Goal: Task Accomplishment & Management: Complete application form

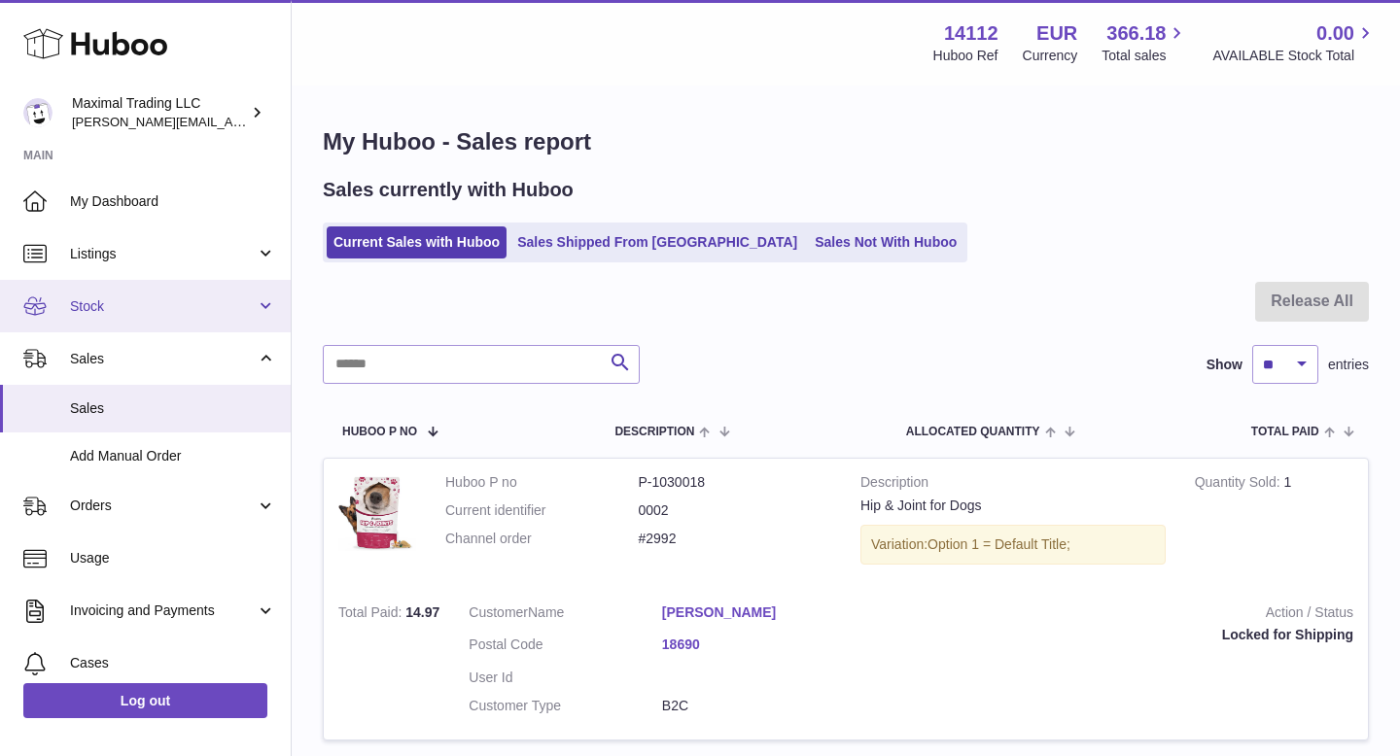
click at [132, 309] on span "Stock" at bounding box center [163, 306] width 186 height 18
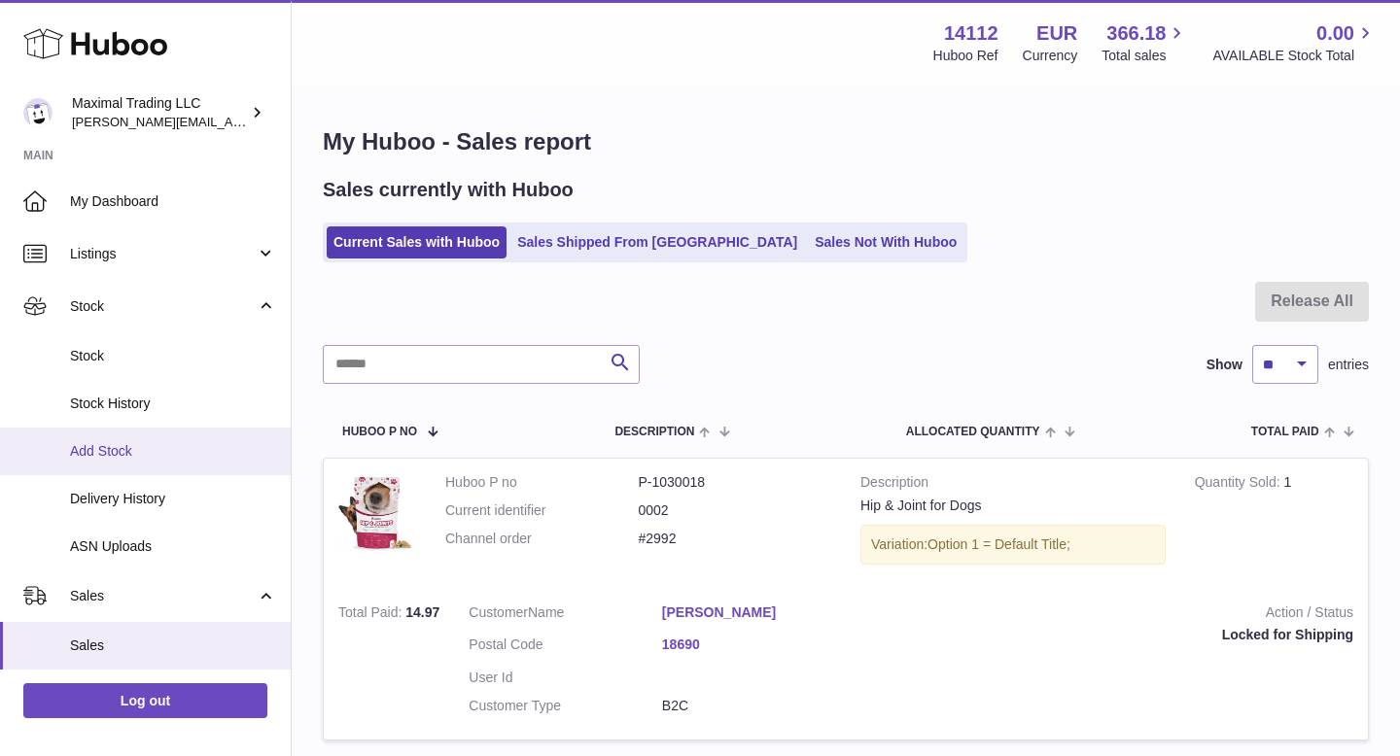
click at [121, 435] on link "Add Stock" at bounding box center [145, 452] width 291 height 48
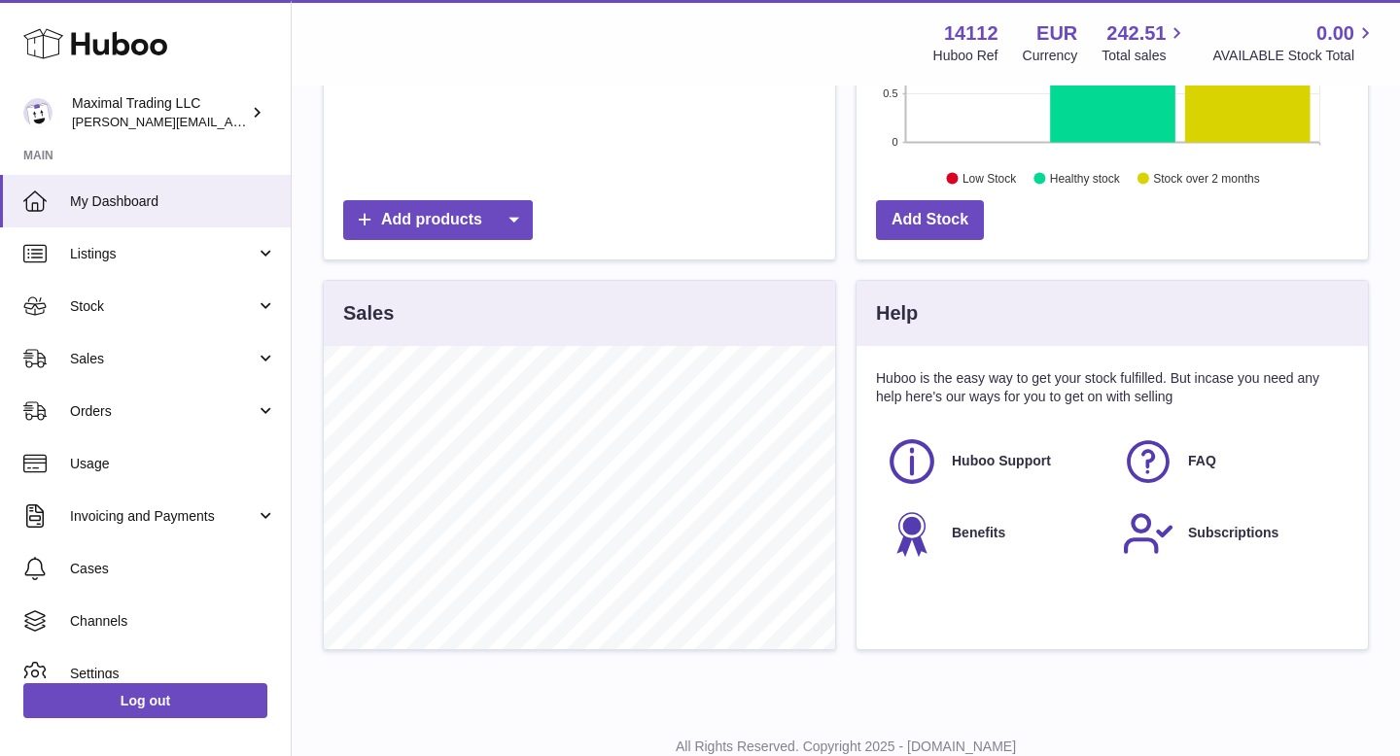
scroll to position [520, 0]
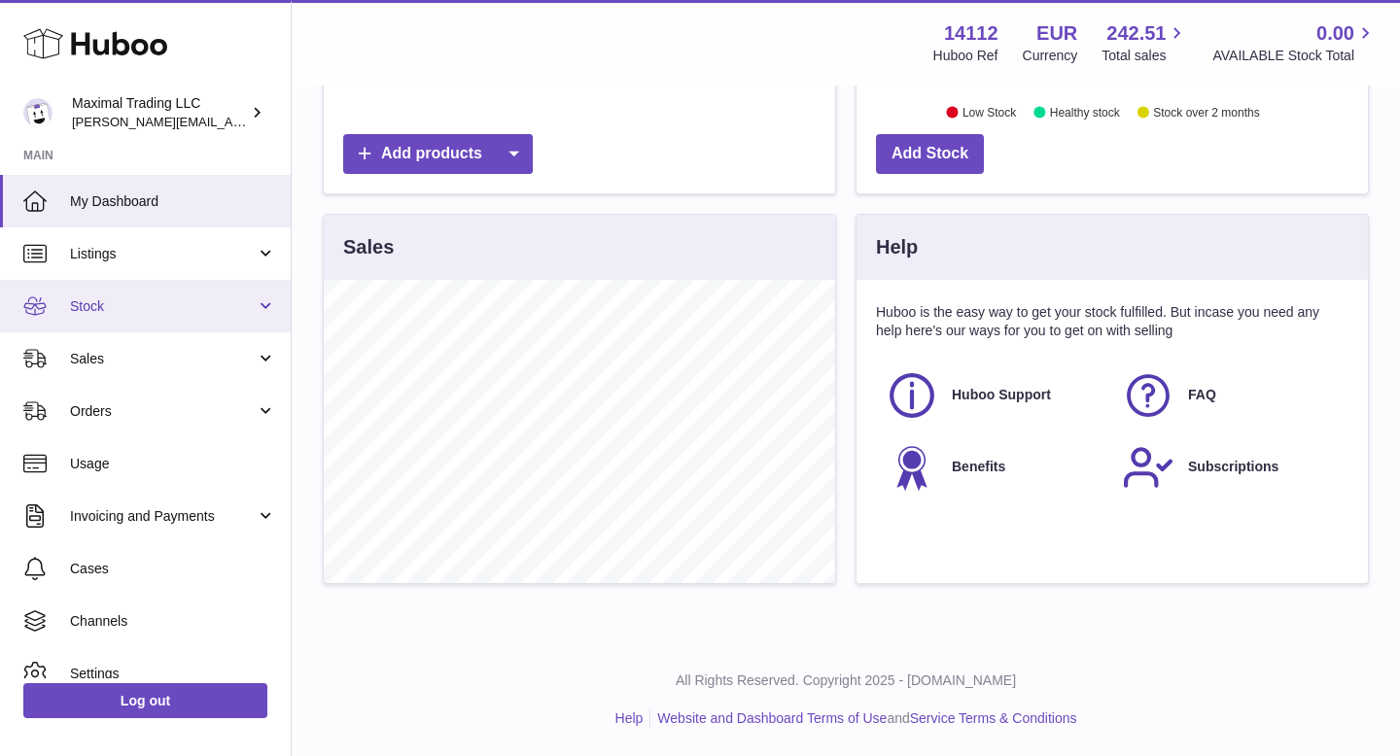
click at [126, 314] on span "Stock" at bounding box center [163, 306] width 186 height 18
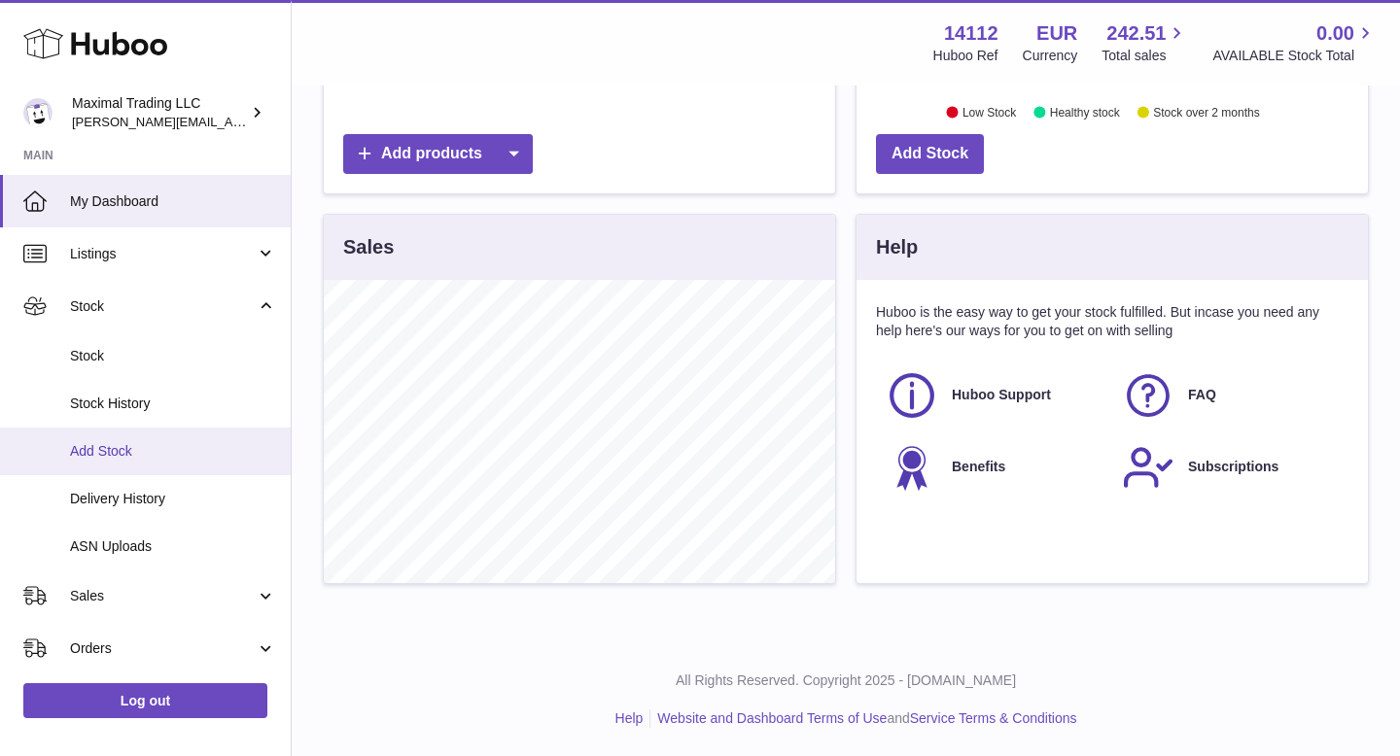
click at [138, 440] on link "Add Stock" at bounding box center [145, 452] width 291 height 48
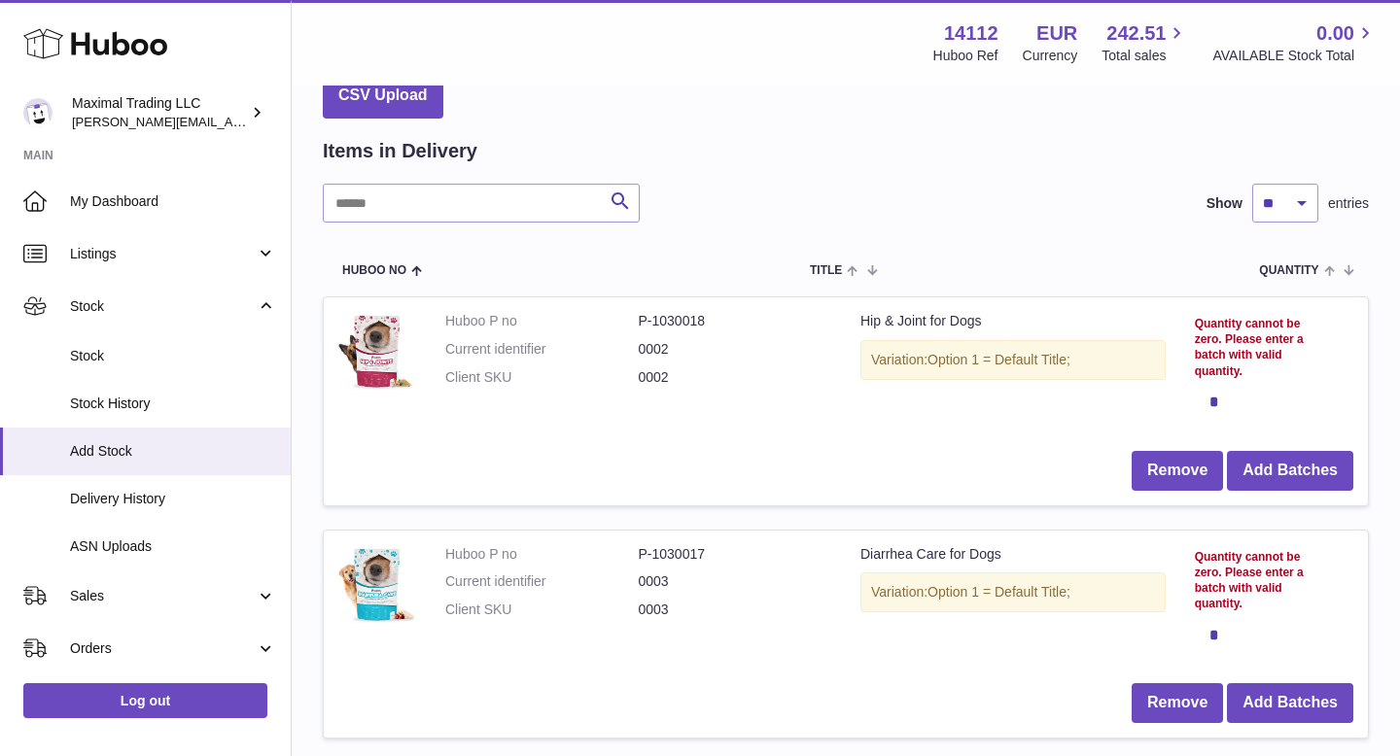
scroll to position [96, 0]
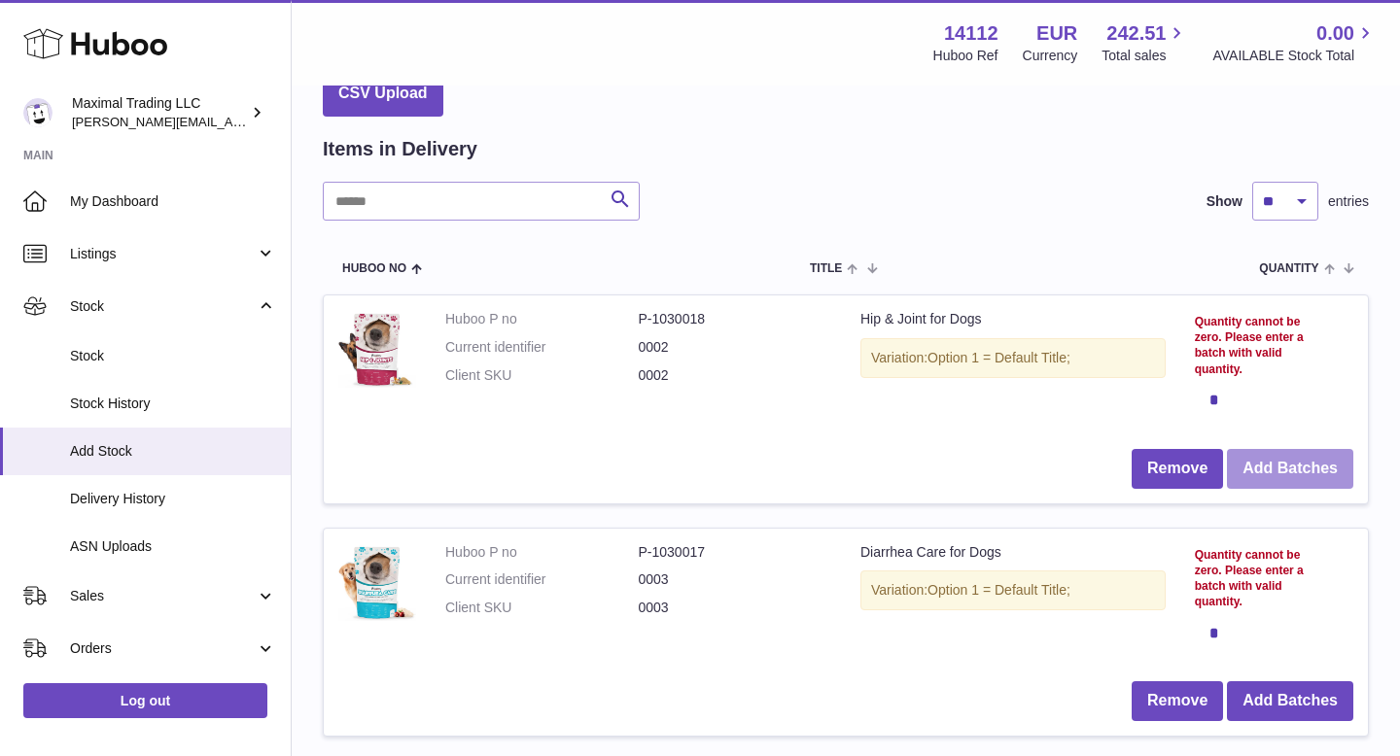
click at [1268, 464] on button "Add Batches" at bounding box center [1290, 469] width 126 height 40
click at [1215, 407] on div "× Batches Batch Reference Best Before Date Quantity Action Add Close" at bounding box center [700, 378] width 1400 height 756
click at [1214, 402] on div "*" at bounding box center [1258, 400] width 126 height 39
click at [1258, 468] on button "Add Batches" at bounding box center [1290, 469] width 126 height 40
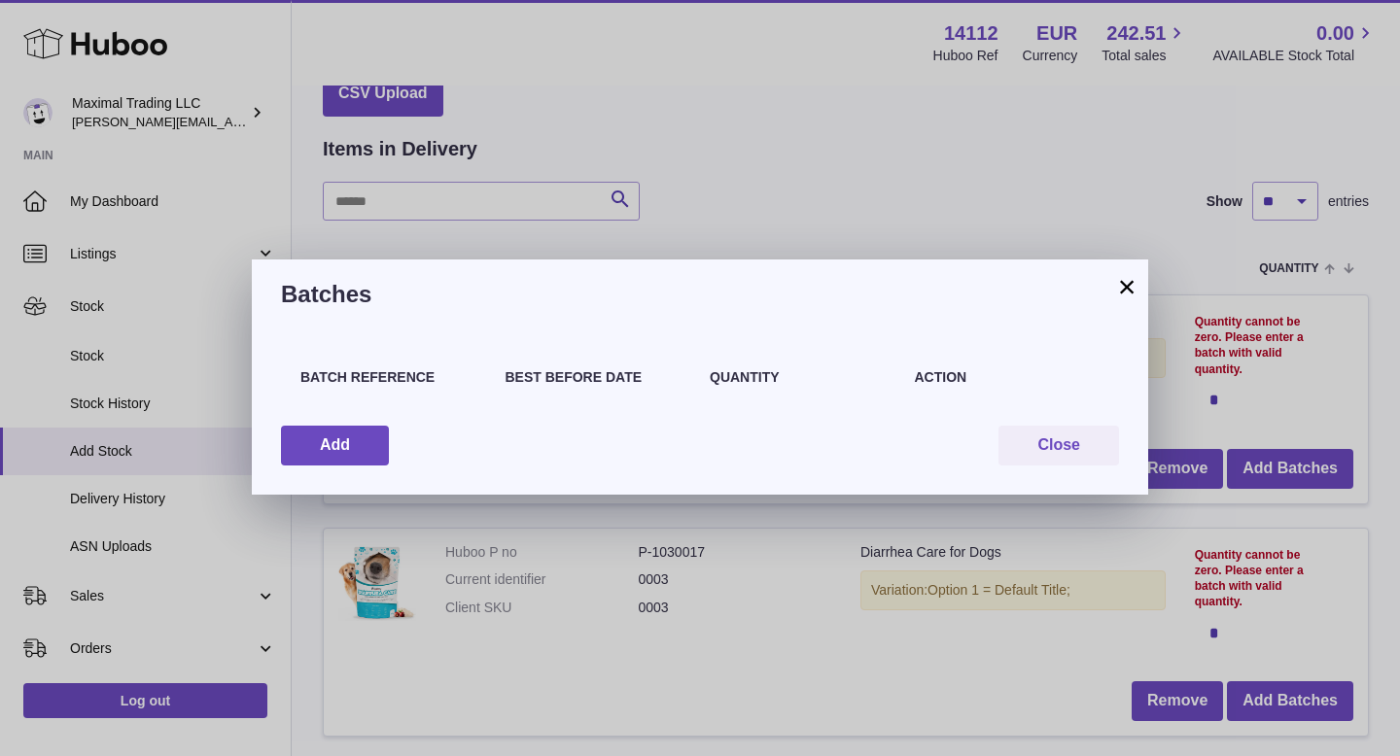
click at [354, 384] on h4 "Batch Reference" at bounding box center [393, 377] width 186 height 18
click at [361, 436] on button "Add" at bounding box center [335, 446] width 108 height 40
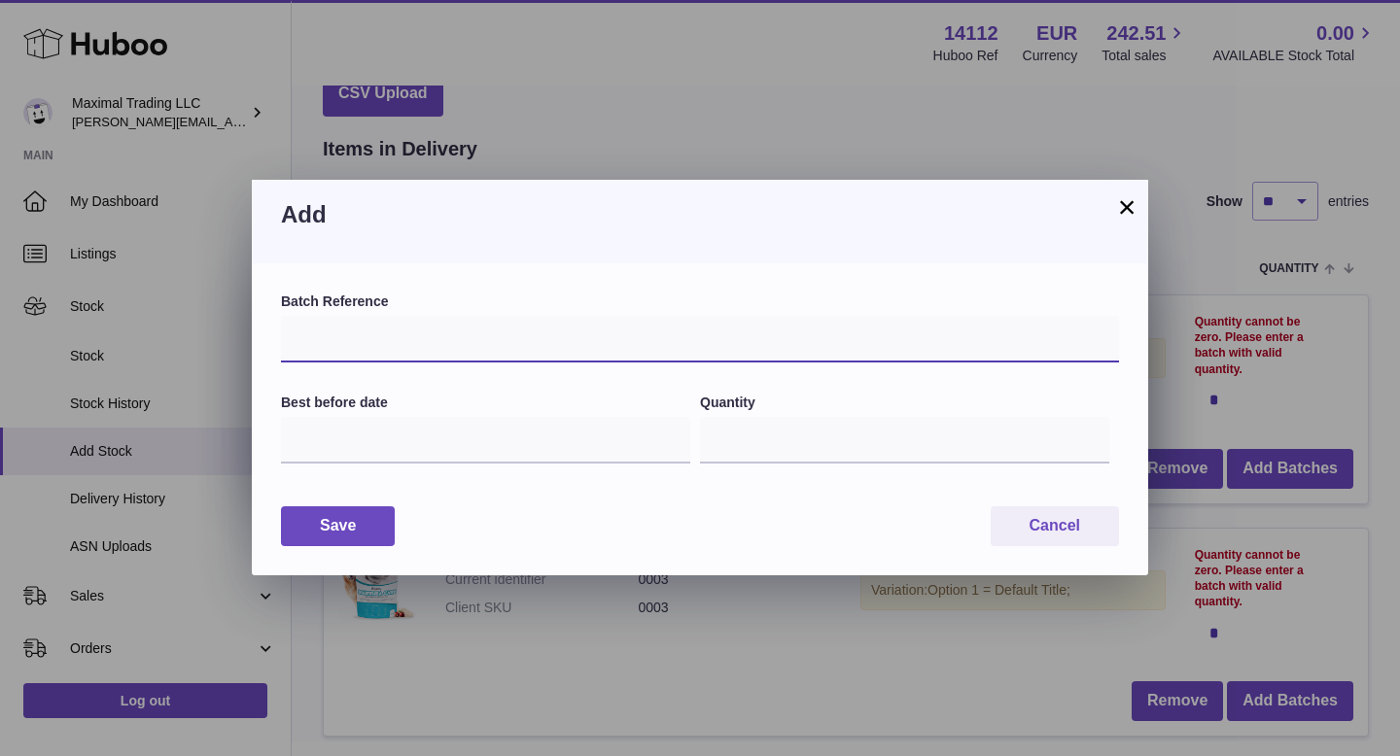
click at [350, 347] on input "text" at bounding box center [700, 339] width 838 height 47
click at [388, 330] on input "text" at bounding box center [700, 339] width 838 height 47
paste input "*****"
type input "*****"
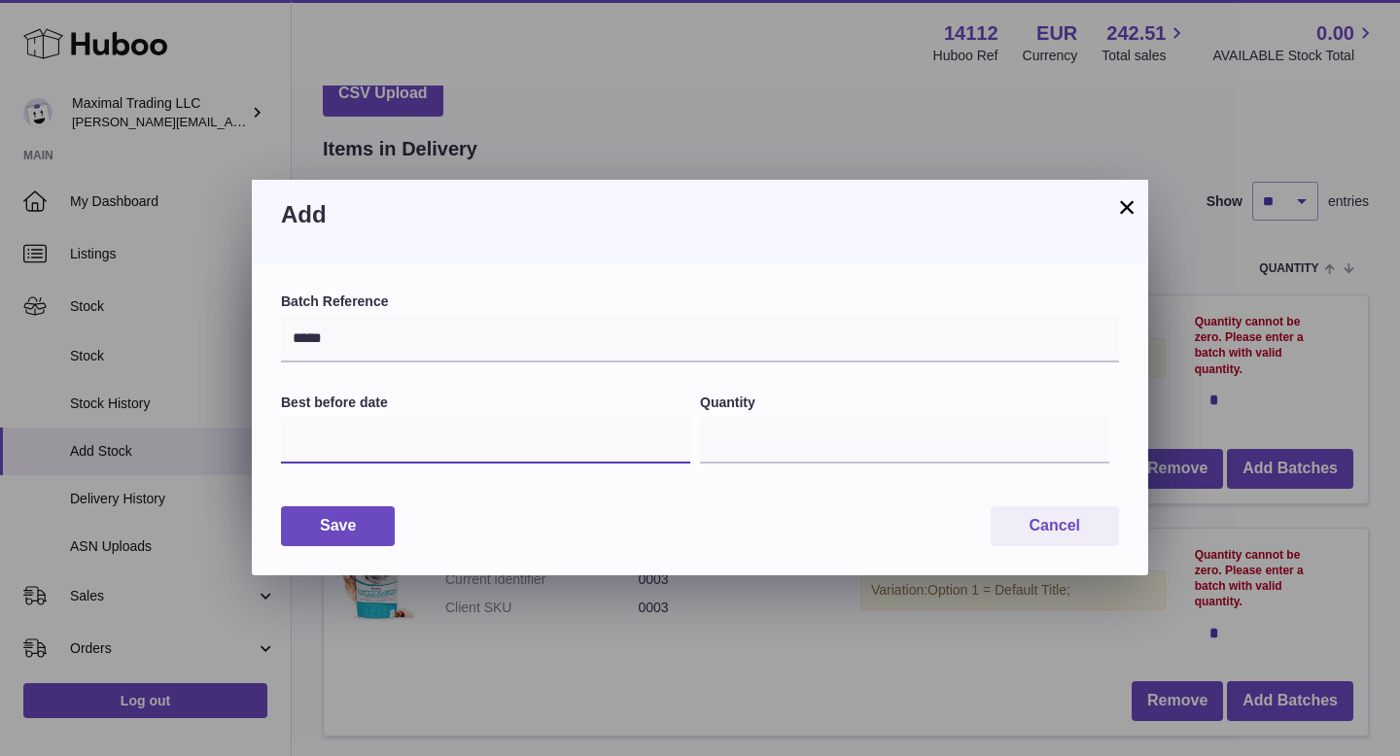
click at [367, 443] on input "text" at bounding box center [485, 440] width 409 height 47
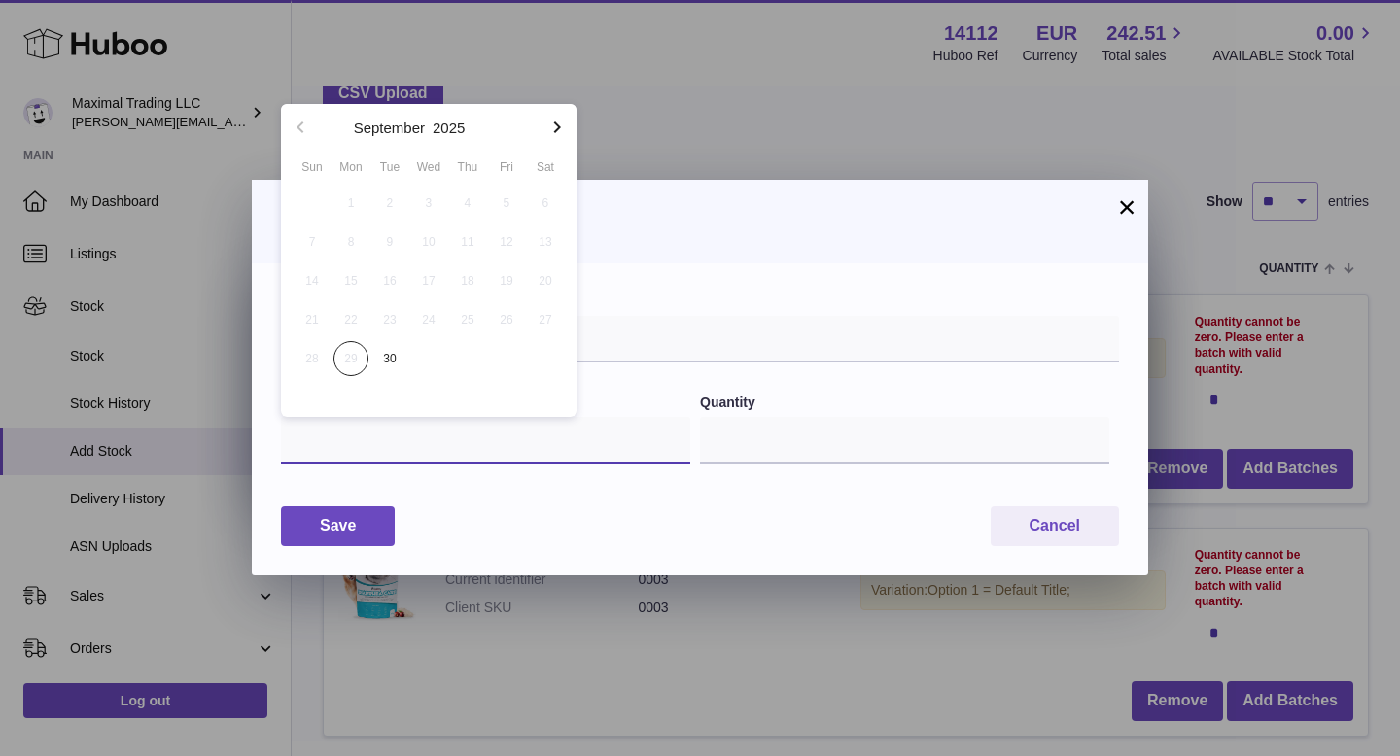
click at [517, 436] on input "text" at bounding box center [485, 440] width 409 height 47
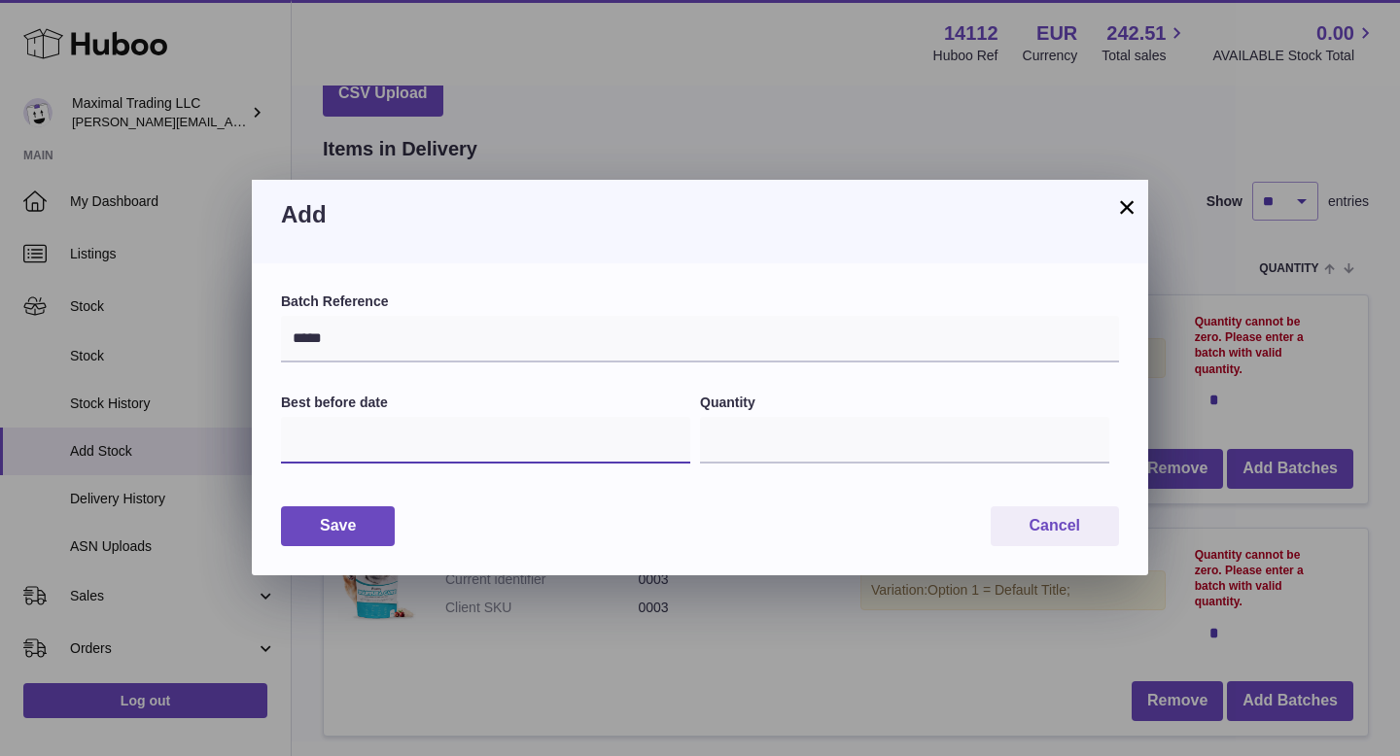
click at [390, 443] on input "text" at bounding box center [485, 440] width 409 height 47
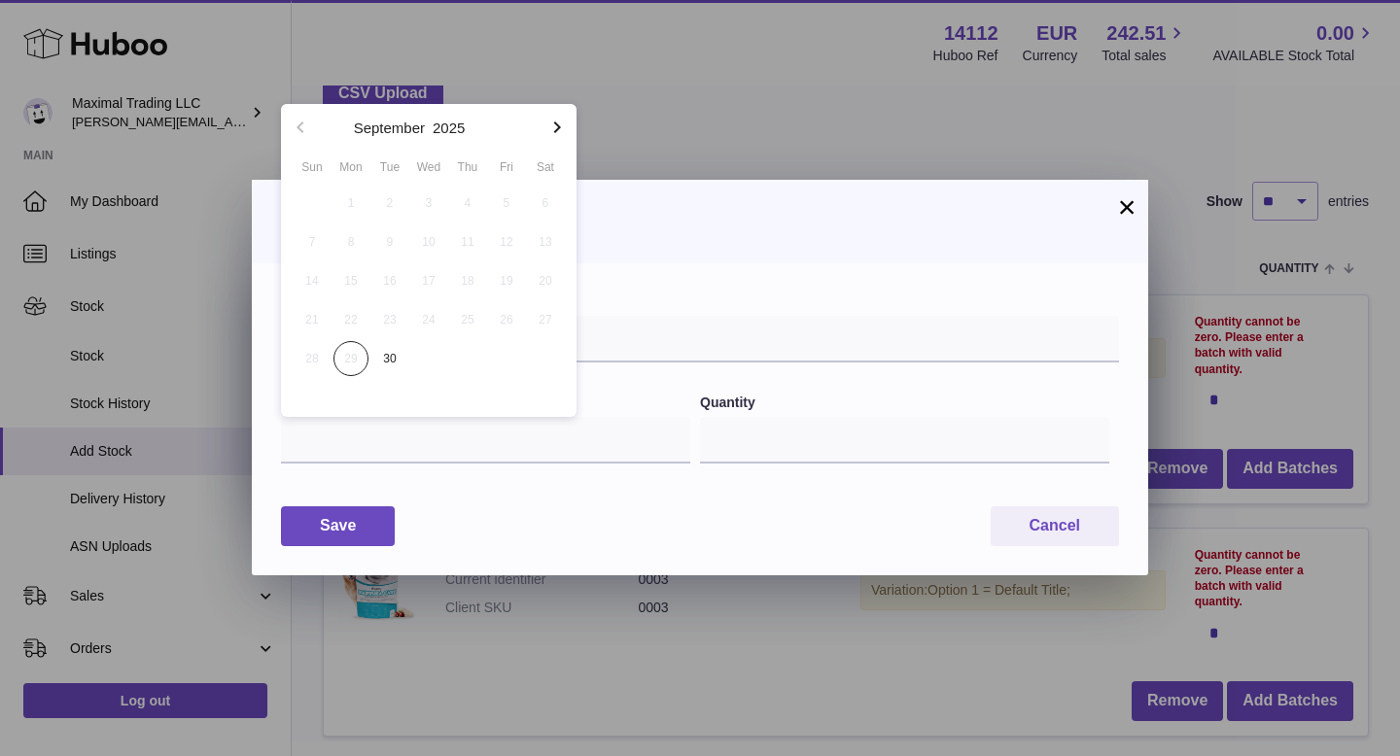
click at [552, 125] on icon "button" at bounding box center [556, 127] width 23 height 23
click at [551, 125] on icon "button" at bounding box center [556, 127] width 23 height 23
click at [552, 125] on icon "button" at bounding box center [556, 127] width 23 height 23
click at [551, 125] on icon "button" at bounding box center [556, 127] width 23 height 23
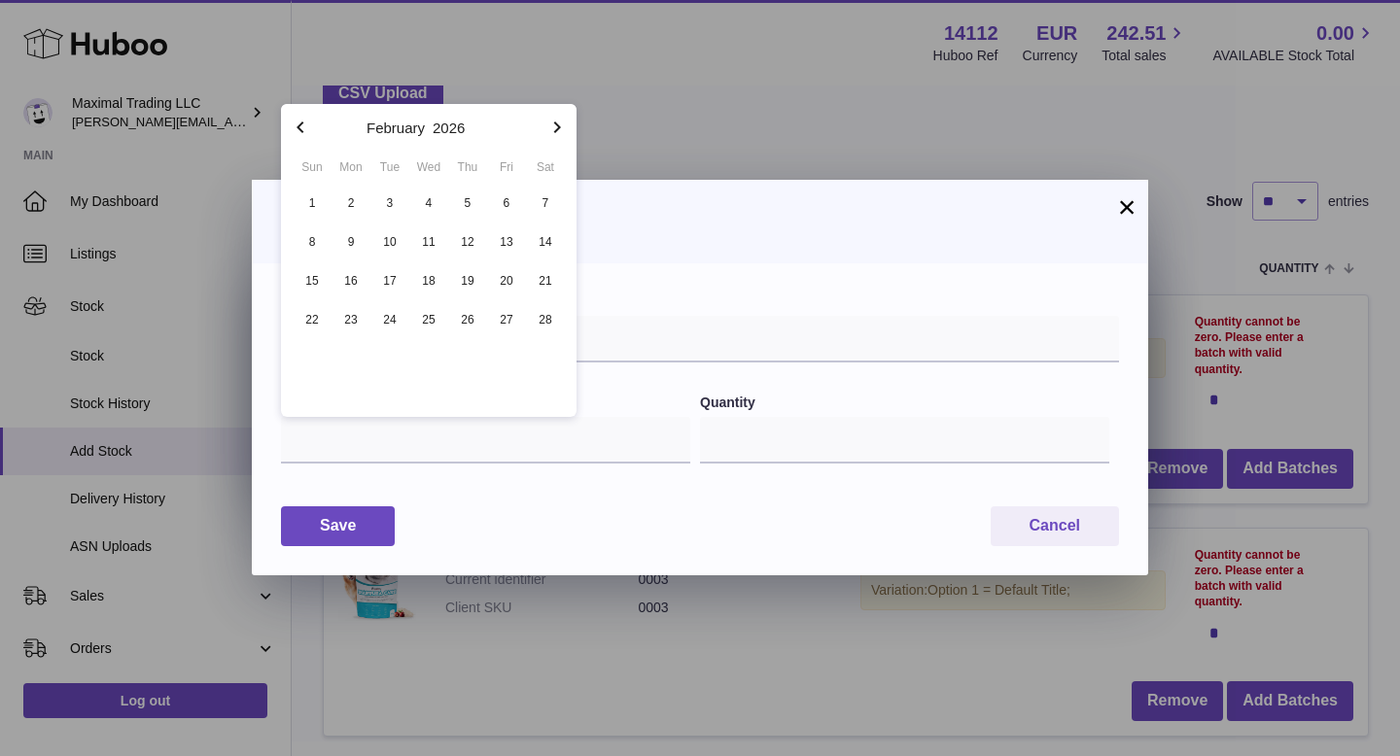
click at [551, 125] on icon "button" at bounding box center [556, 127] width 23 height 23
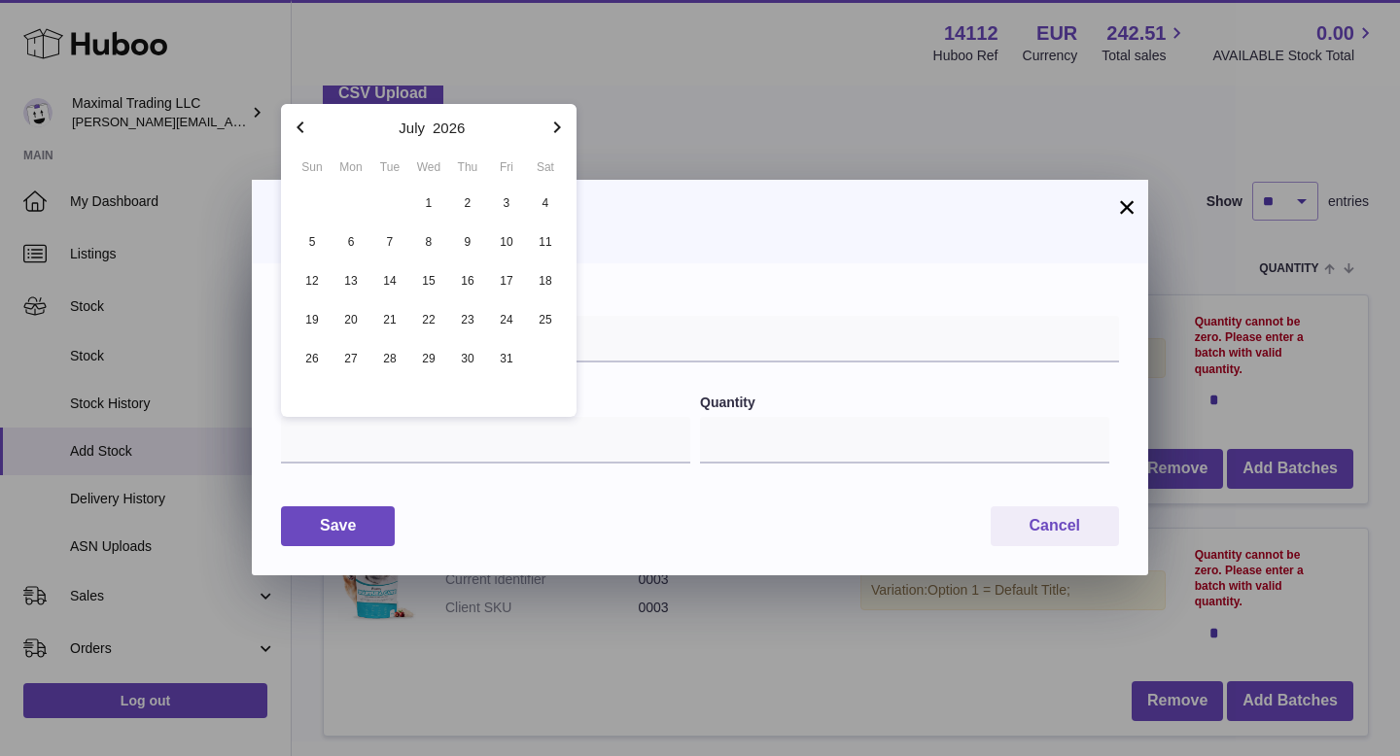
click at [551, 125] on icon "button" at bounding box center [556, 127] width 23 height 23
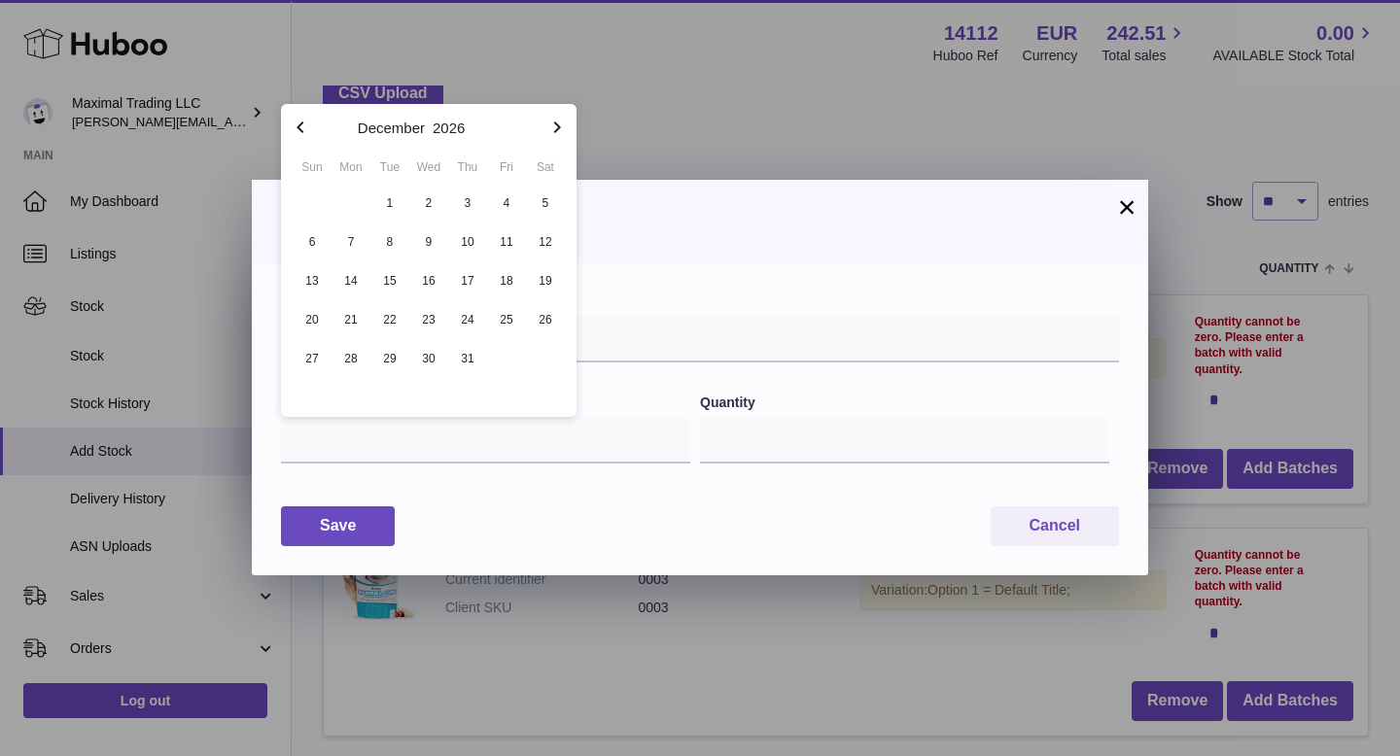
click at [551, 125] on icon "button" at bounding box center [556, 127] width 23 height 23
click at [551, 126] on icon "button" at bounding box center [556, 127] width 23 height 23
click at [320, 318] on span "21" at bounding box center [312, 319] width 35 height 35
type input "**********"
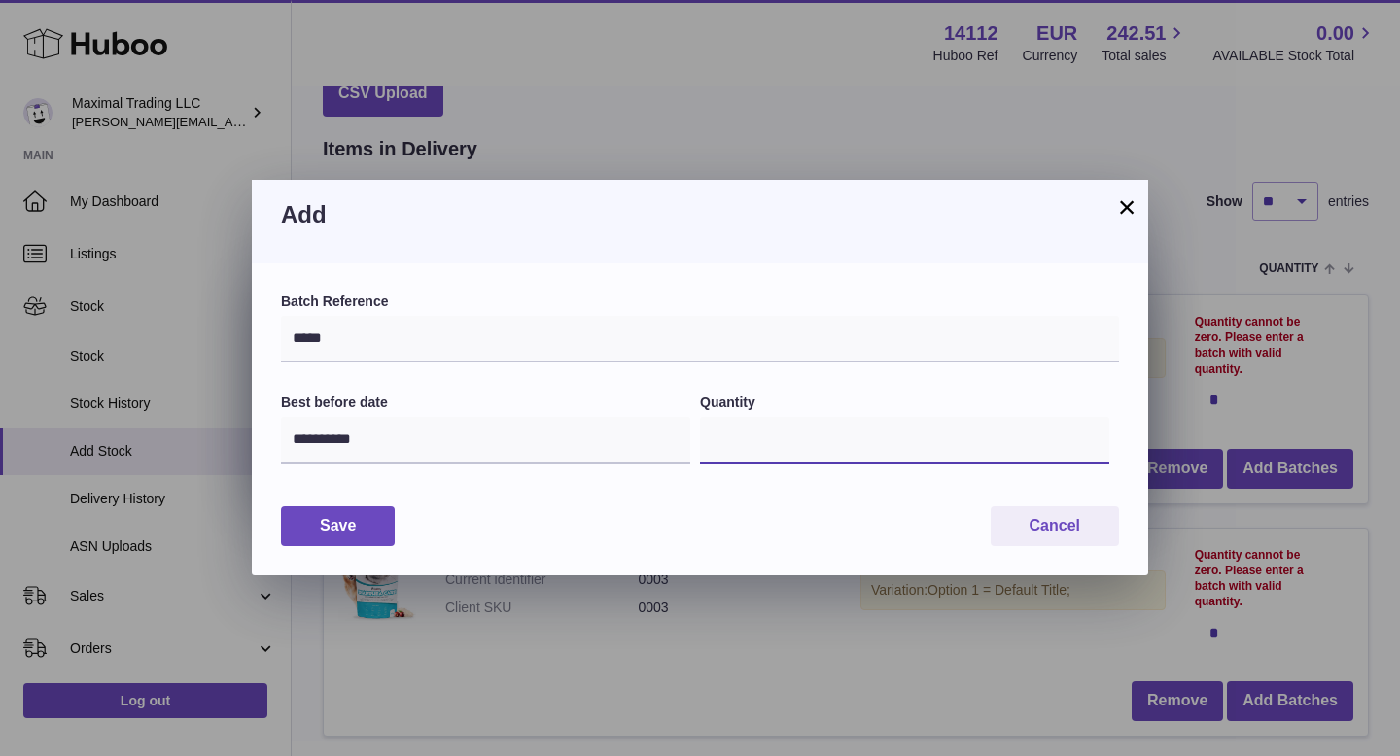
click at [749, 437] on input "*" at bounding box center [904, 440] width 409 height 47
drag, startPoint x: 737, startPoint y: 447, endPoint x: 709, endPoint y: 441, distance: 28.8
click at [709, 441] on input "*" at bounding box center [904, 440] width 409 height 47
type input "***"
click at [327, 521] on button "Save" at bounding box center [338, 526] width 114 height 40
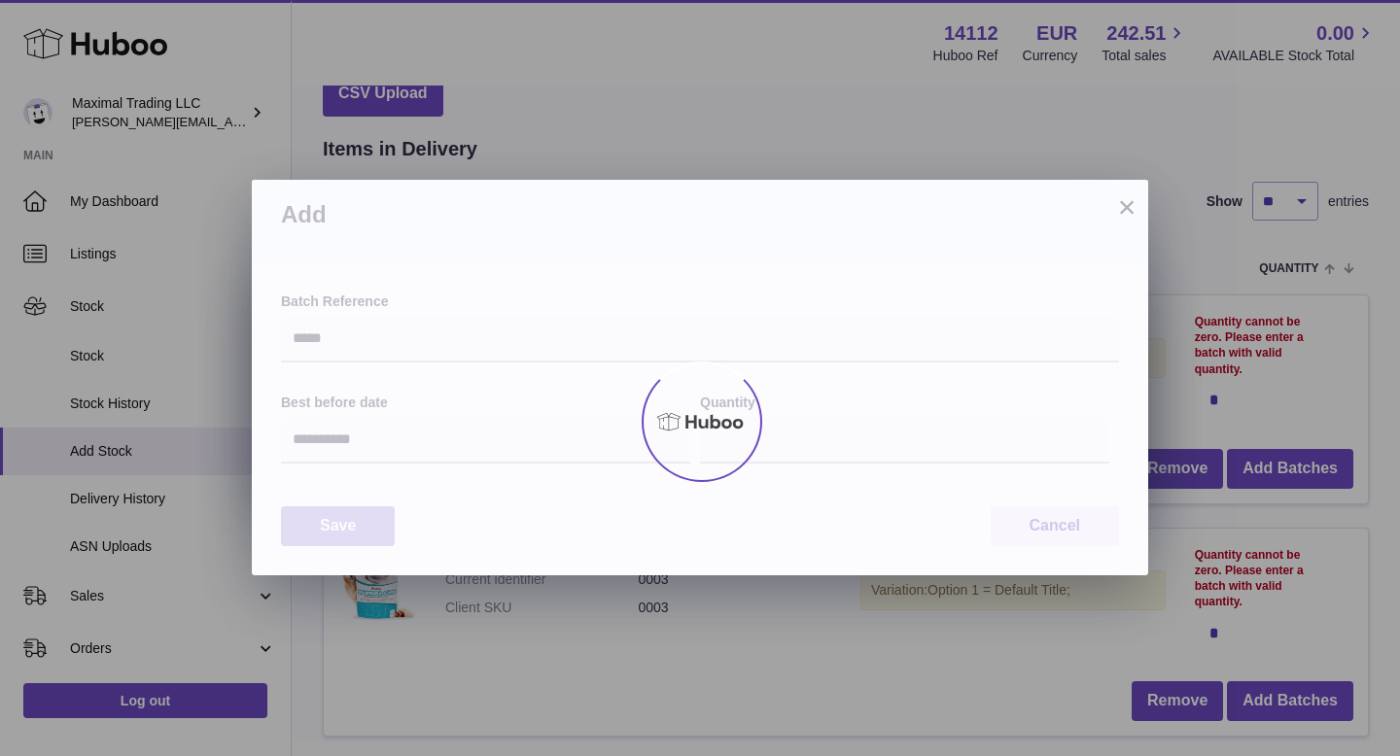
type input "***"
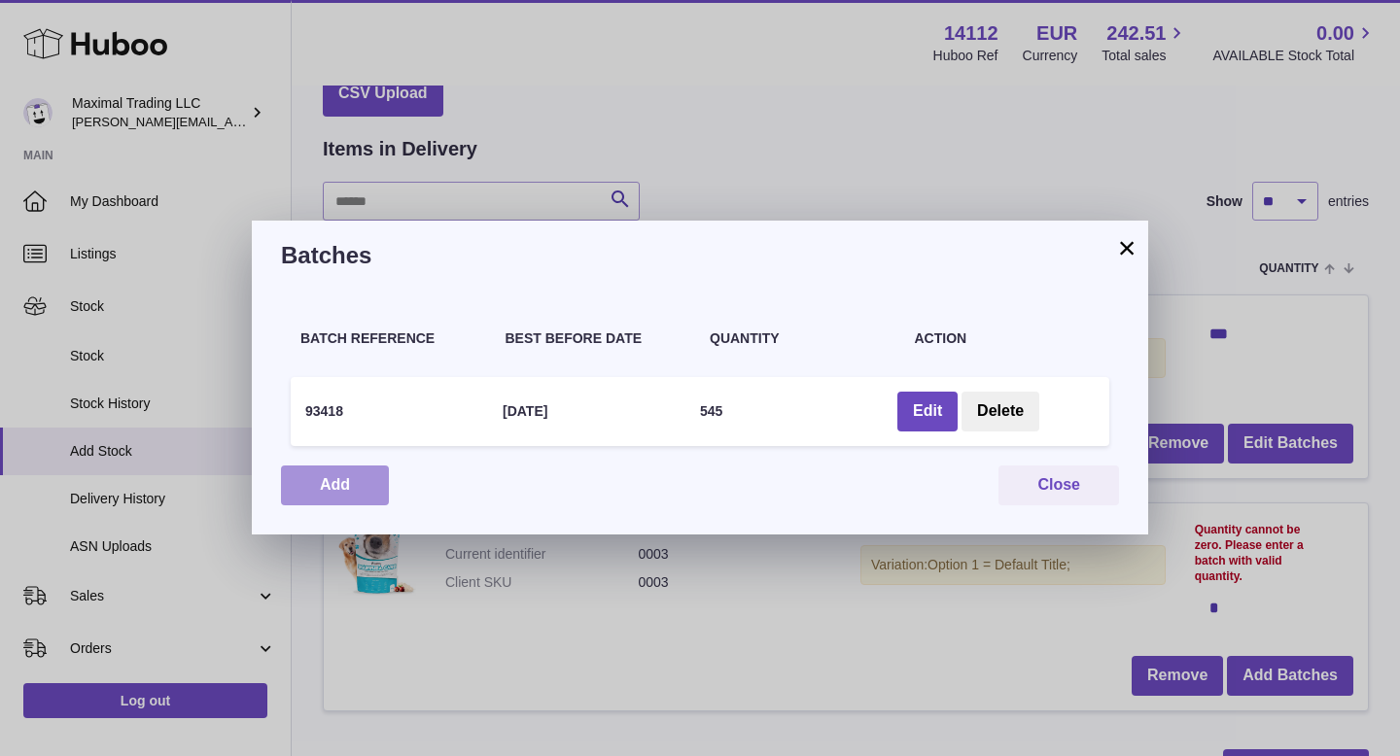
click at [331, 483] on button "Add" at bounding box center [335, 486] width 108 height 40
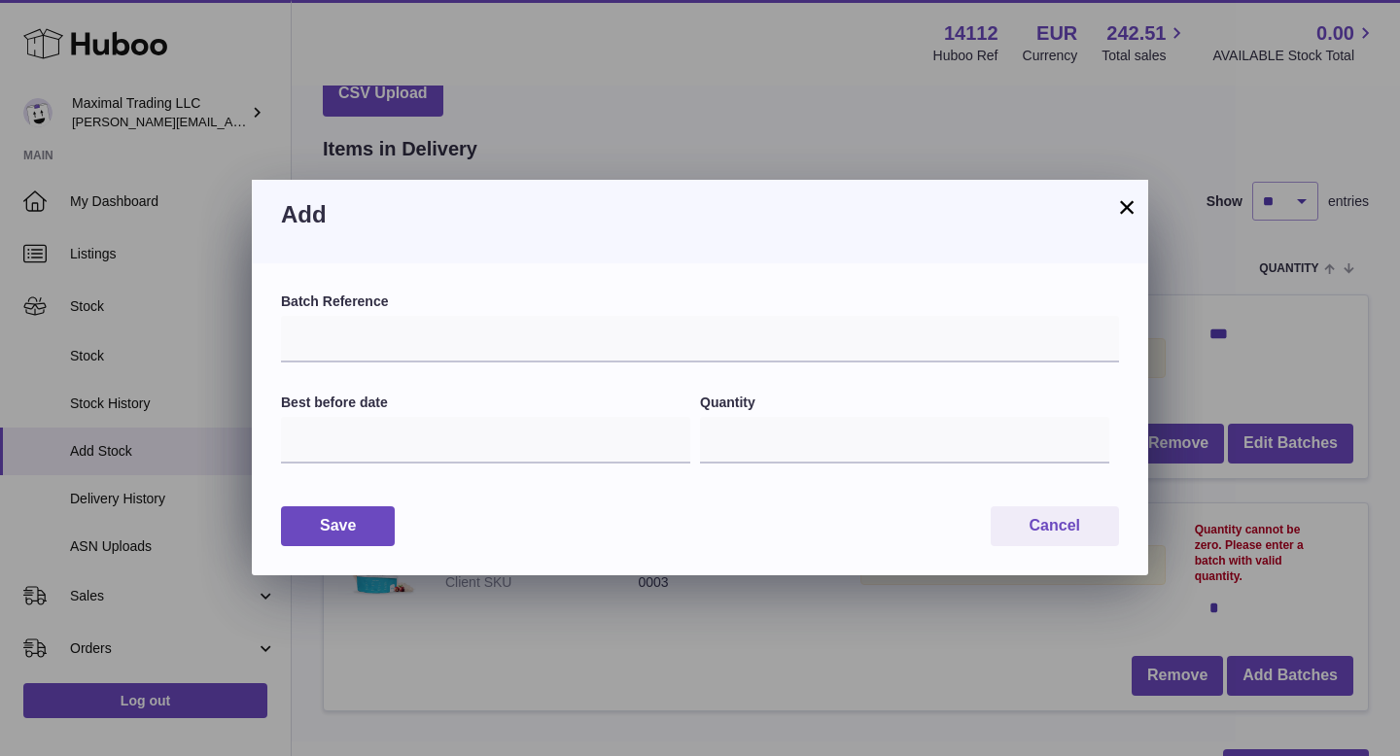
click at [1132, 208] on button "×" at bounding box center [1126, 206] width 23 height 23
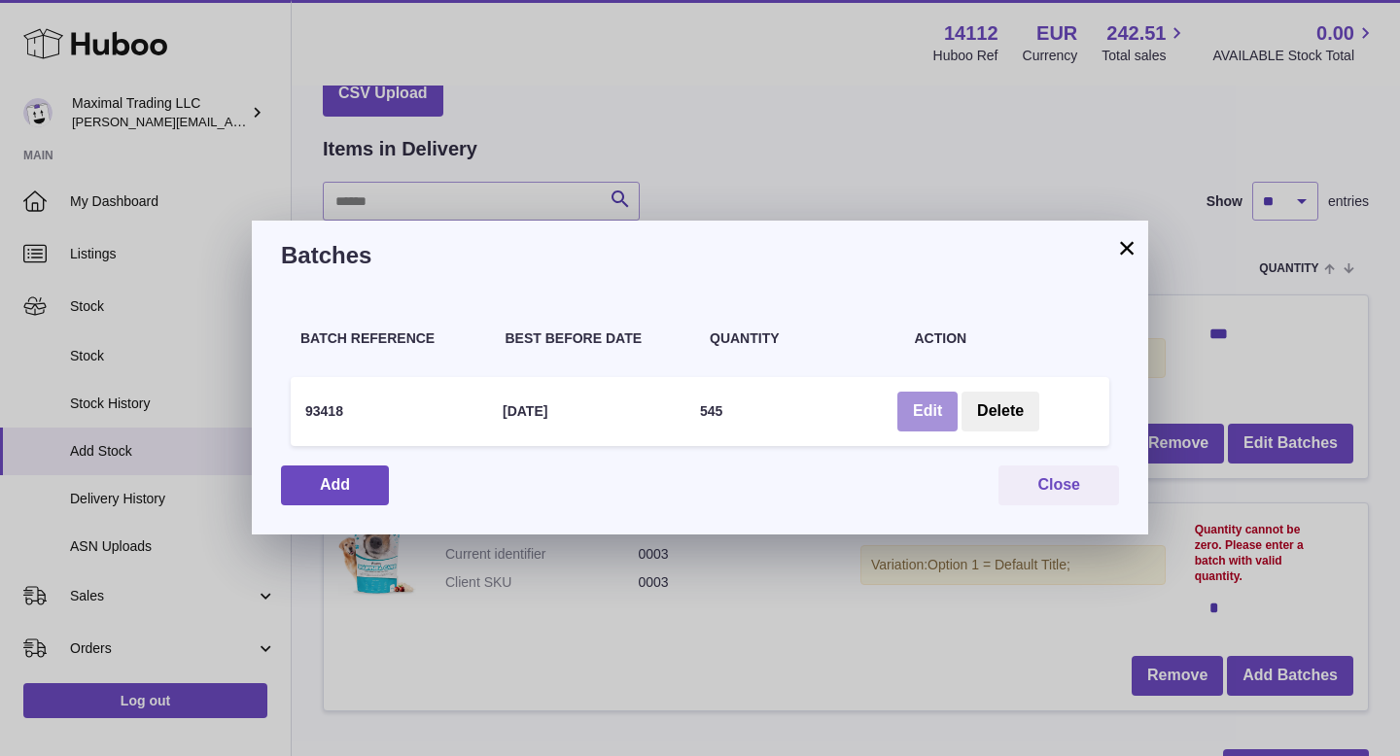
click at [929, 411] on button "Edit" at bounding box center [927, 412] width 60 height 40
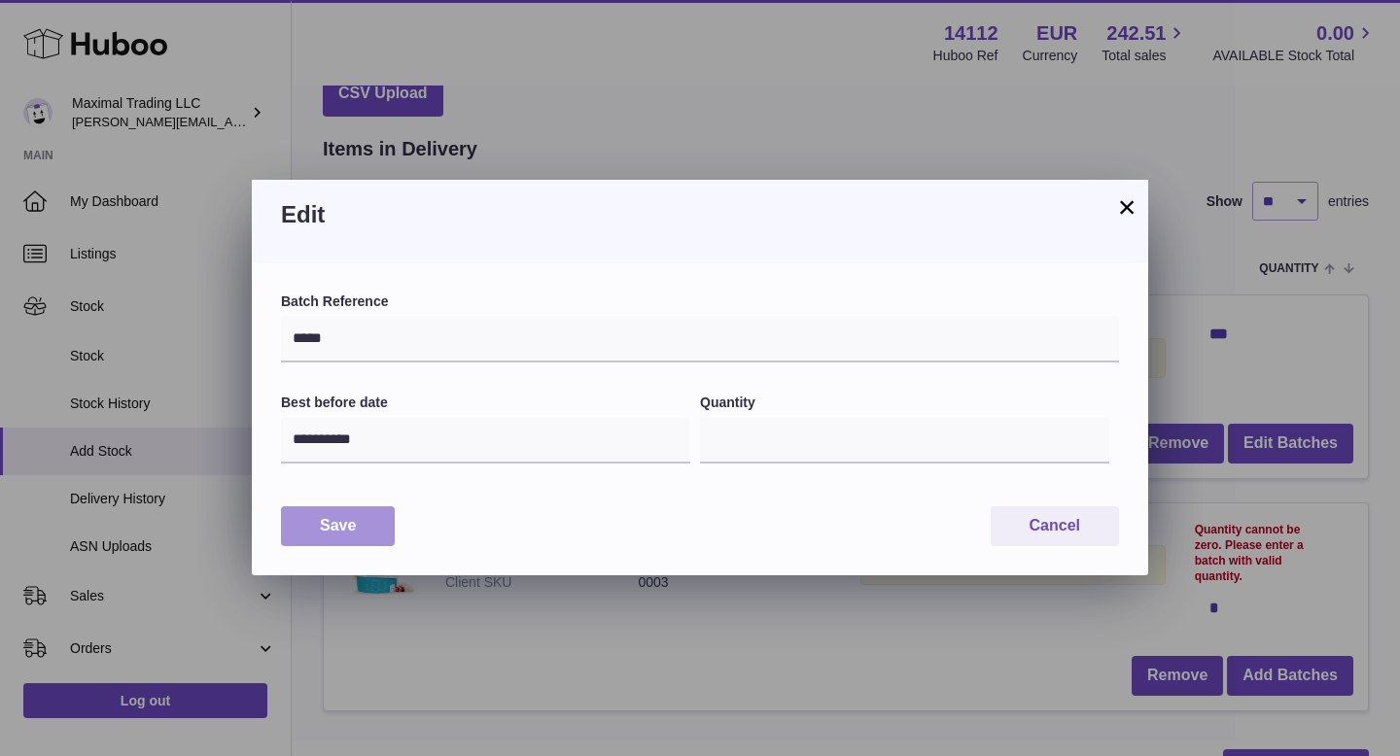
click at [359, 524] on button "Save" at bounding box center [338, 526] width 114 height 40
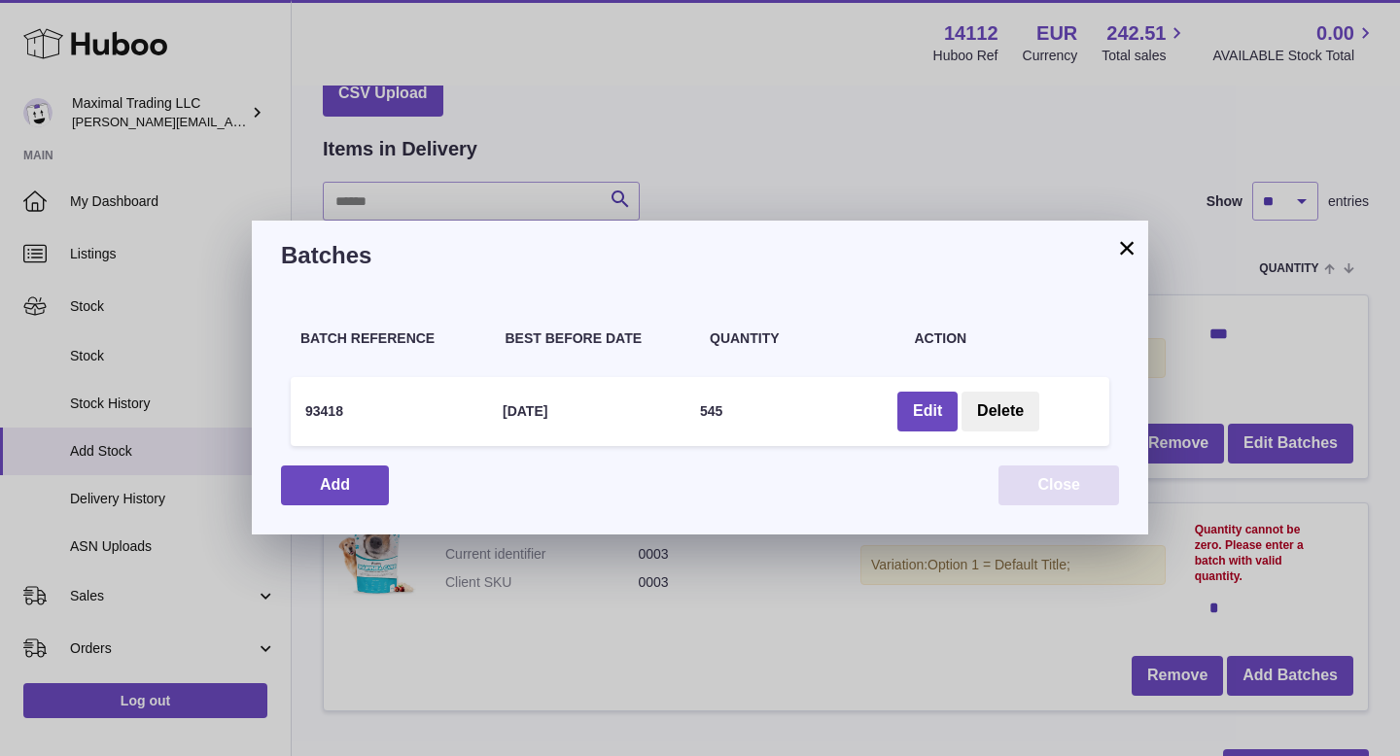
click at [1083, 495] on button "Close" at bounding box center [1058, 486] width 121 height 40
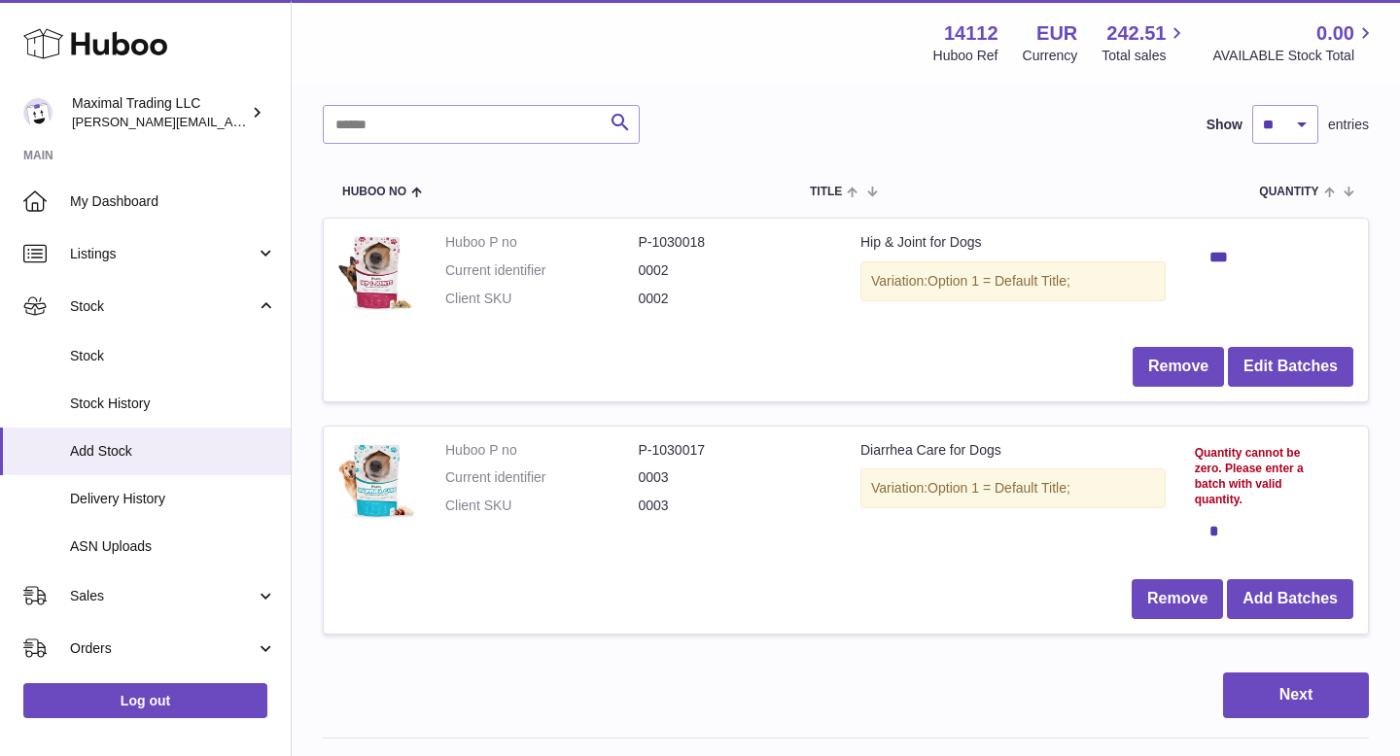
scroll to position [202, 0]
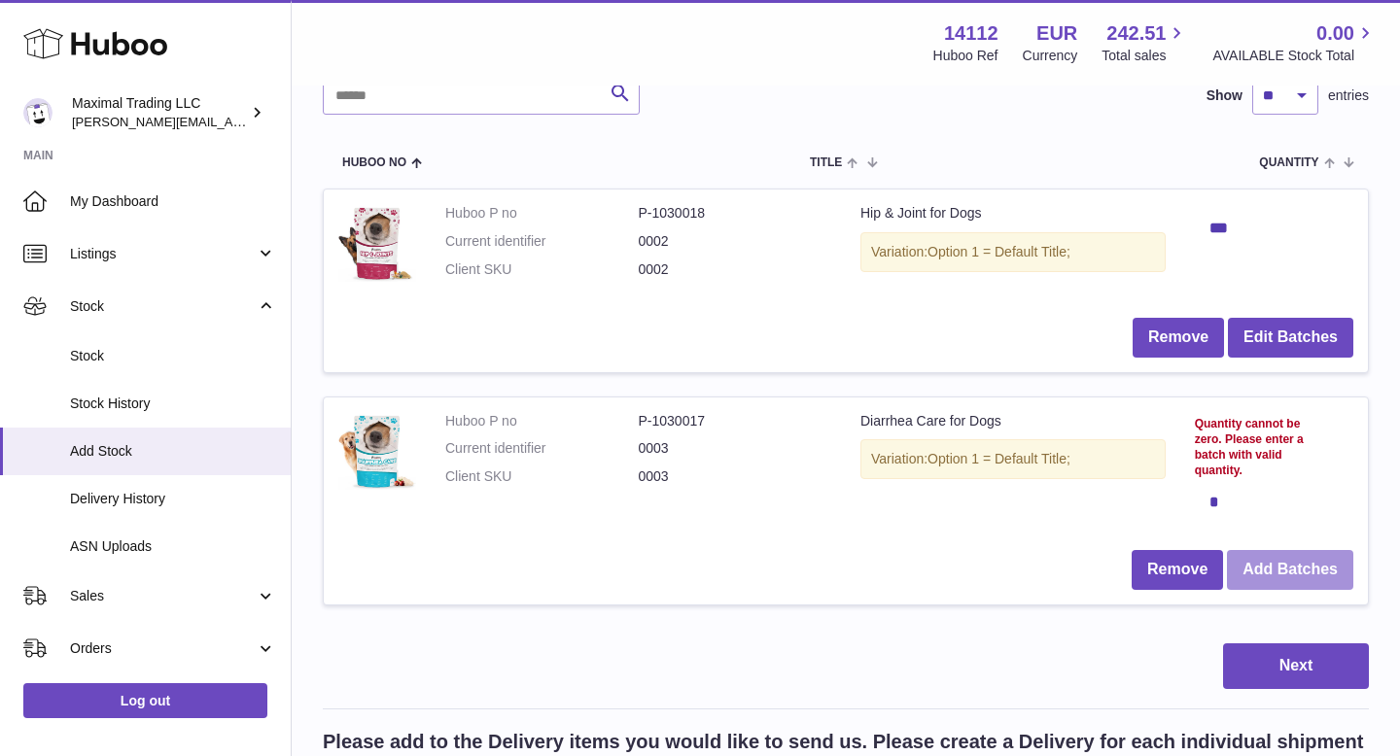
click at [1265, 570] on button "Add Batches" at bounding box center [1290, 570] width 126 height 40
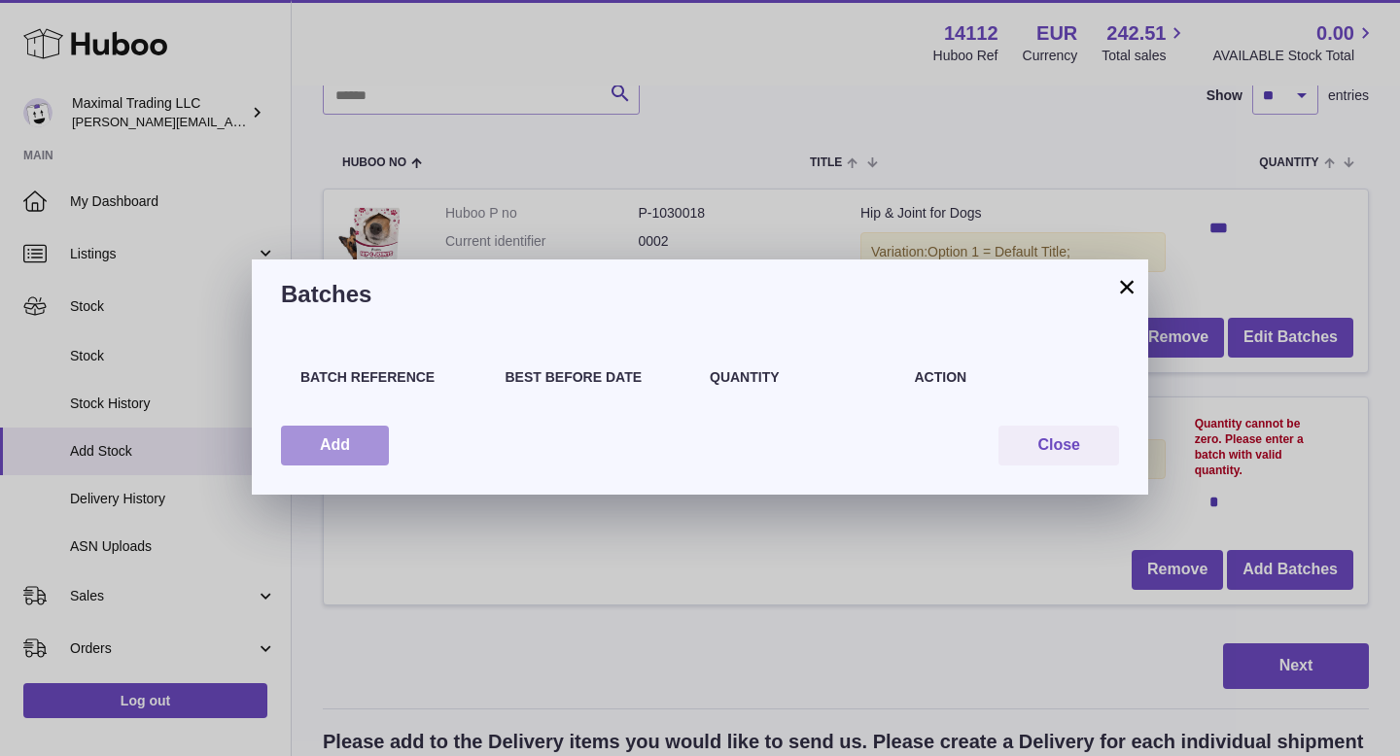
click at [338, 456] on button "Add" at bounding box center [335, 446] width 108 height 40
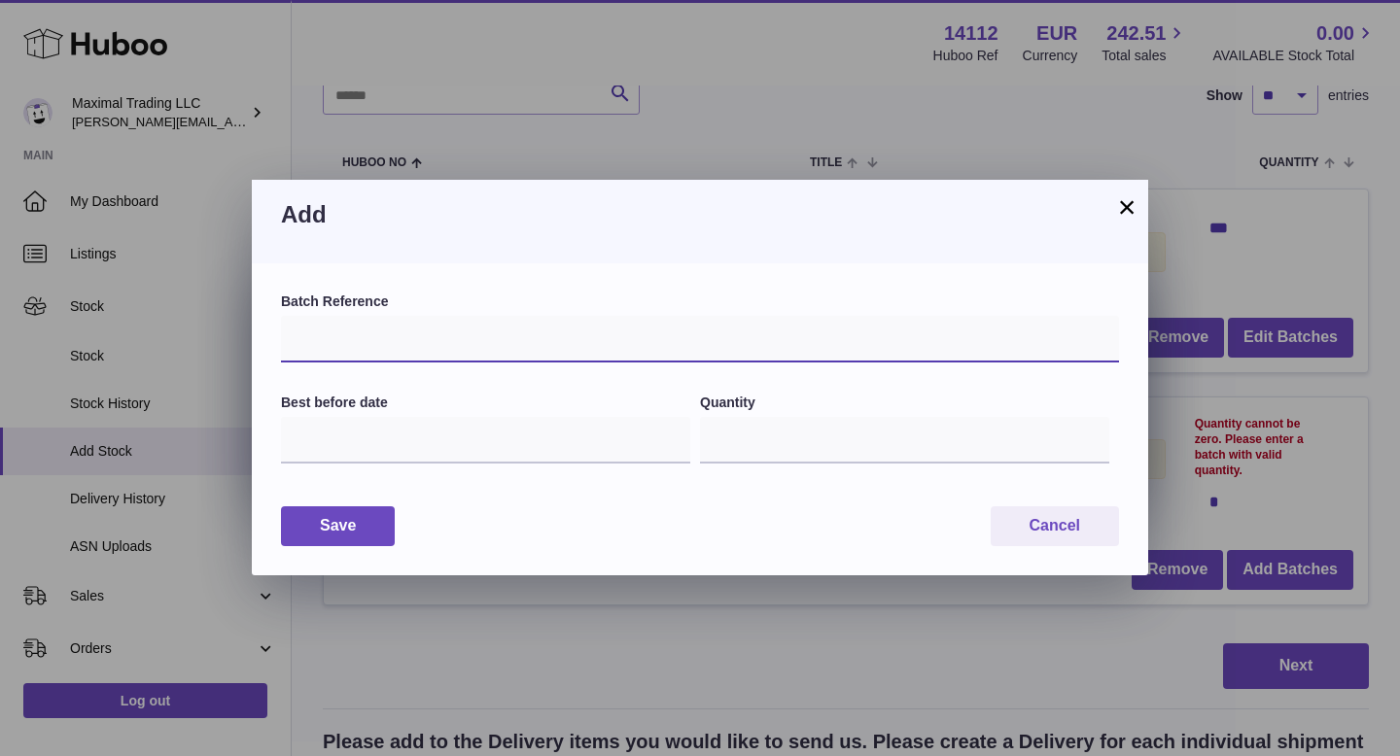
click at [424, 330] on input "text" at bounding box center [700, 339] width 838 height 47
paste input "*****"
type input "*****"
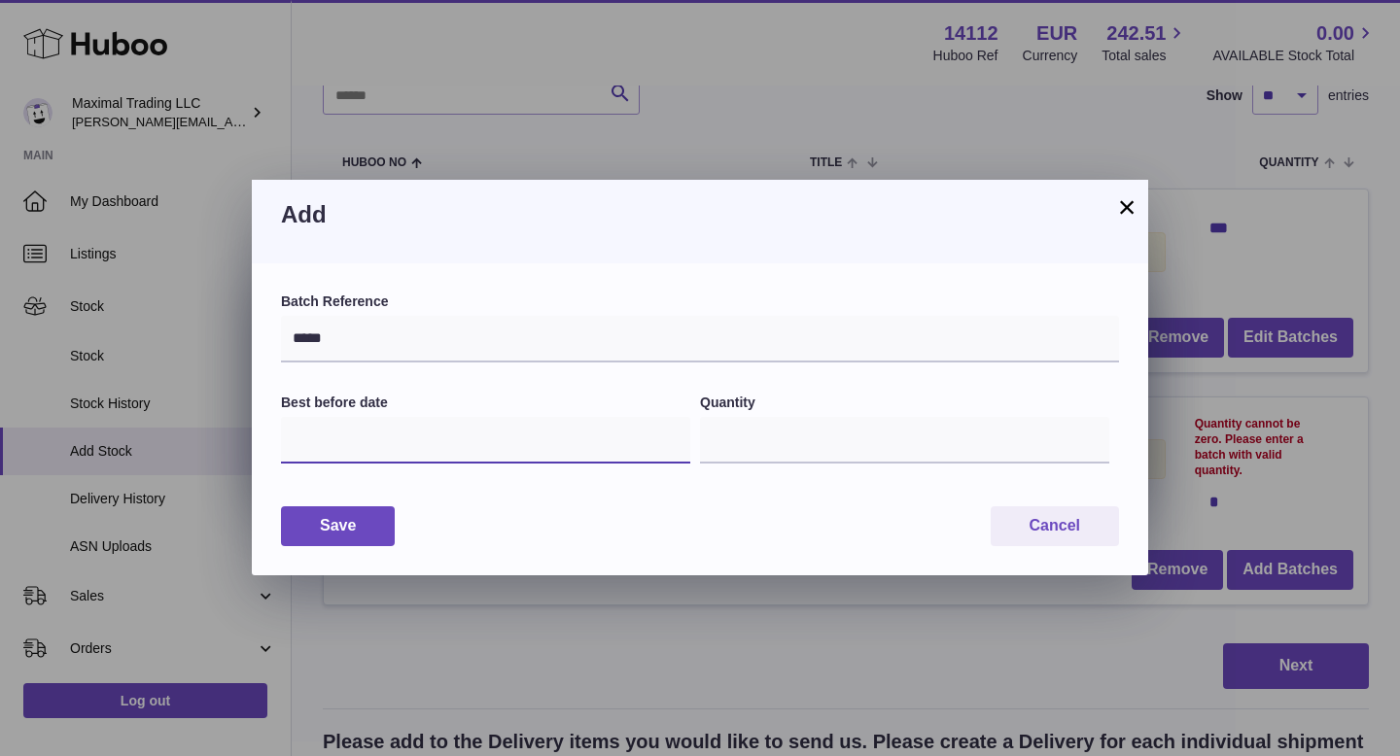
click at [465, 446] on input "text" at bounding box center [485, 440] width 409 height 47
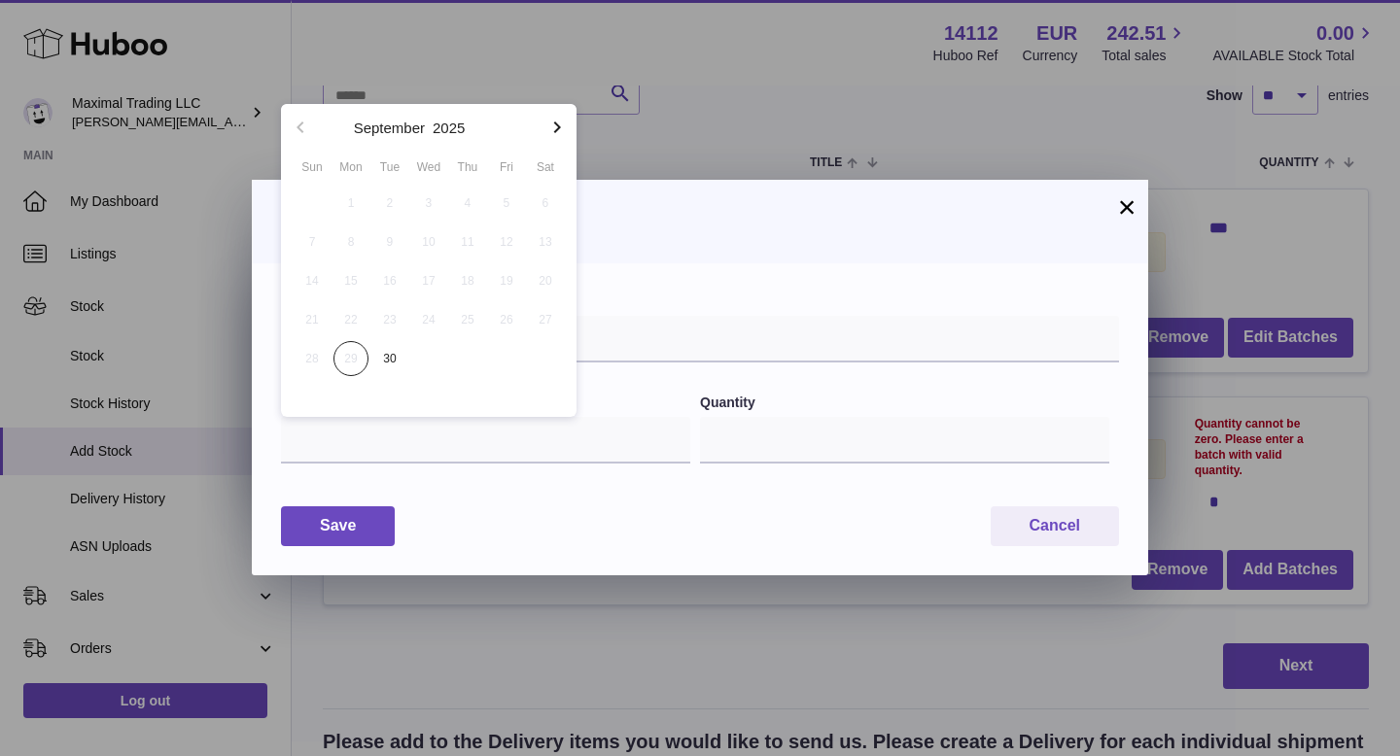
click at [555, 128] on icon "button" at bounding box center [556, 127] width 23 height 23
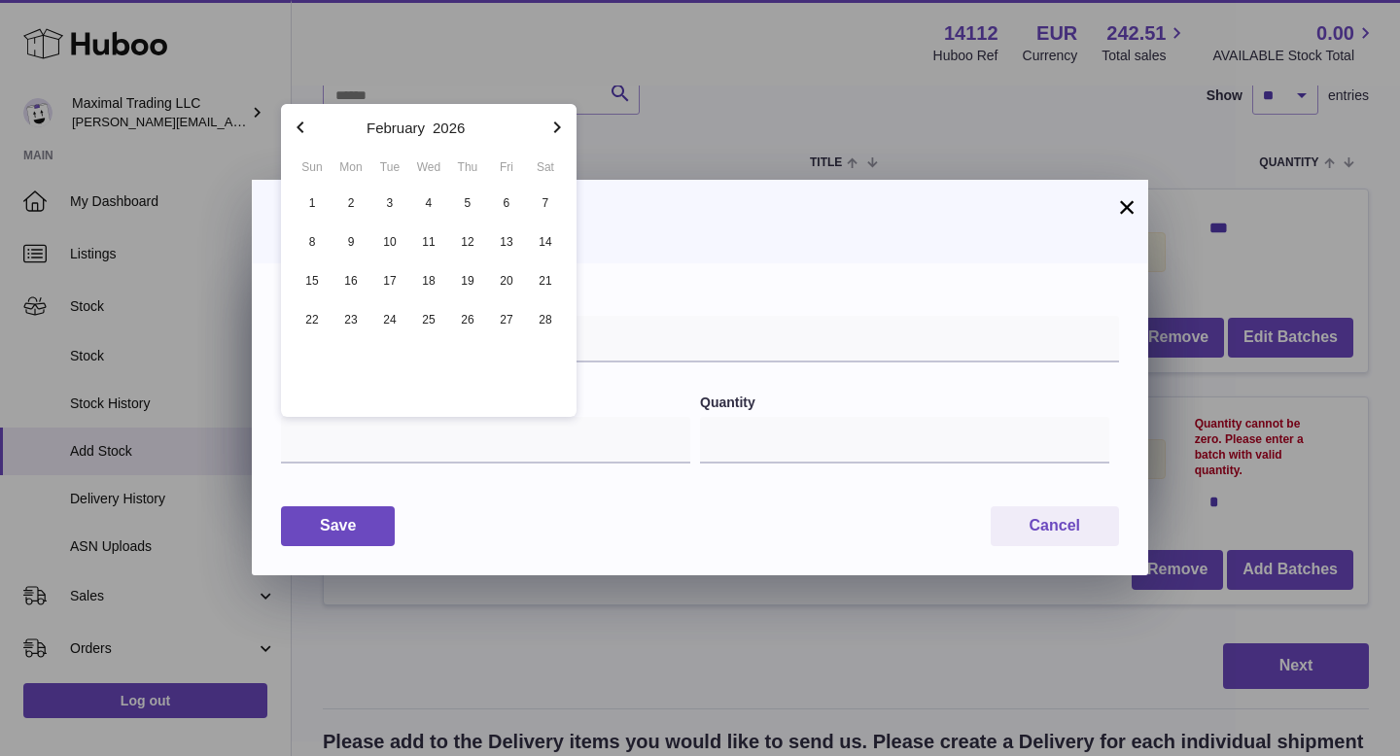
click at [543, 269] on span "21" at bounding box center [545, 280] width 35 height 35
type input "**********"
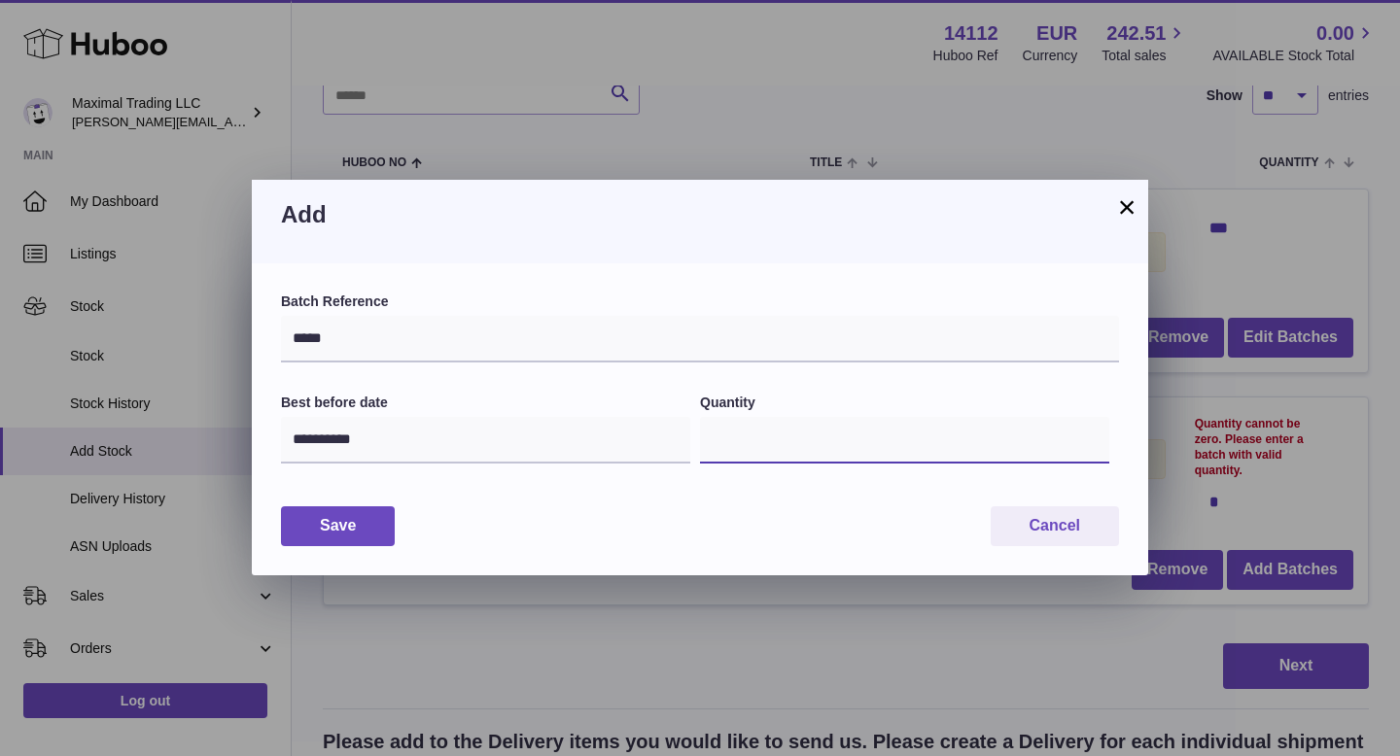
click at [722, 452] on input "*" at bounding box center [904, 440] width 409 height 47
type input "***"
click at [382, 527] on button "Save" at bounding box center [338, 526] width 114 height 40
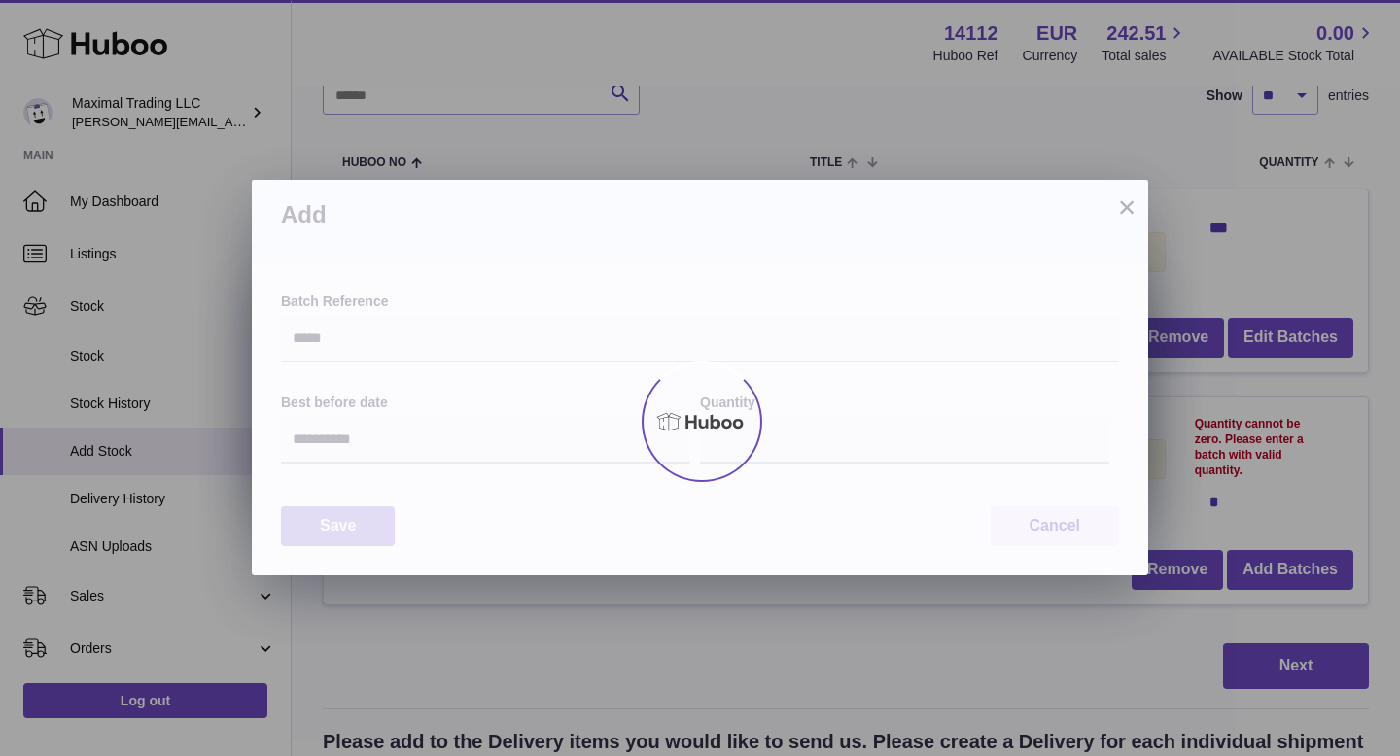
type input "***"
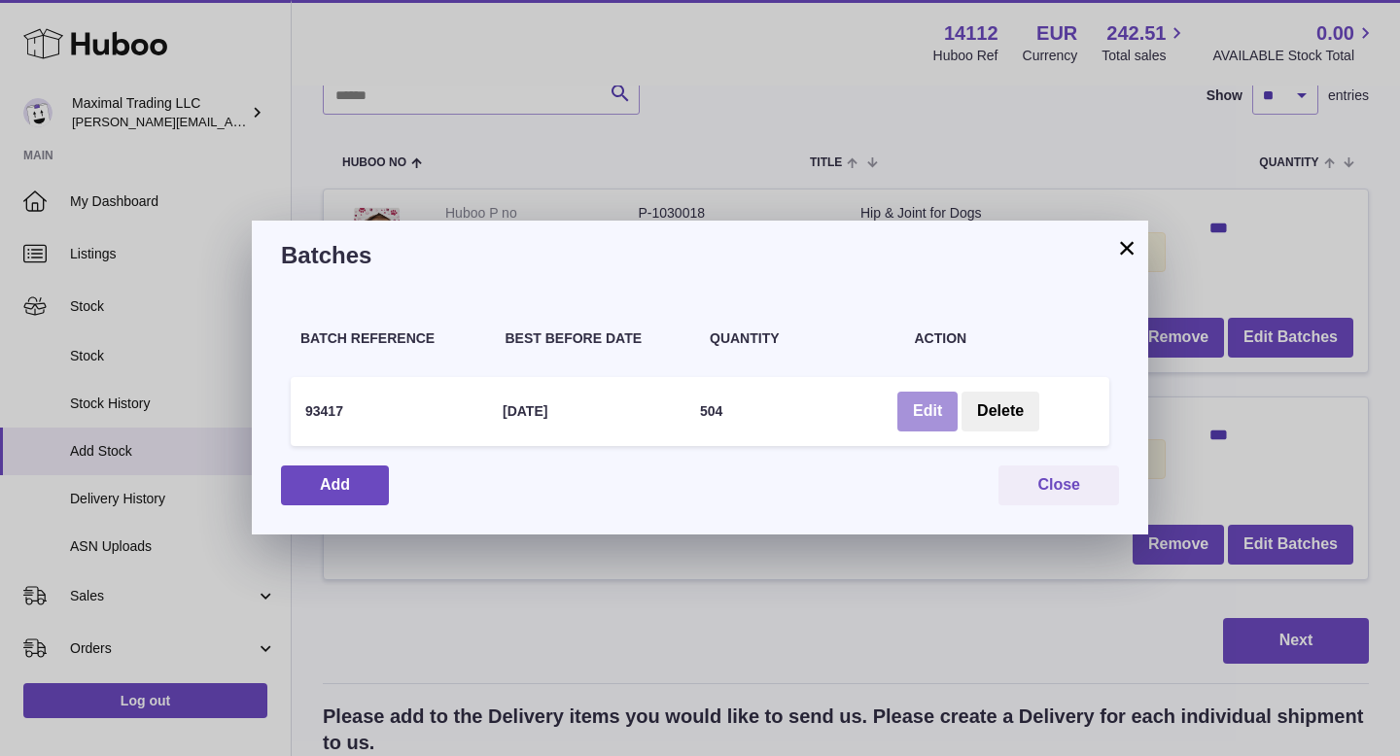
click at [923, 417] on button "Edit" at bounding box center [927, 412] width 60 height 40
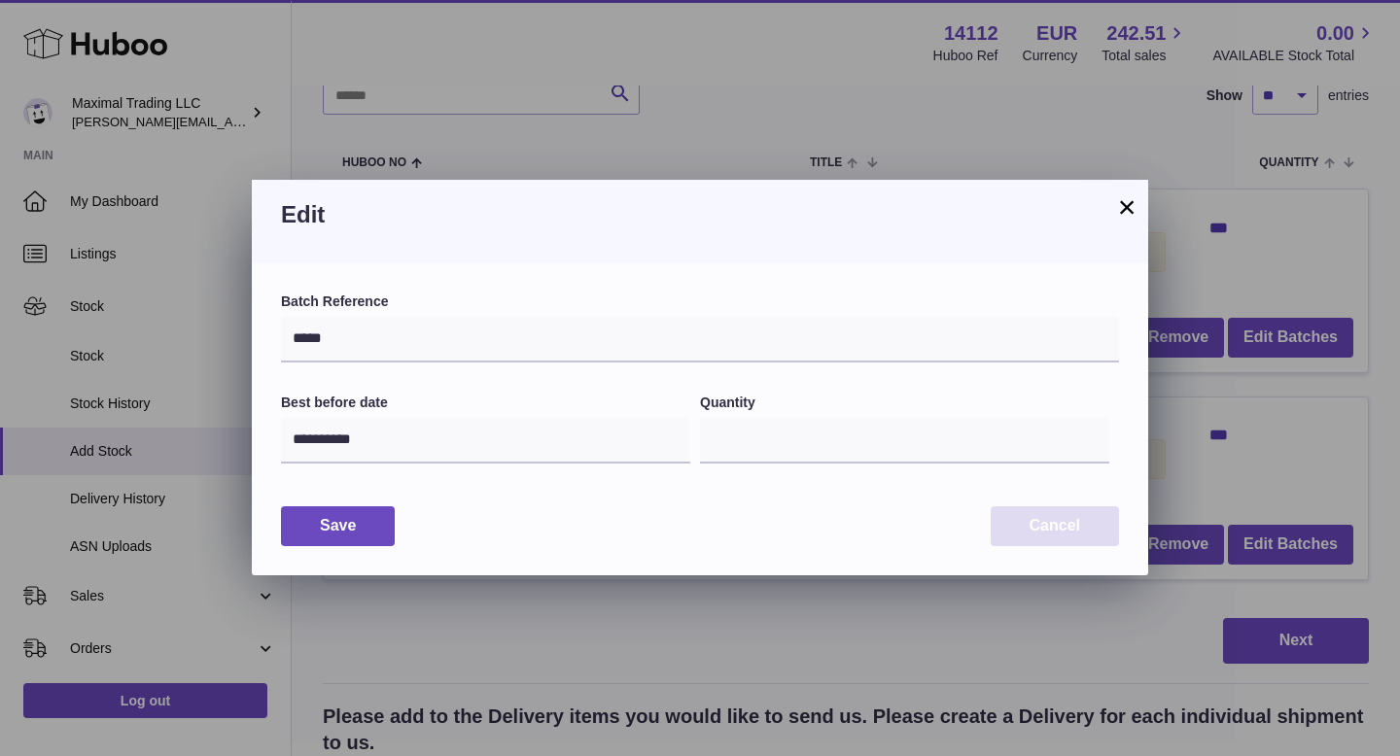
click at [1033, 515] on button "Cancel" at bounding box center [1054, 526] width 128 height 40
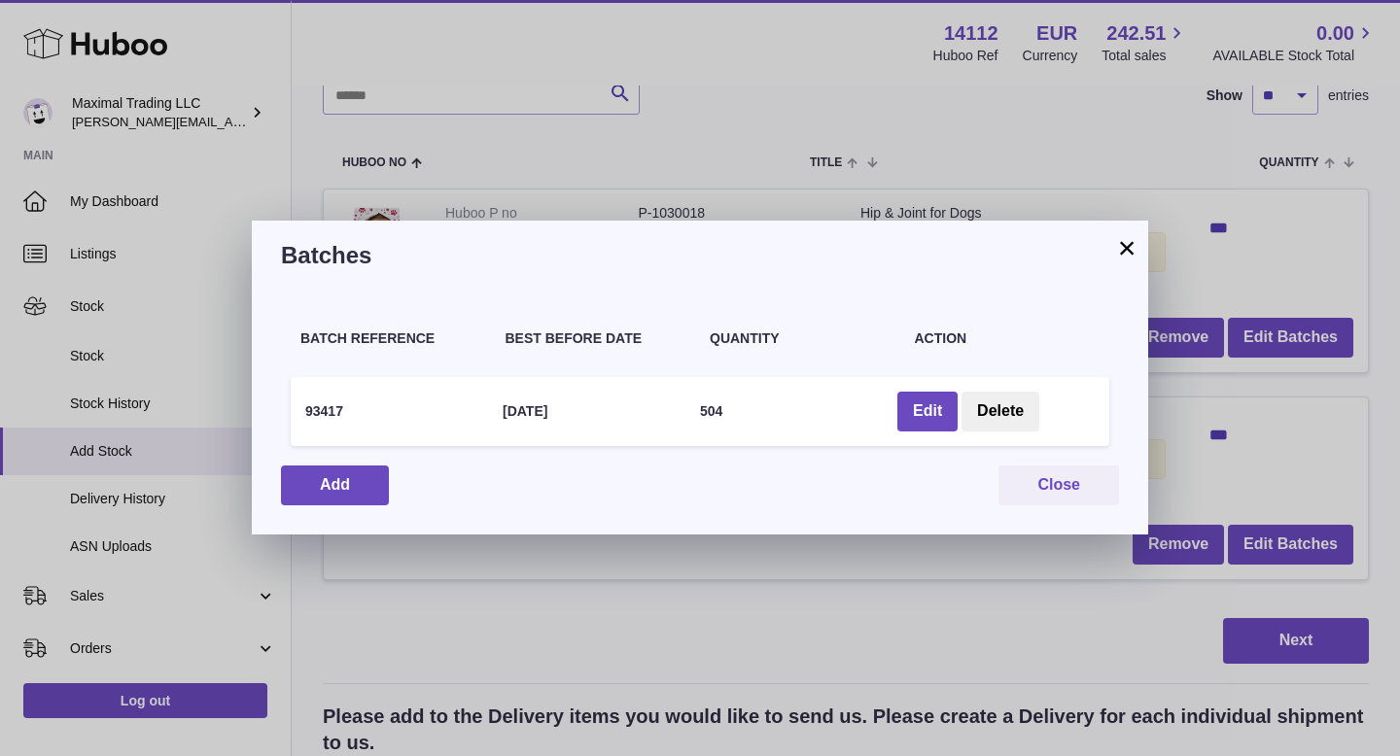
click at [1122, 241] on button "×" at bounding box center [1126, 247] width 23 height 23
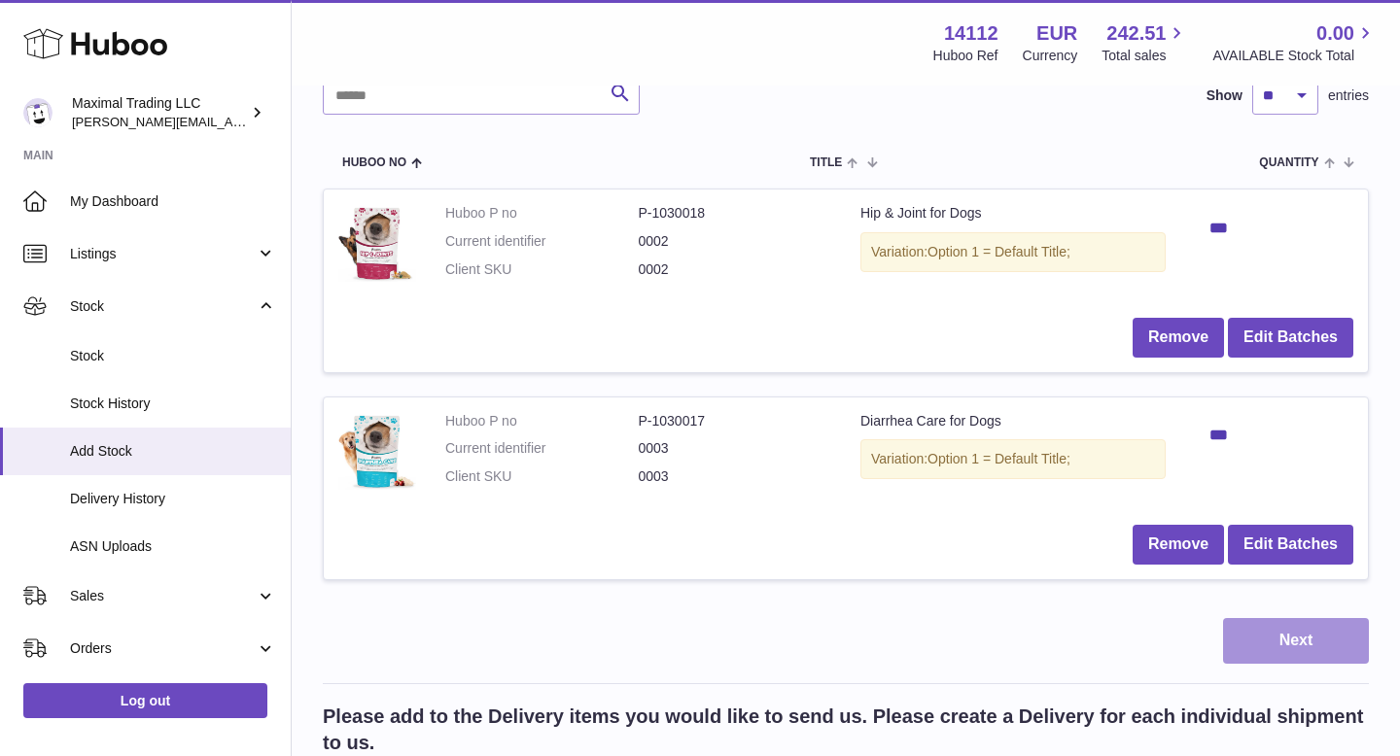
click at [1275, 634] on button "Next" at bounding box center [1296, 641] width 146 height 46
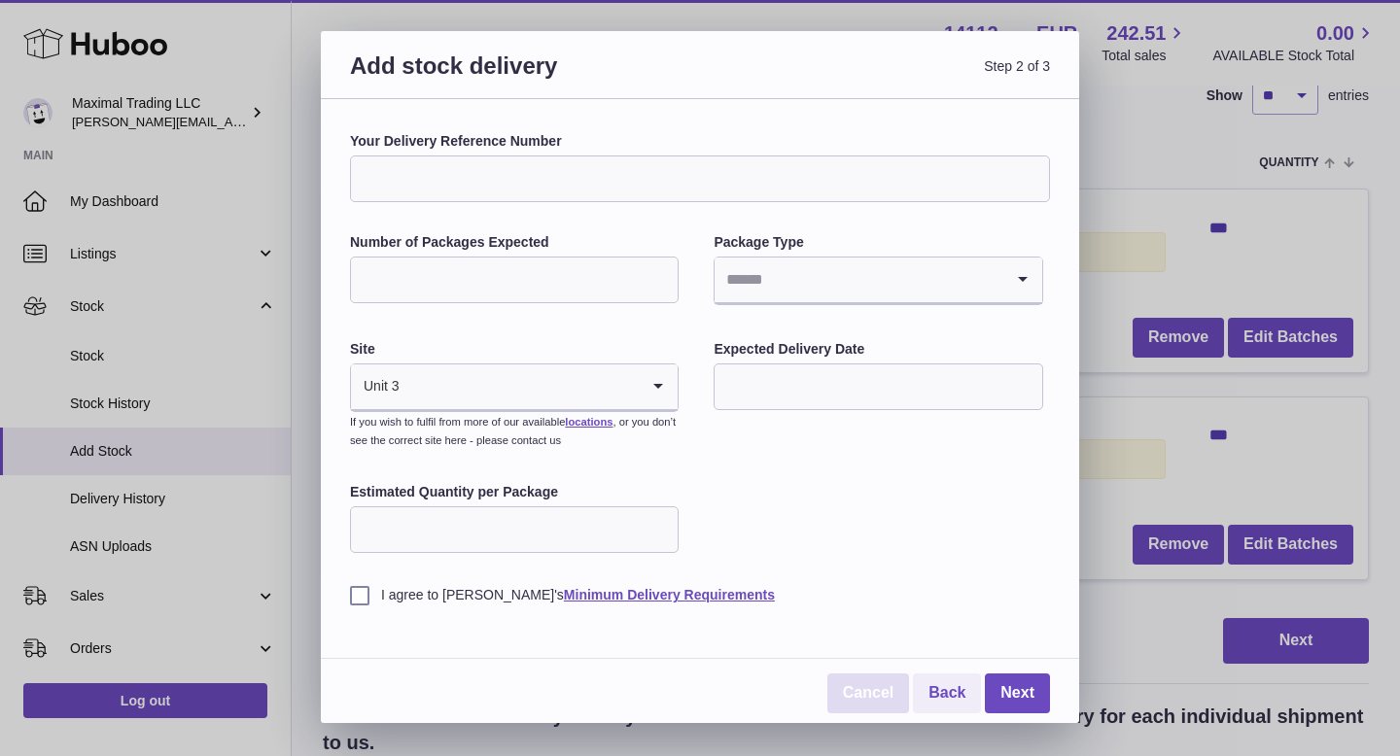
click at [882, 688] on link "Cancel" at bounding box center [868, 694] width 82 height 40
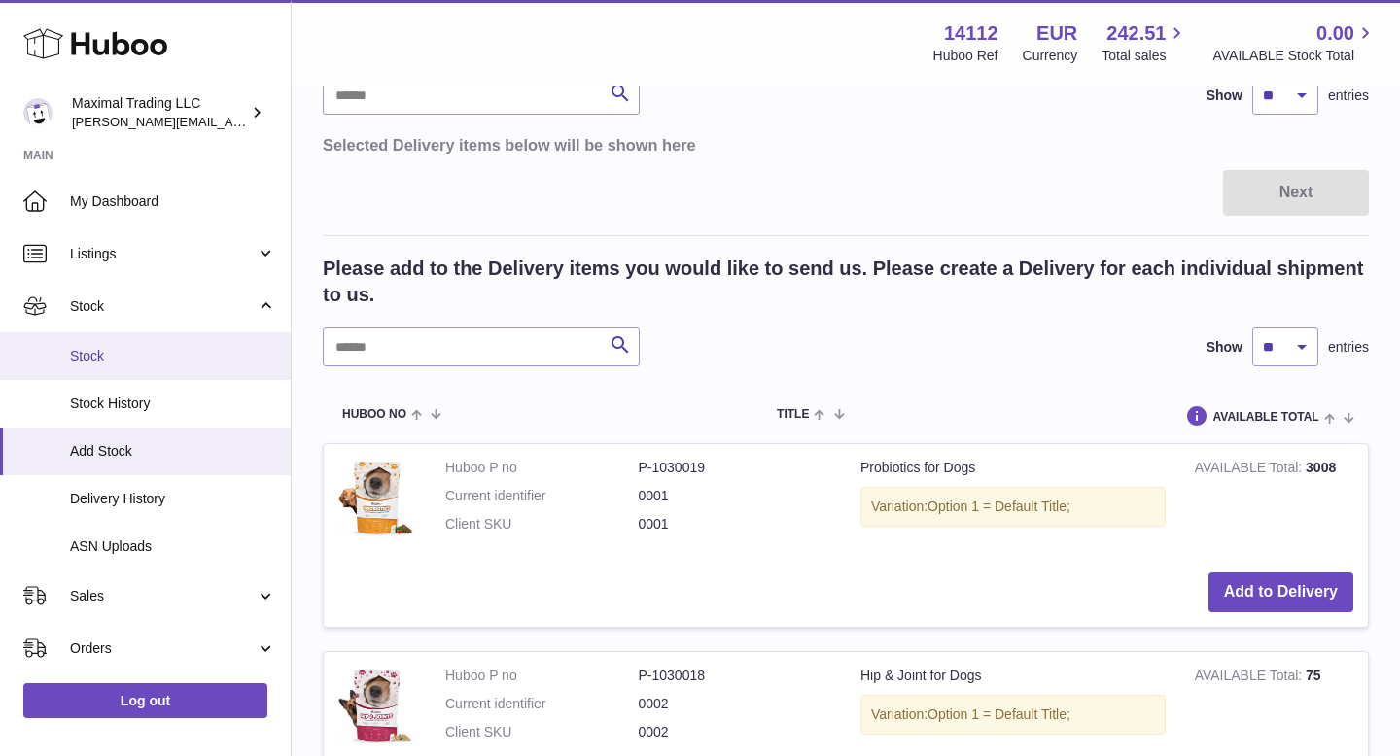
click at [146, 349] on span "Stock" at bounding box center [173, 356] width 206 height 18
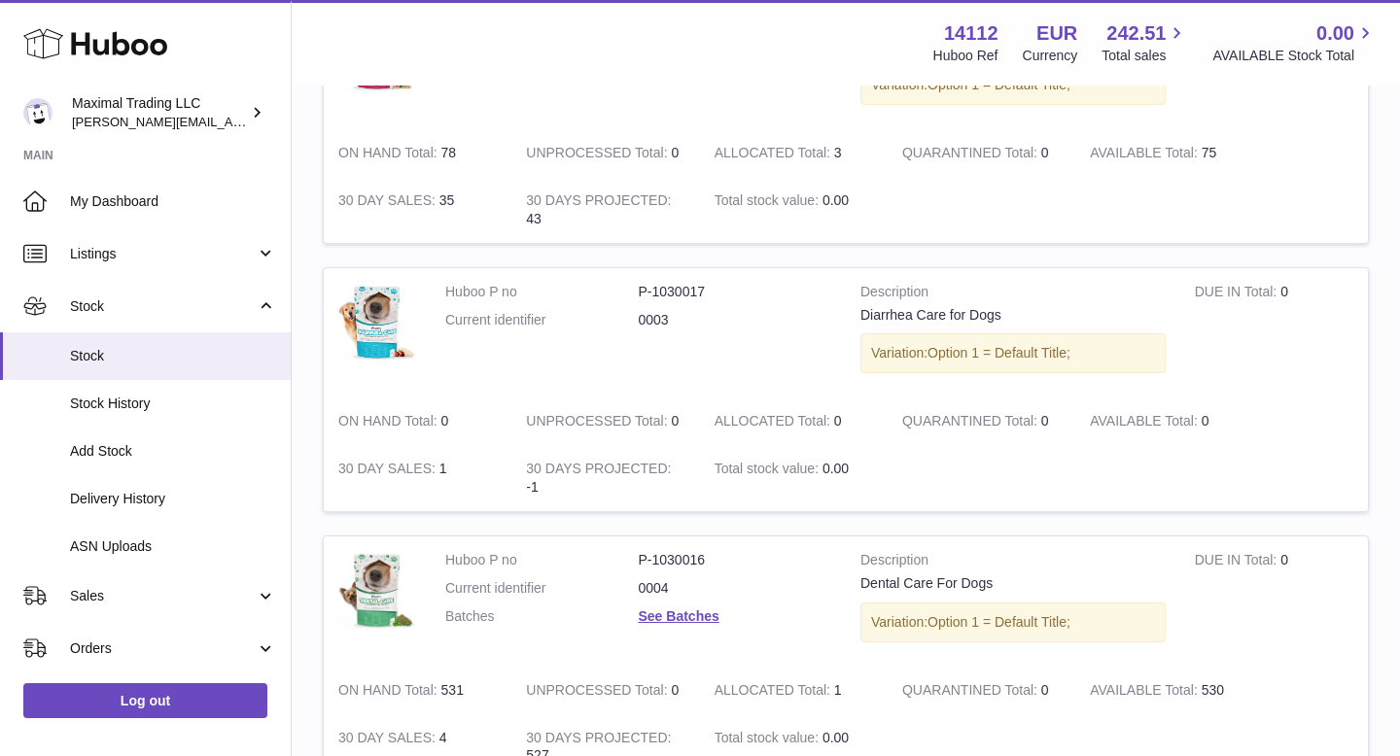
scroll to position [610, 0]
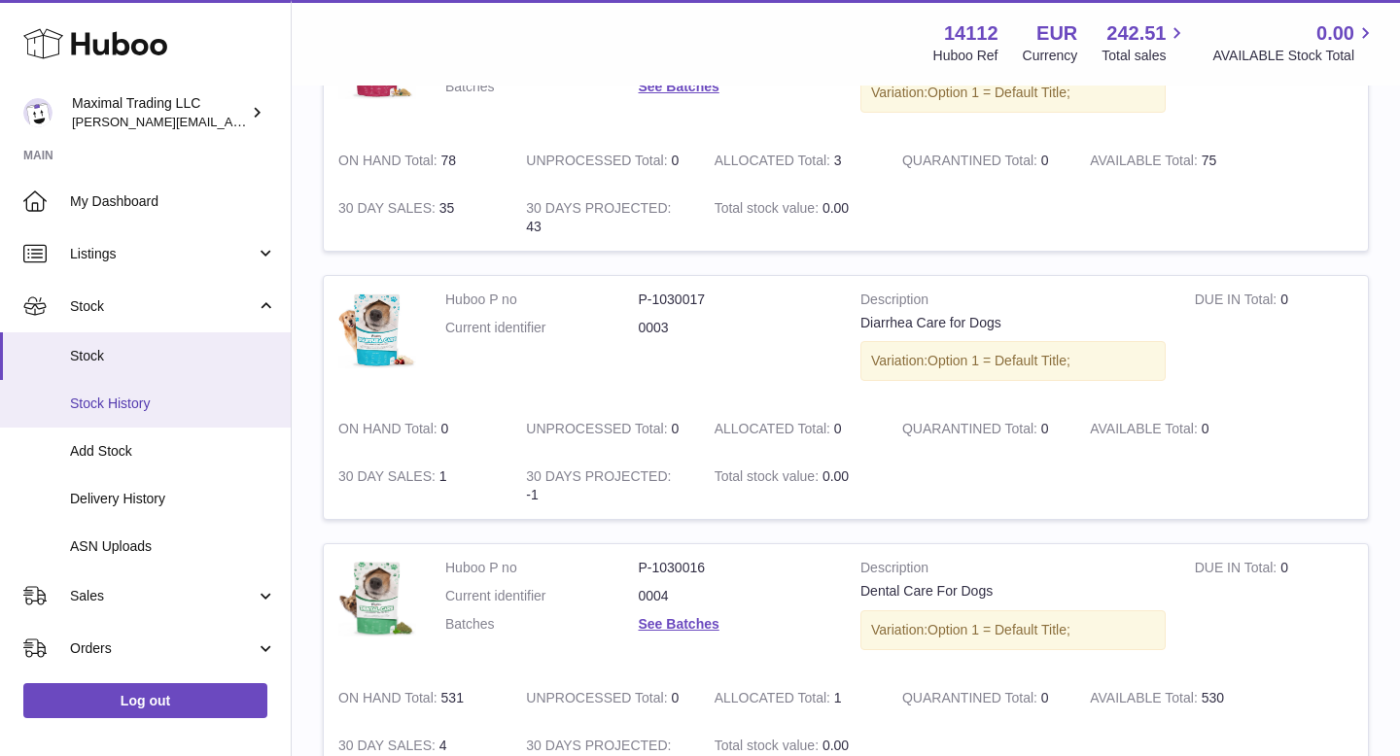
click at [217, 409] on span "Stock History" at bounding box center [173, 404] width 206 height 18
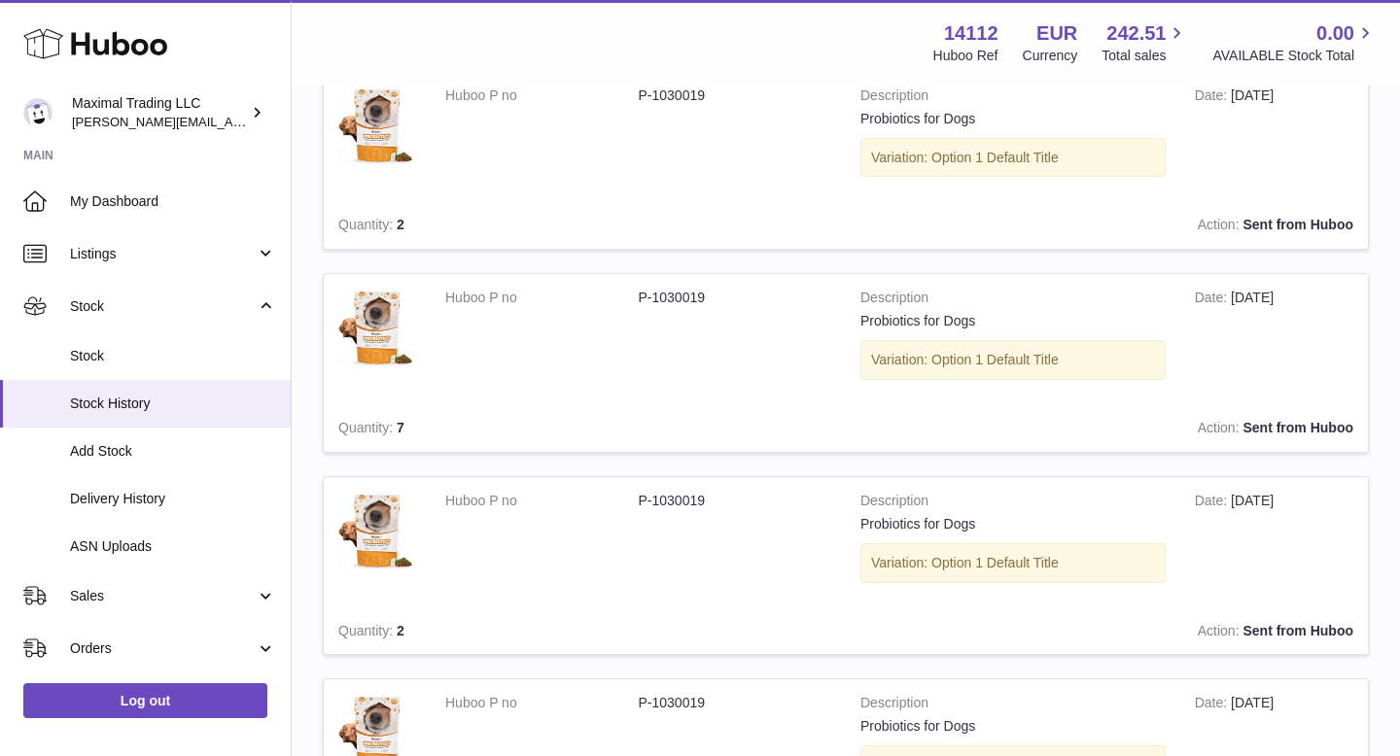
scroll to position [467, 0]
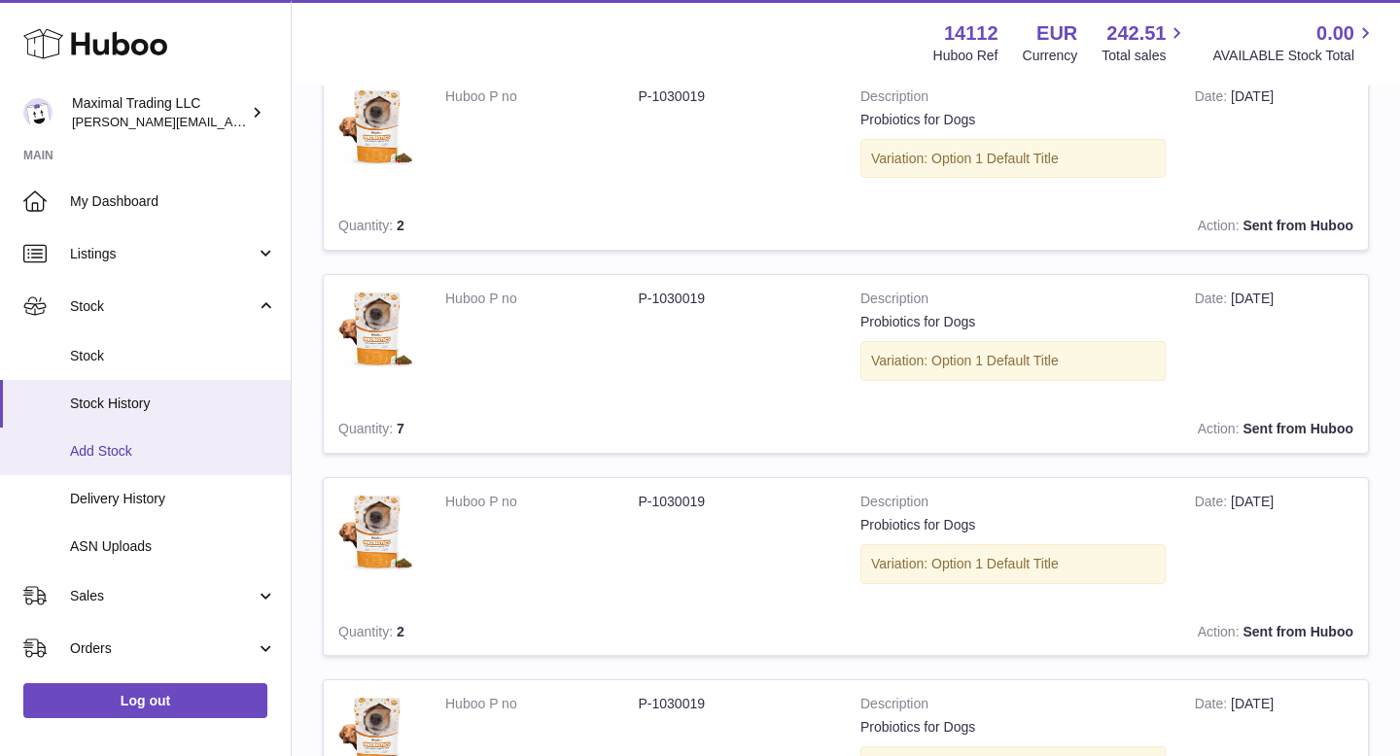
click at [137, 446] on span "Add Stock" at bounding box center [173, 451] width 206 height 18
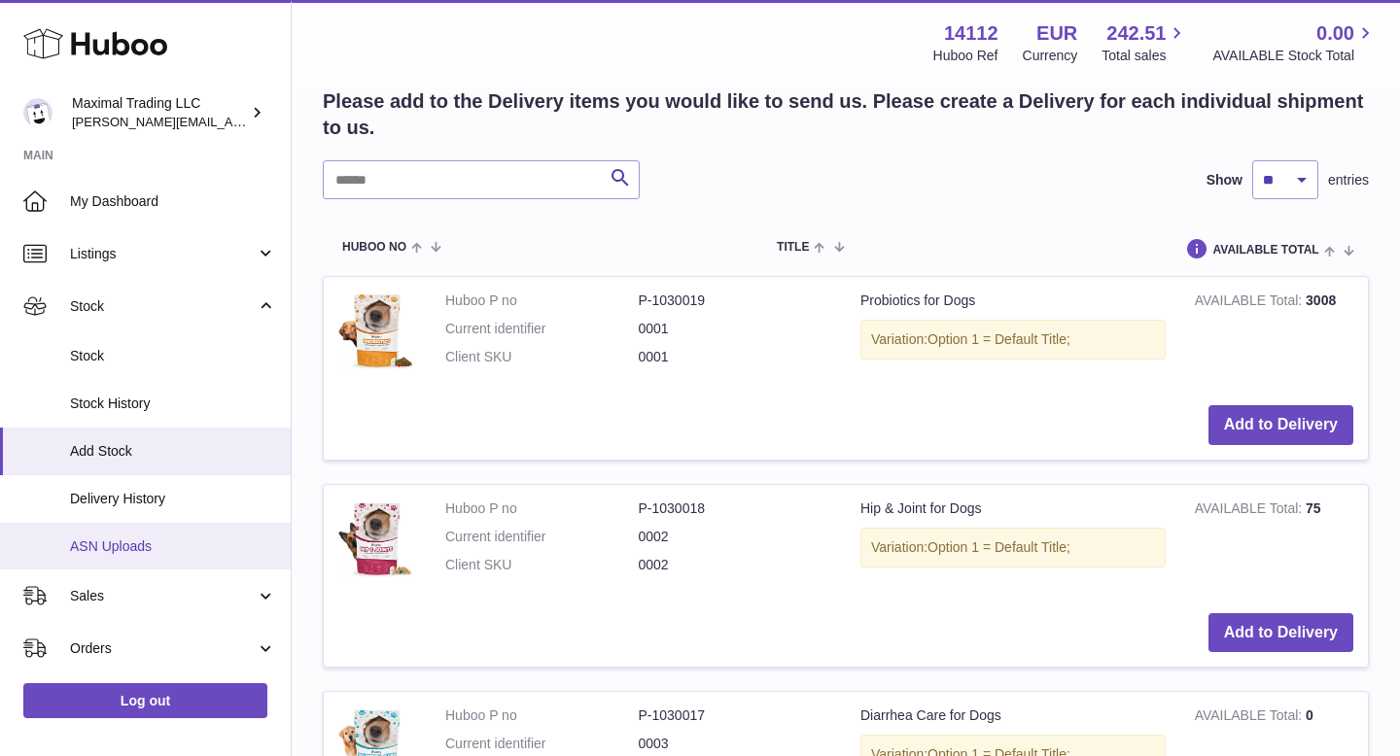
scroll to position [377, 0]
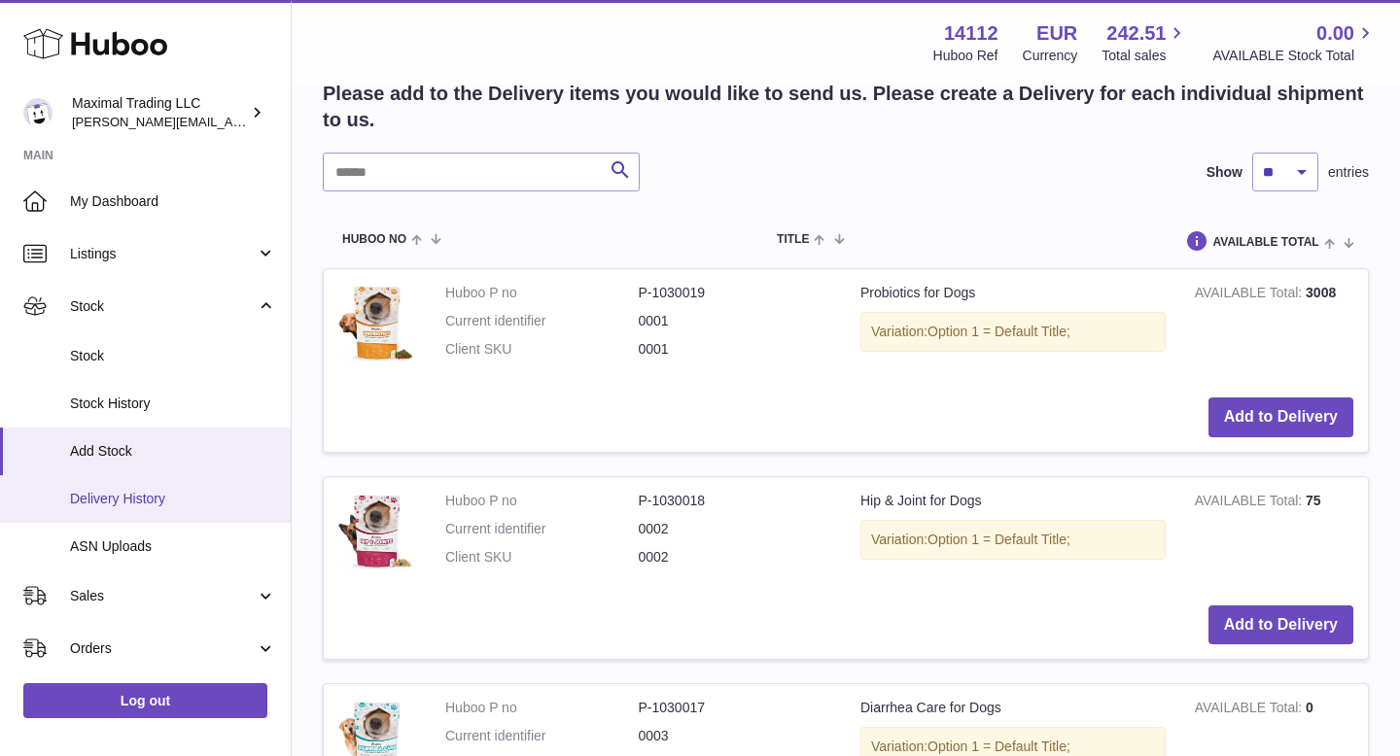
click at [179, 503] on span "Delivery History" at bounding box center [173, 499] width 206 height 18
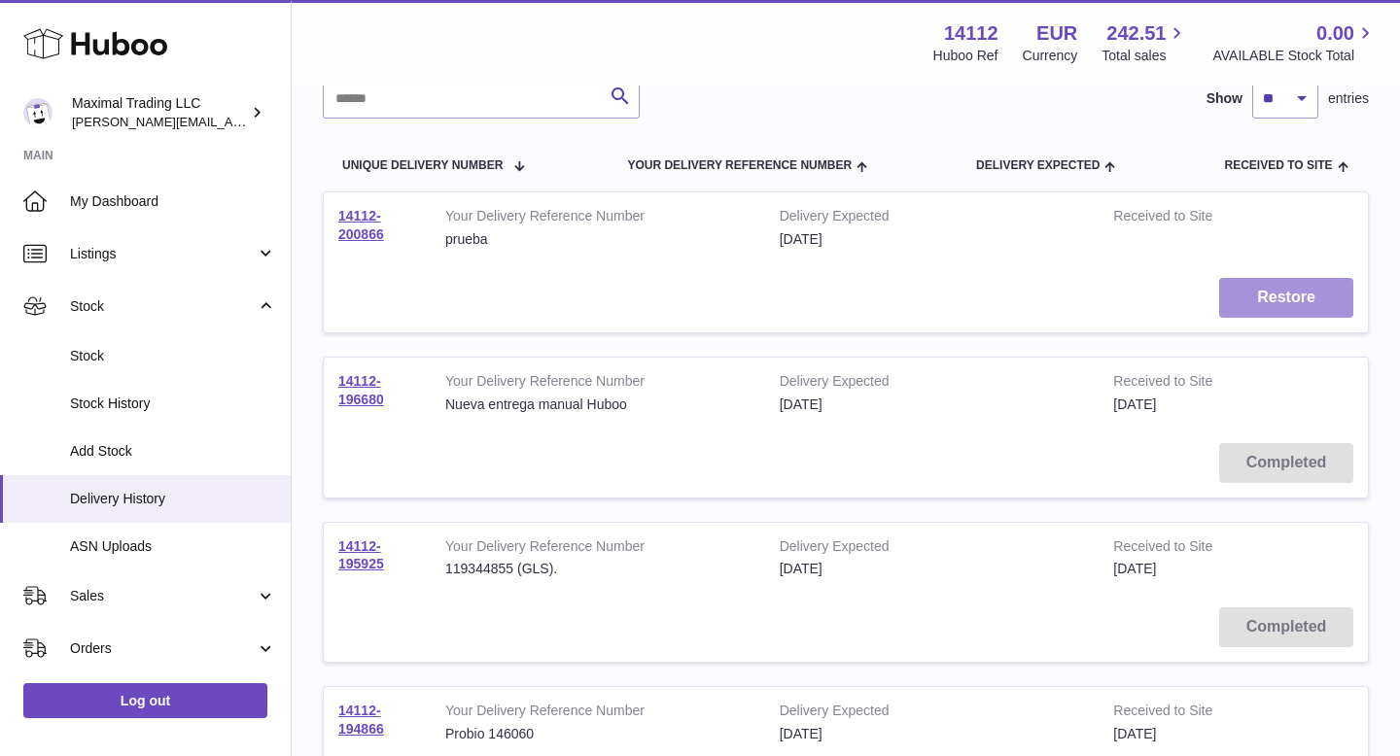
scroll to position [165, 0]
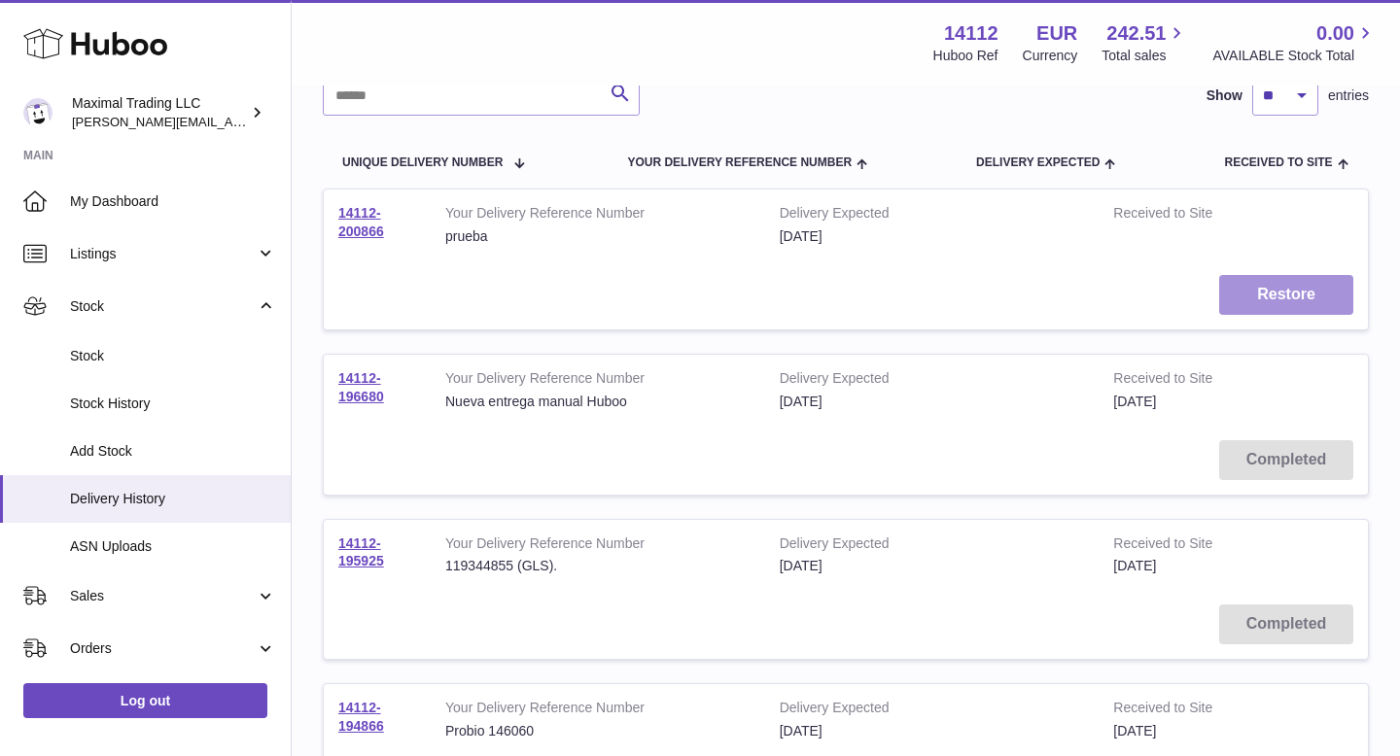
click at [1281, 288] on button "Restore" at bounding box center [1286, 295] width 134 height 40
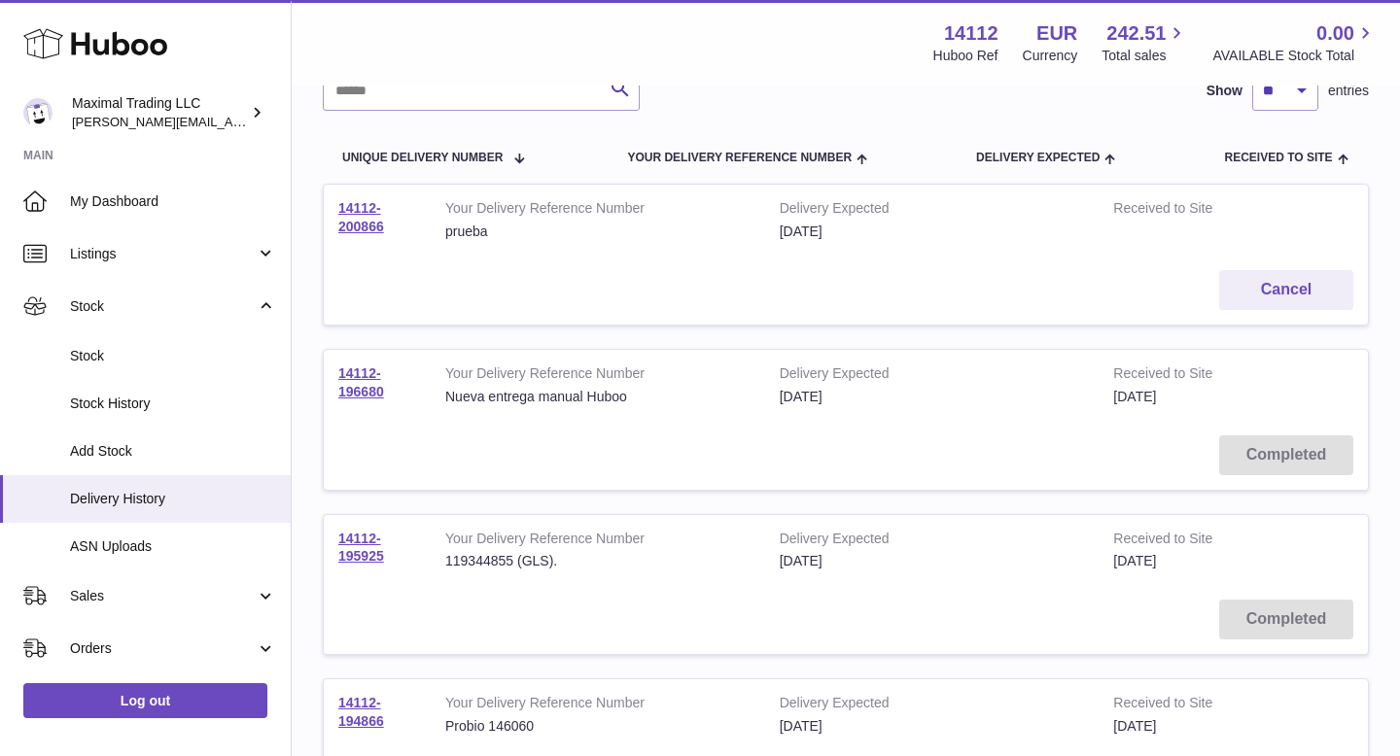
scroll to position [172, 0]
click at [357, 215] on td "14112-200866" at bounding box center [377, 218] width 107 height 71
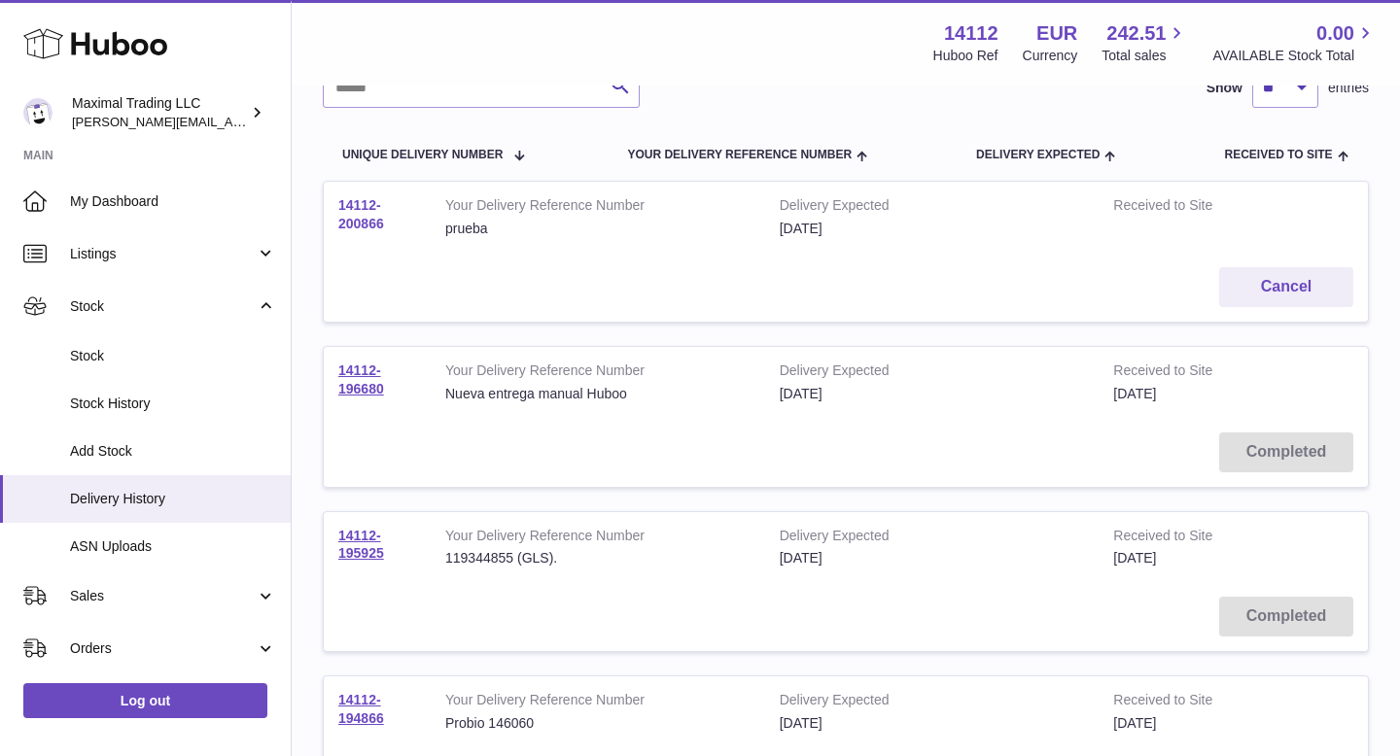
click at [359, 219] on link "14112-200866" at bounding box center [361, 214] width 46 height 34
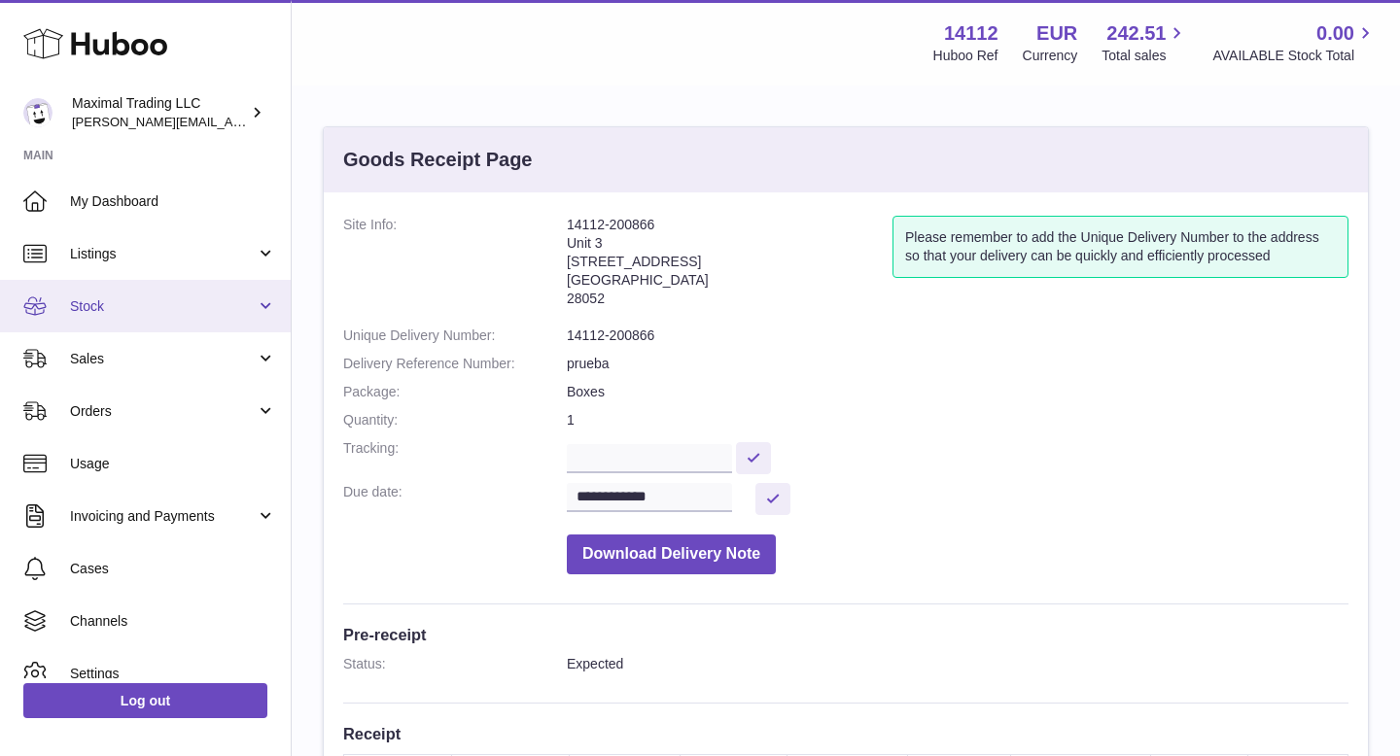
click at [104, 303] on span "Stock" at bounding box center [163, 306] width 186 height 18
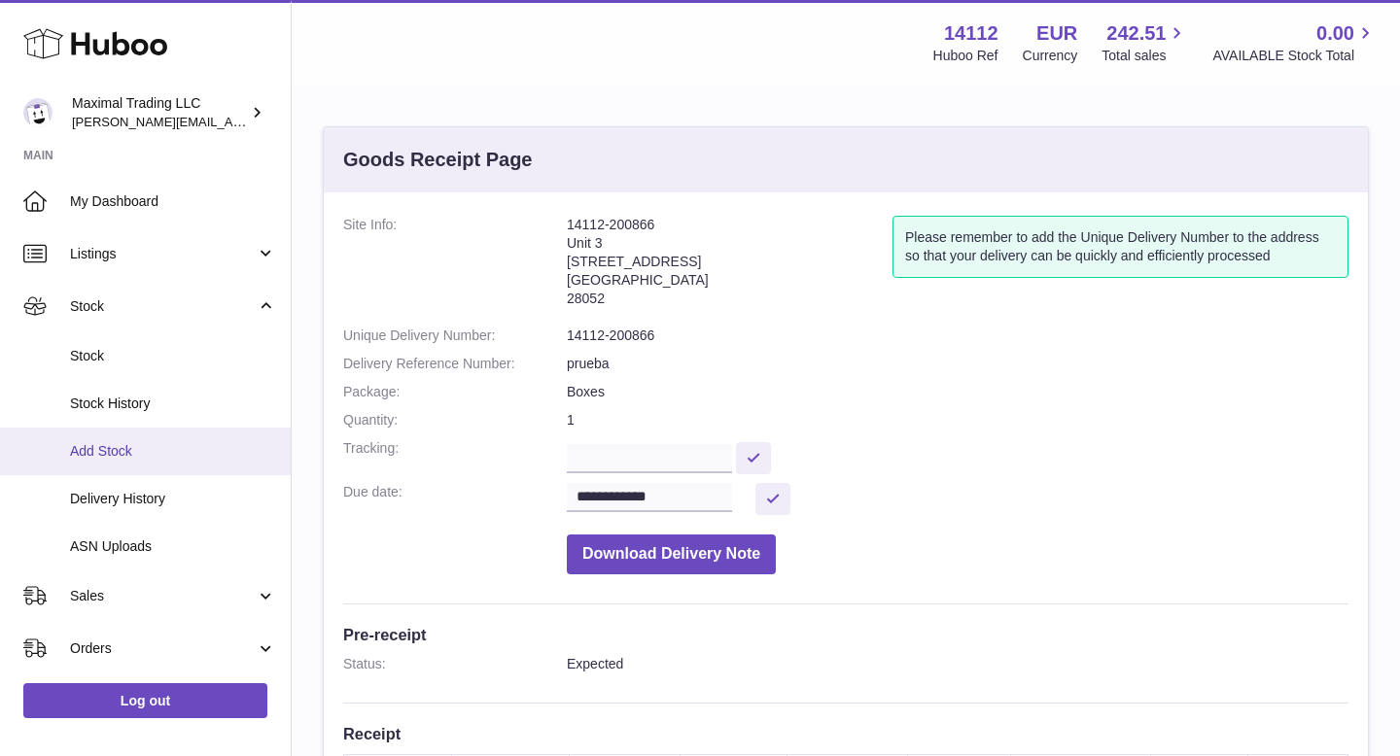
click at [122, 438] on link "Add Stock" at bounding box center [145, 452] width 291 height 48
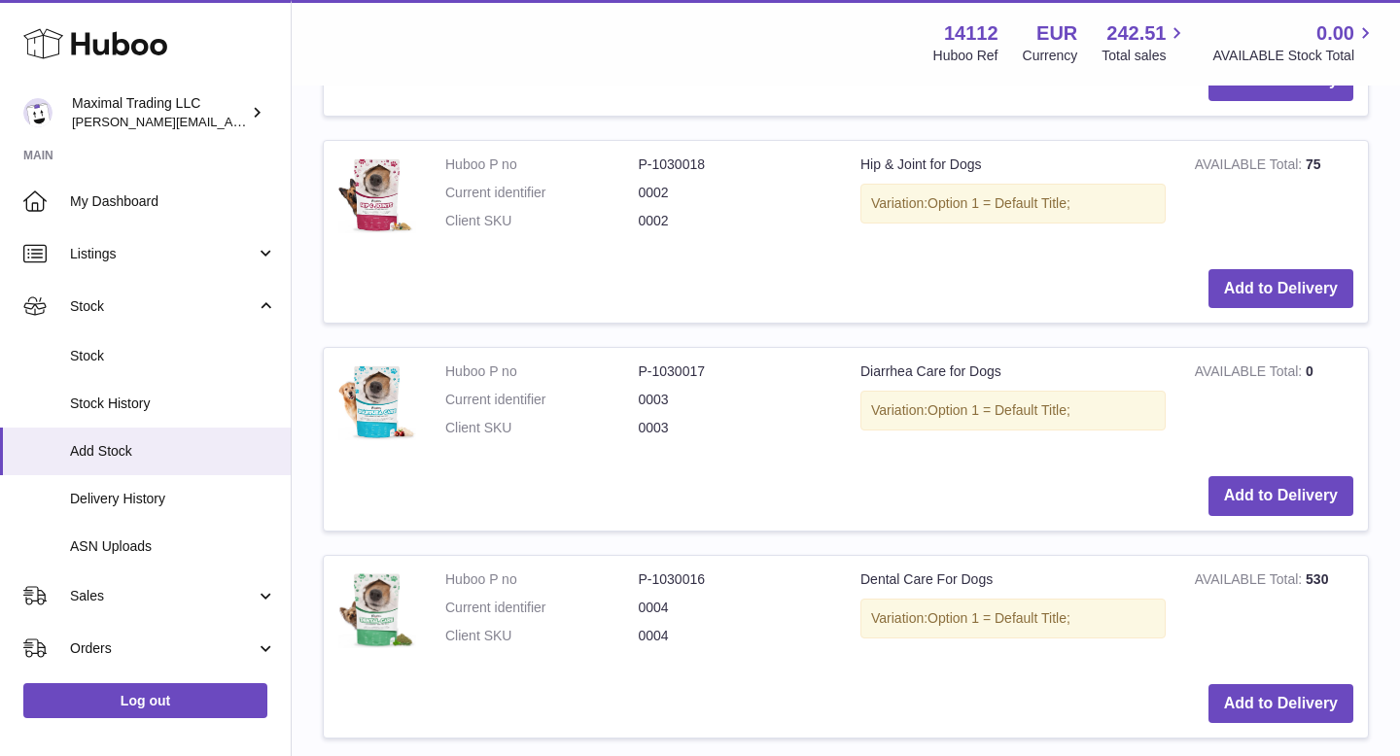
scroll to position [716, 0]
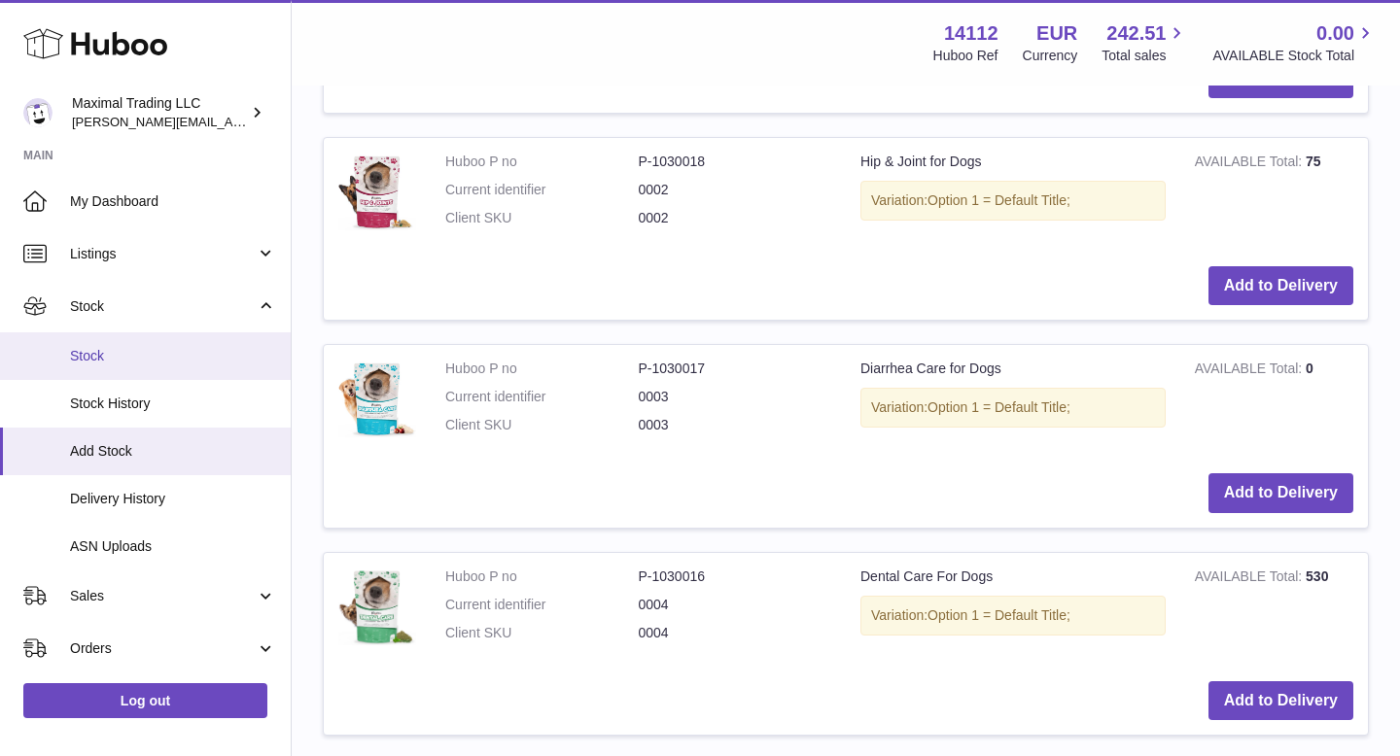
click at [121, 356] on span "Stock" at bounding box center [173, 356] width 206 height 18
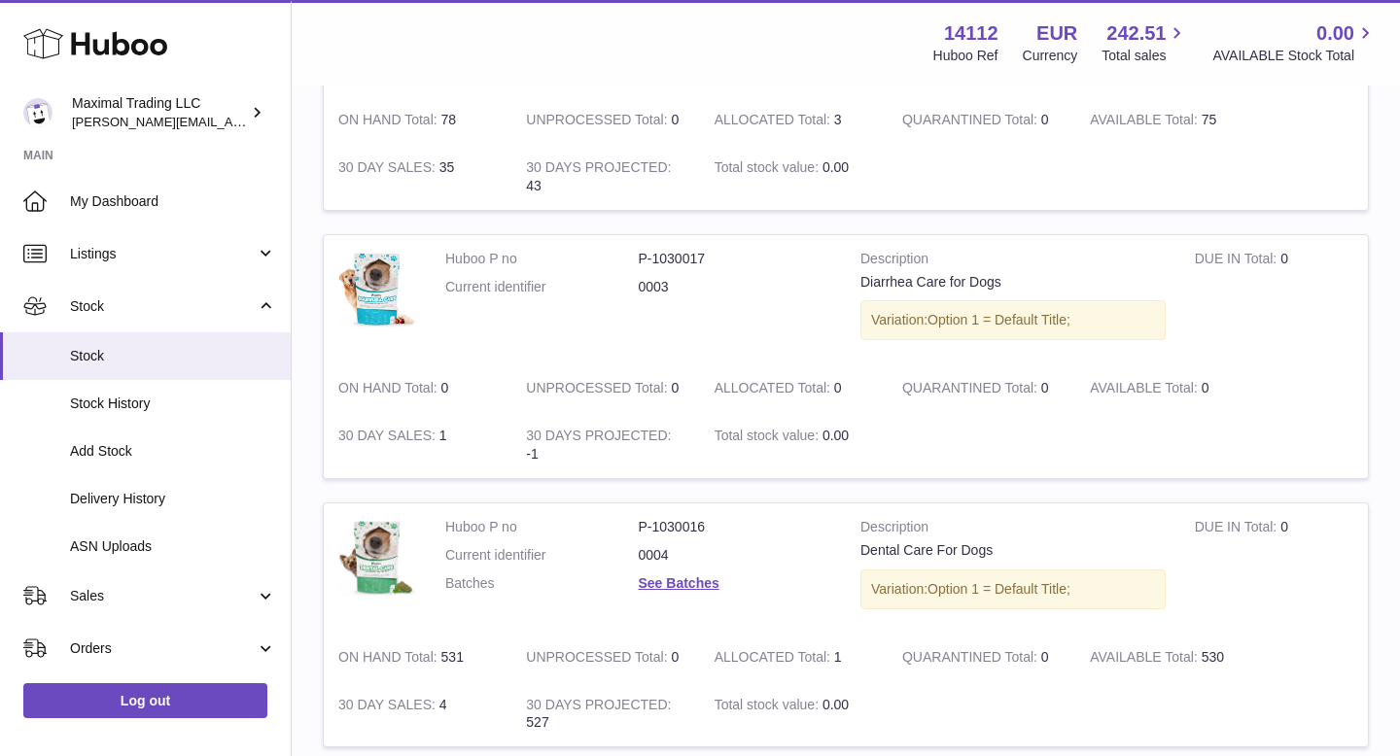
scroll to position [717, 0]
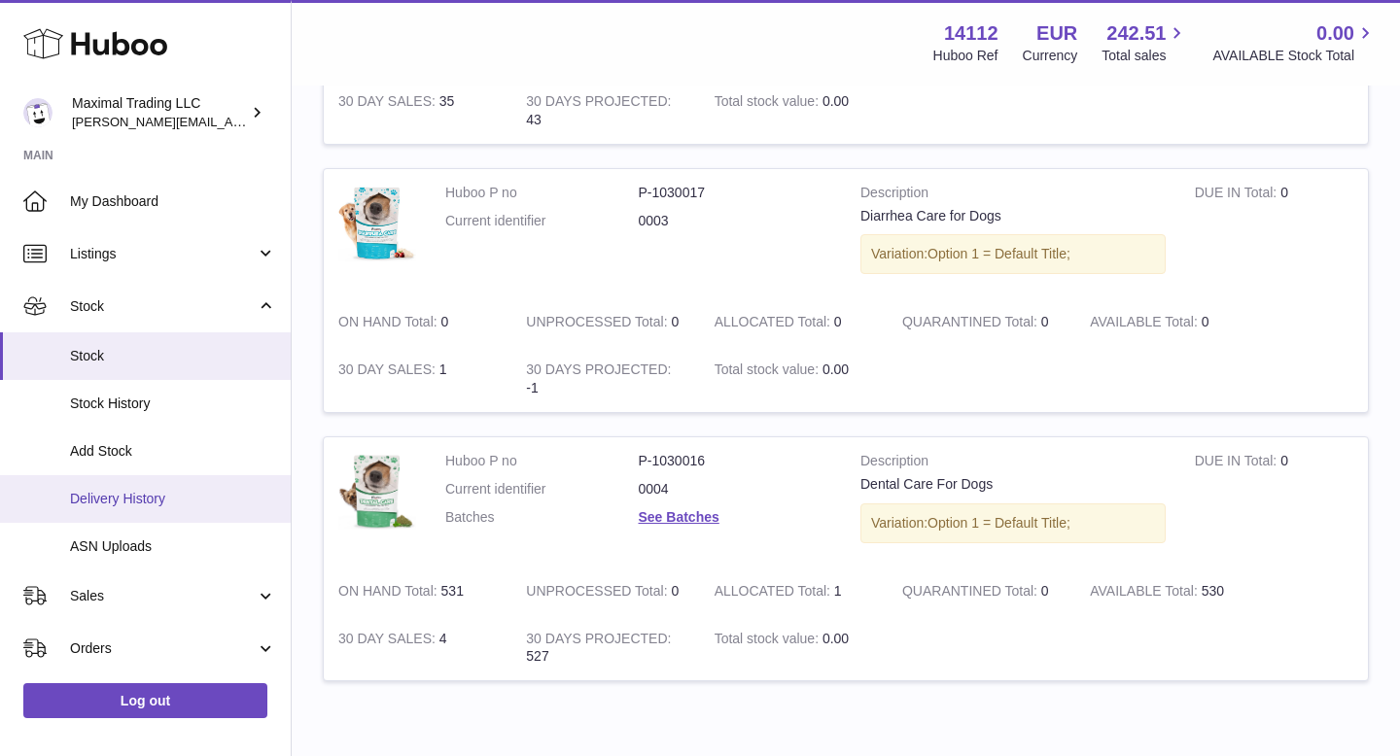
click at [122, 498] on span "Delivery History" at bounding box center [173, 499] width 206 height 18
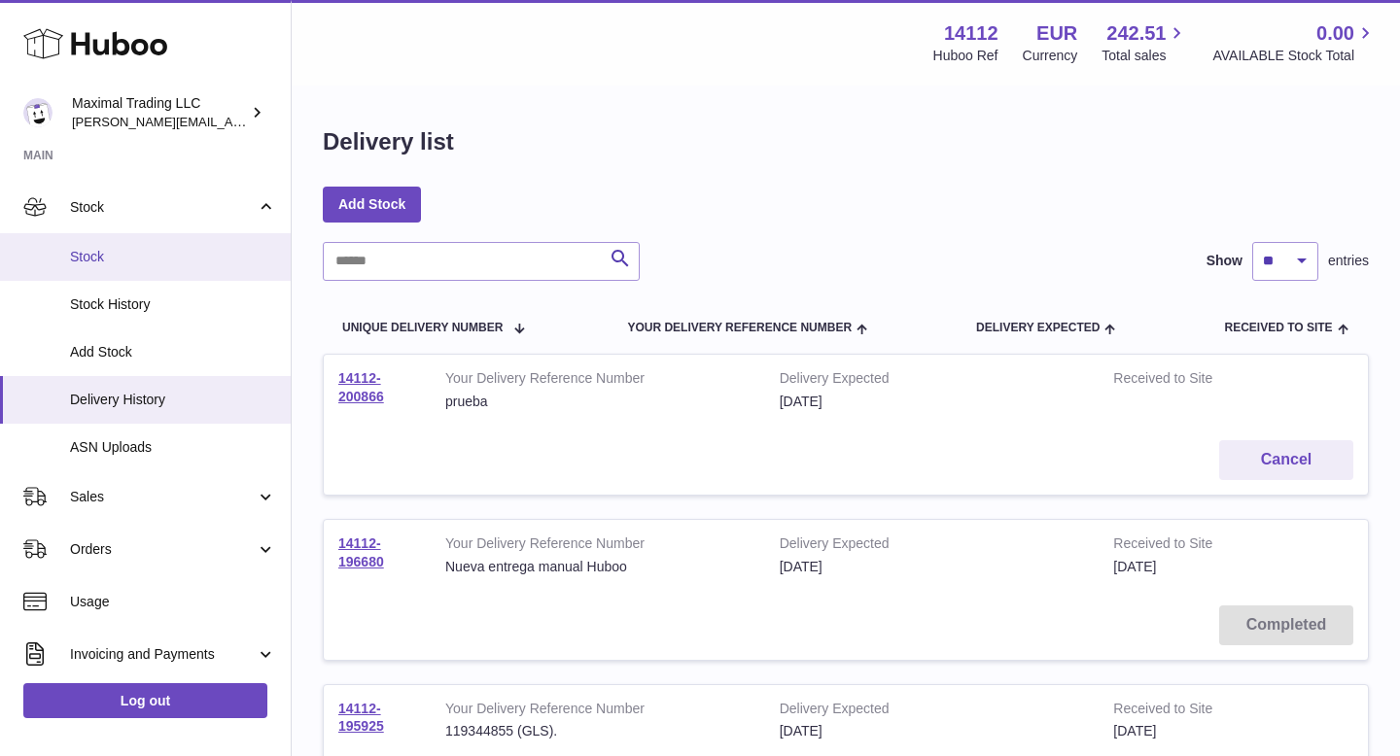
click at [110, 259] on span "Stock" at bounding box center [173, 257] width 206 height 18
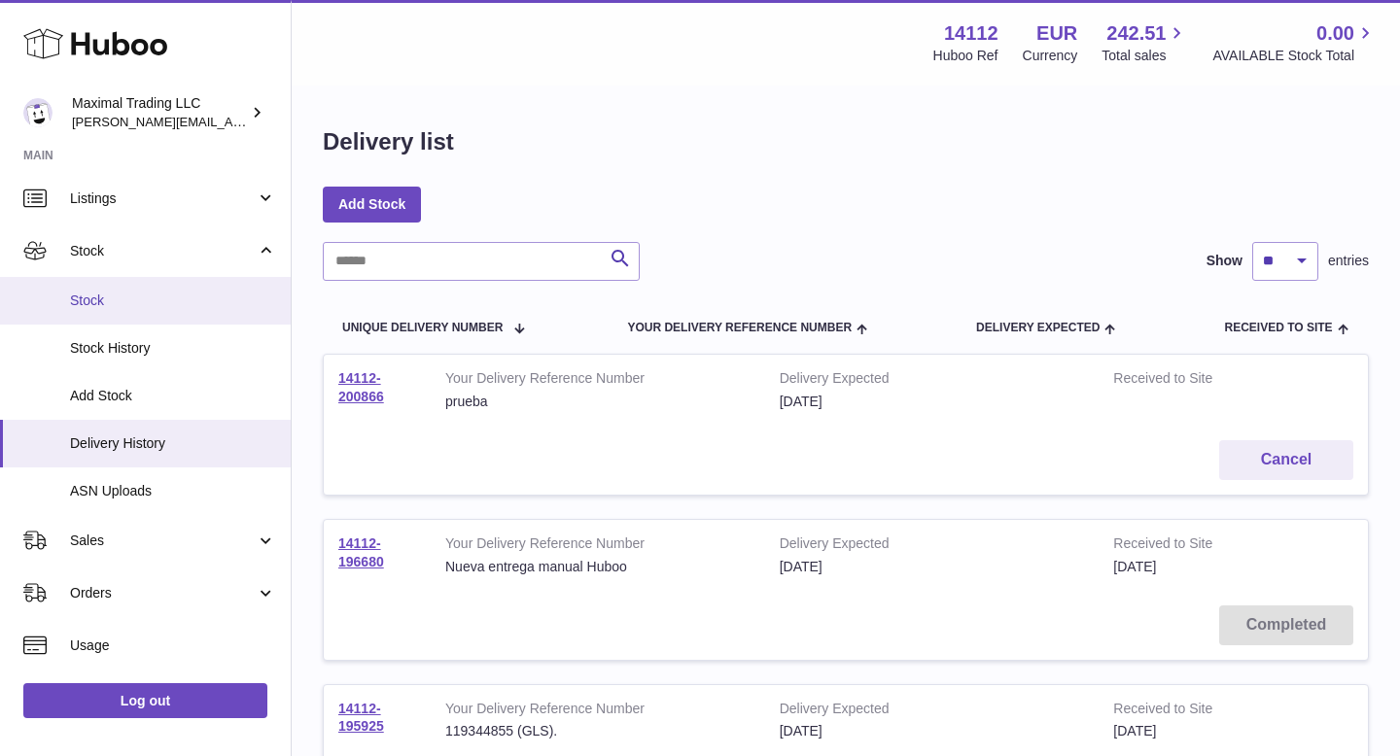
scroll to position [45, 0]
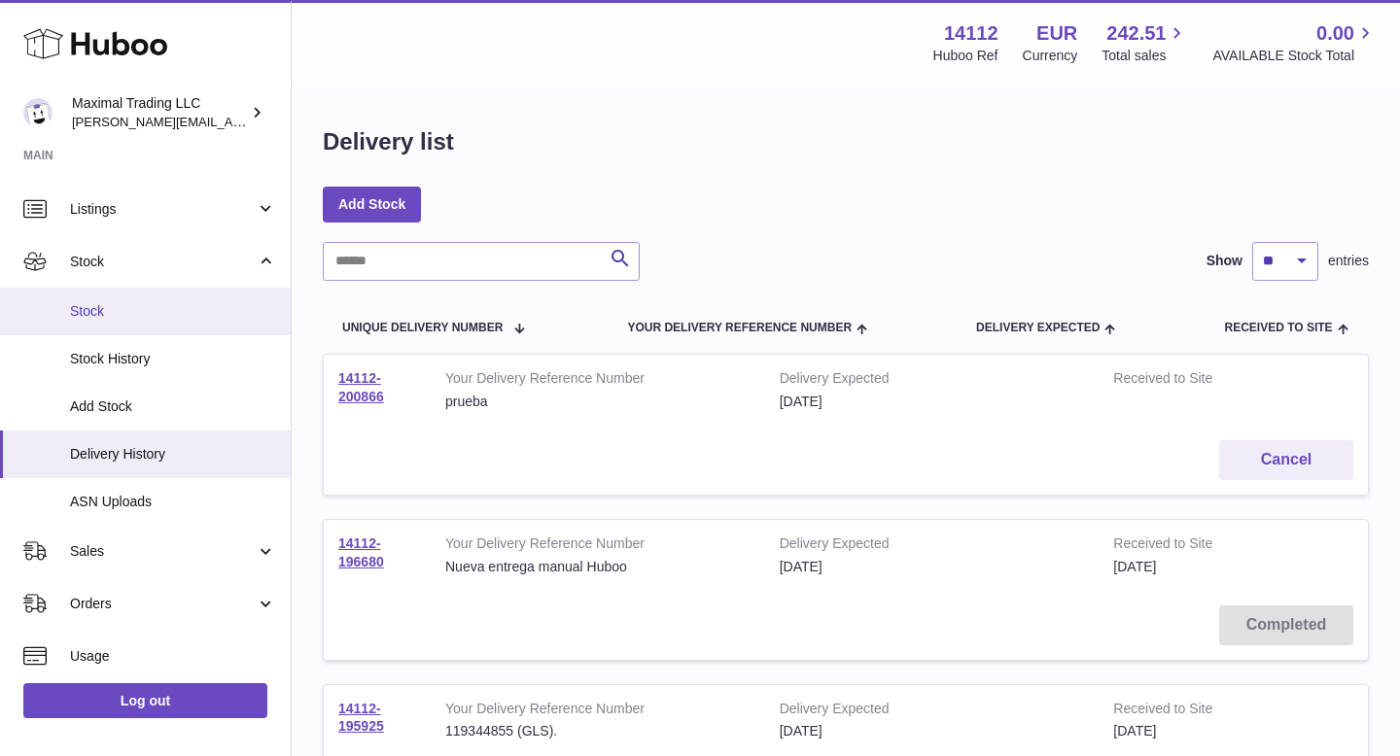
click at [113, 301] on link "Stock" at bounding box center [145, 312] width 291 height 48
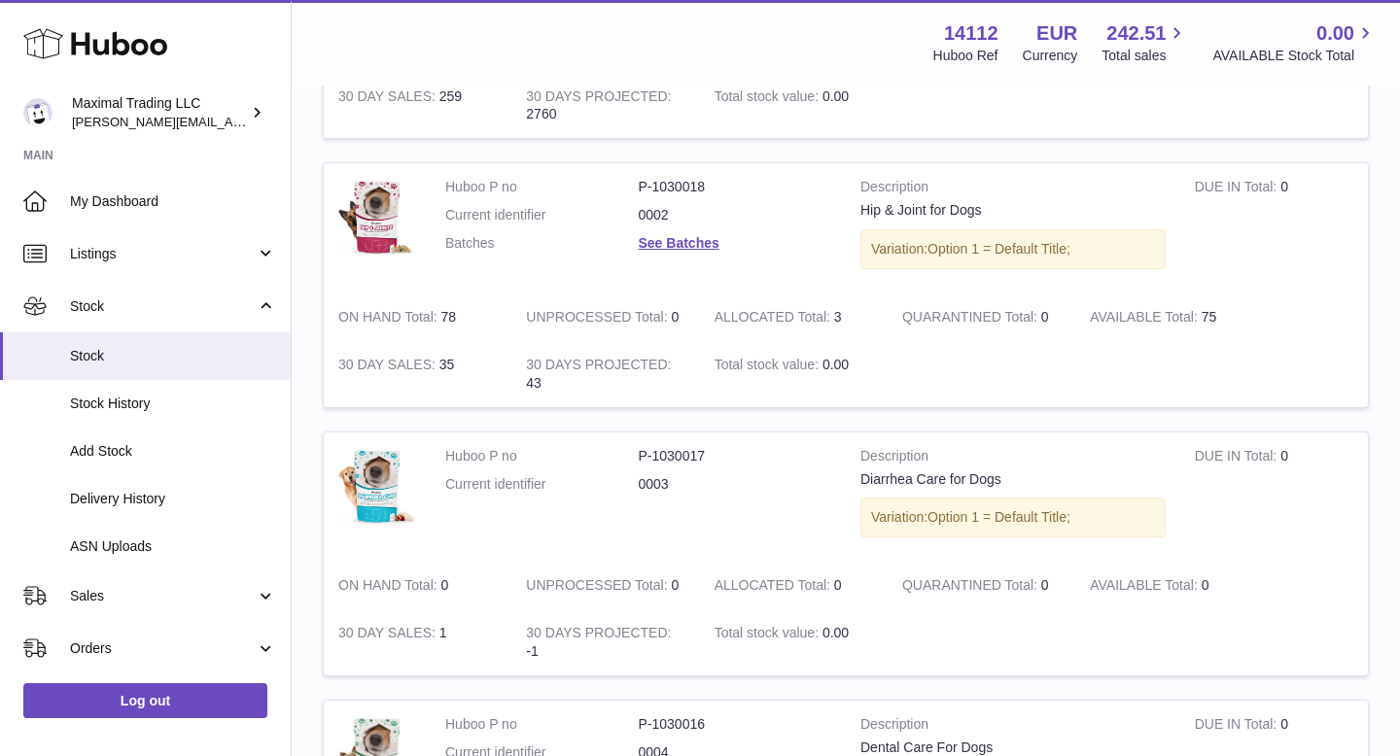
scroll to position [444, 0]
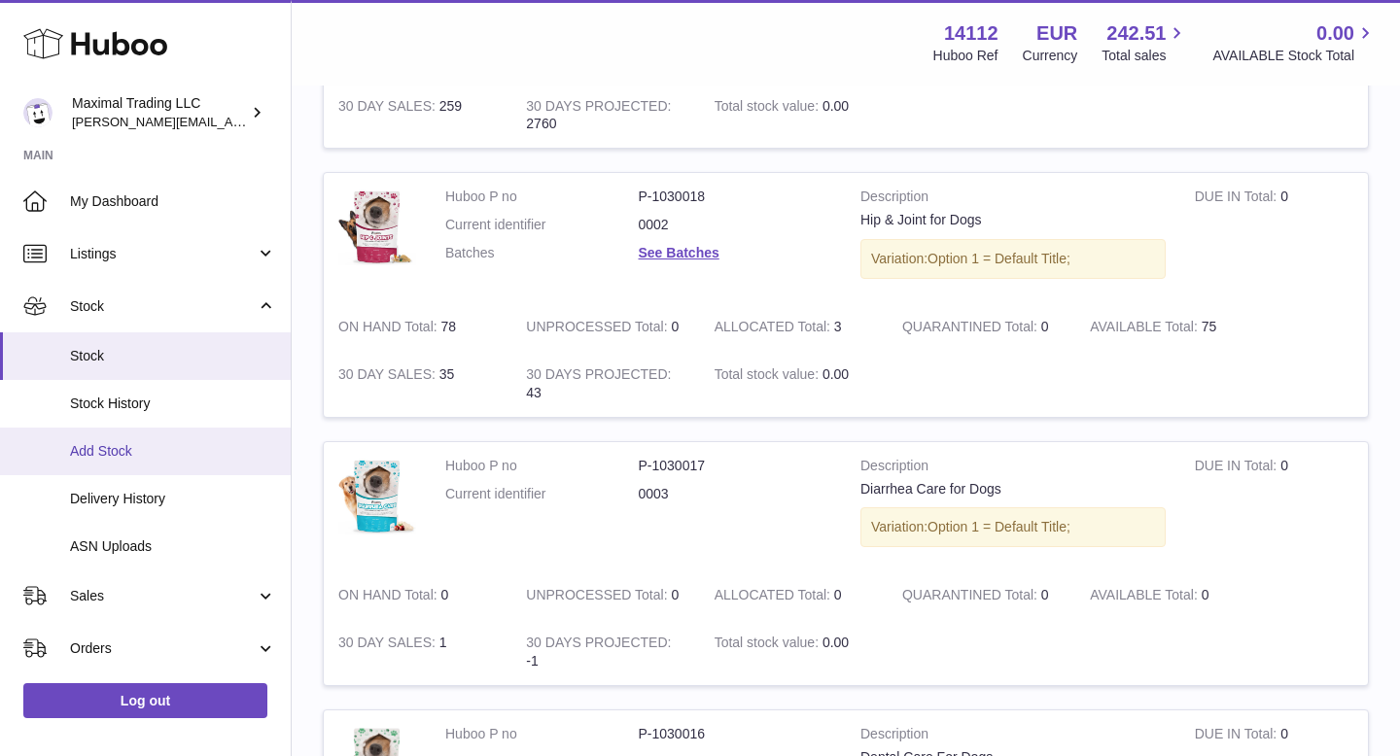
click at [151, 457] on span "Add Stock" at bounding box center [173, 451] width 206 height 18
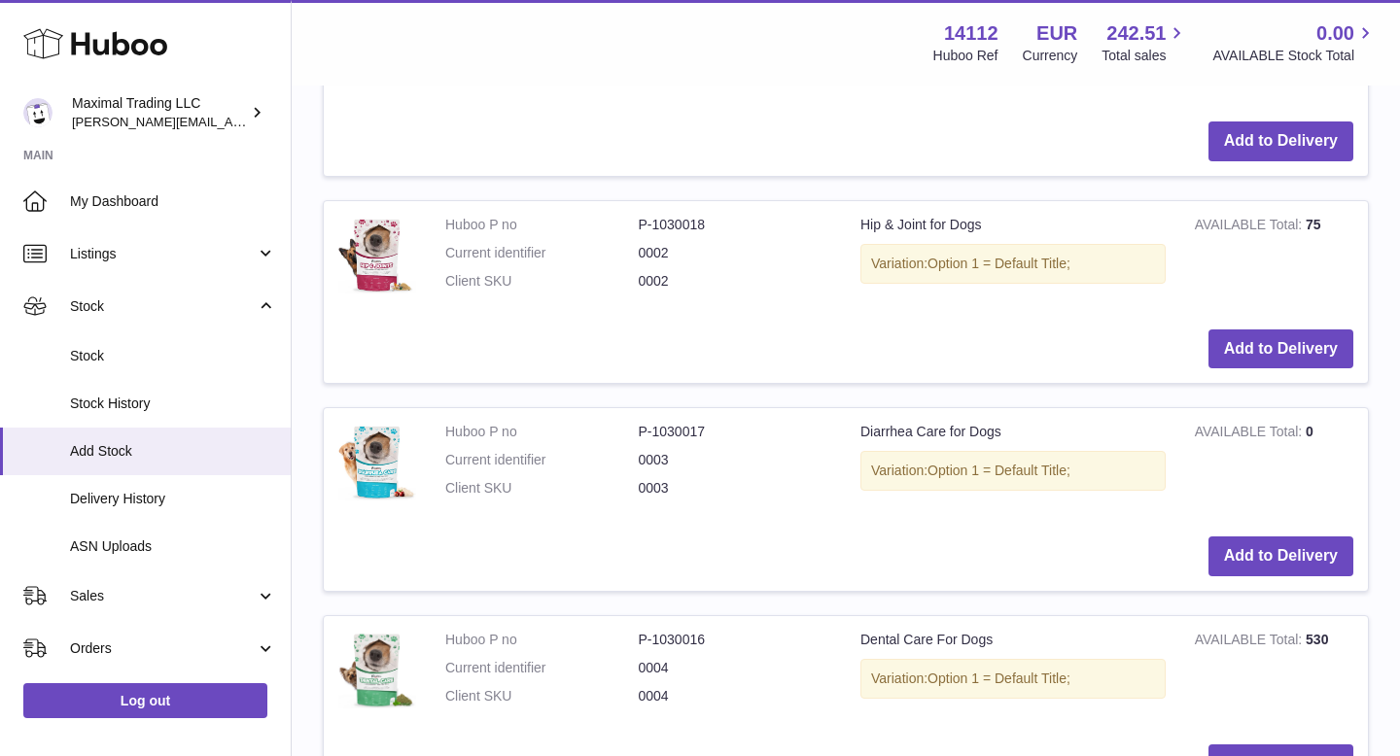
scroll to position [651, 0]
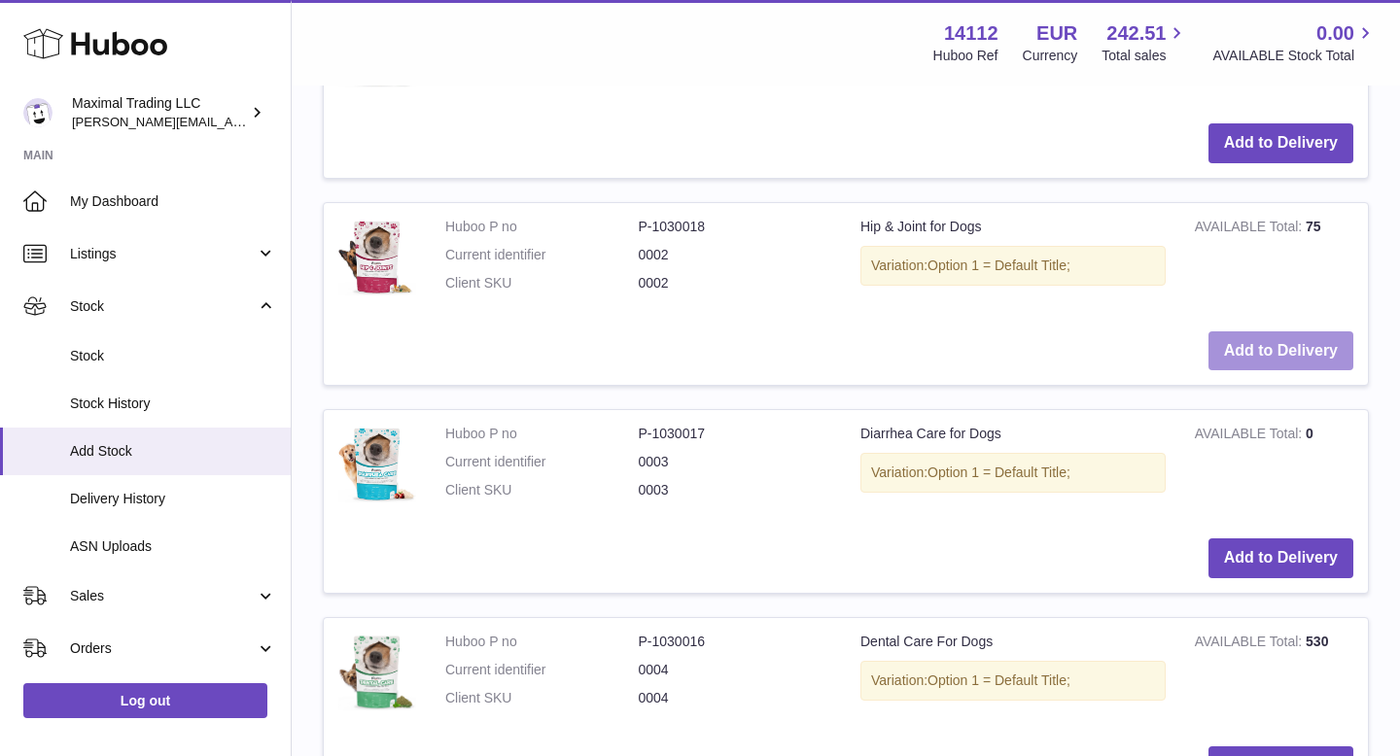
click at [1254, 356] on button "Add to Delivery" at bounding box center [1280, 351] width 145 height 40
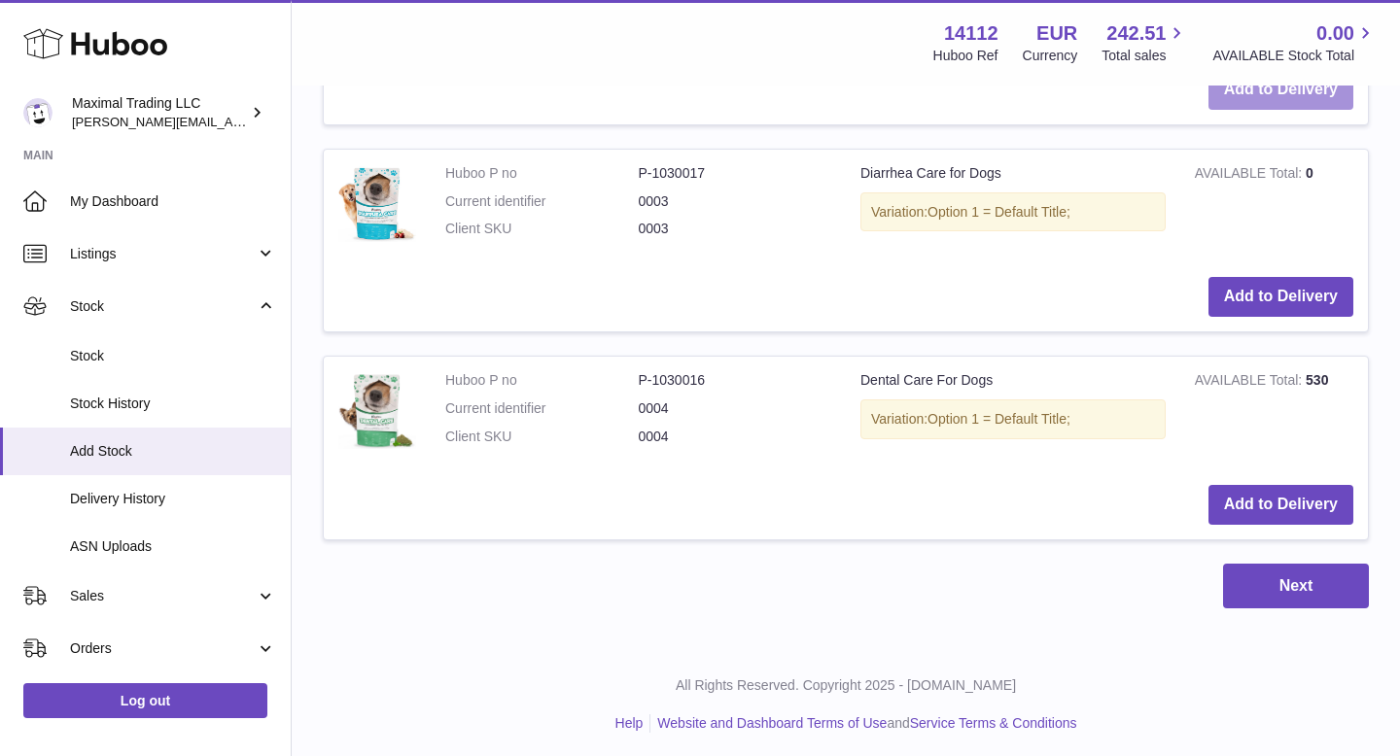
scroll to position [1185, 0]
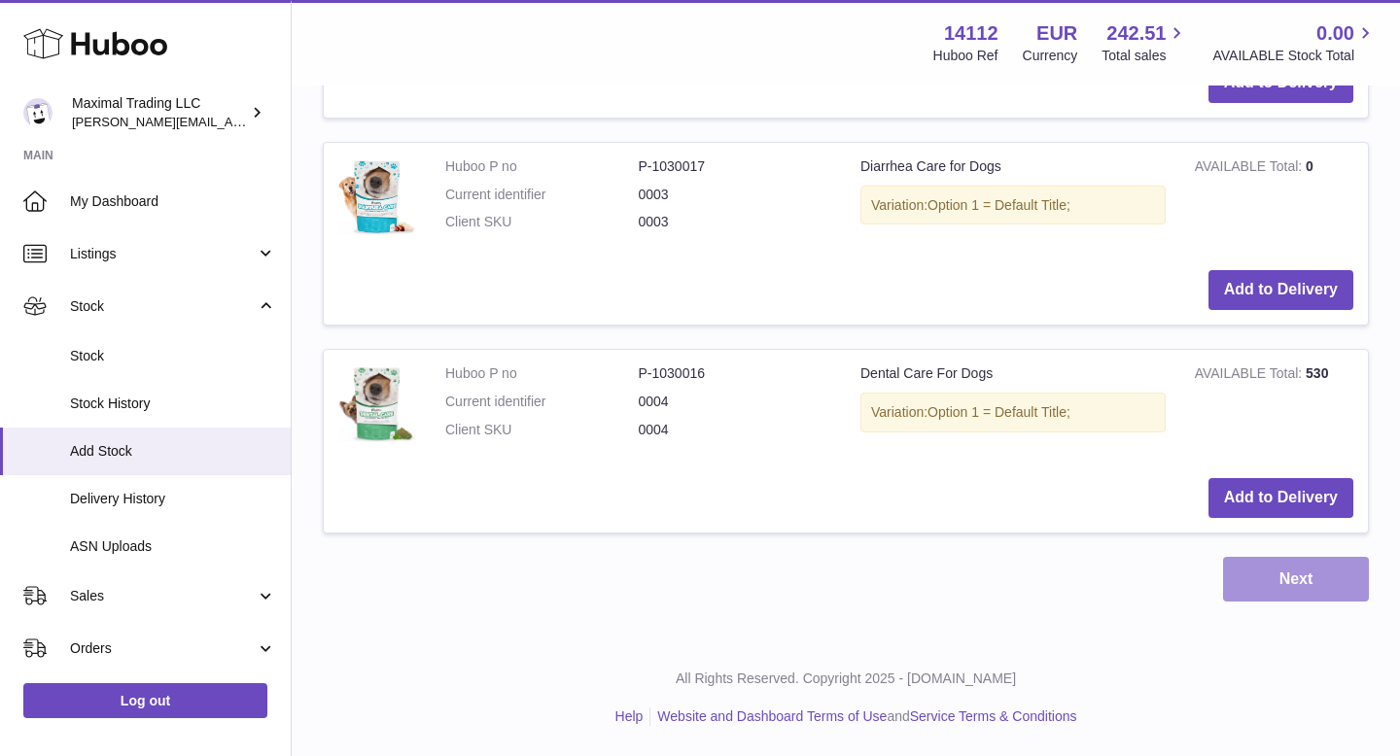
click at [1258, 572] on button "Next" at bounding box center [1296, 580] width 146 height 46
click at [1269, 573] on button "Next" at bounding box center [1296, 580] width 146 height 46
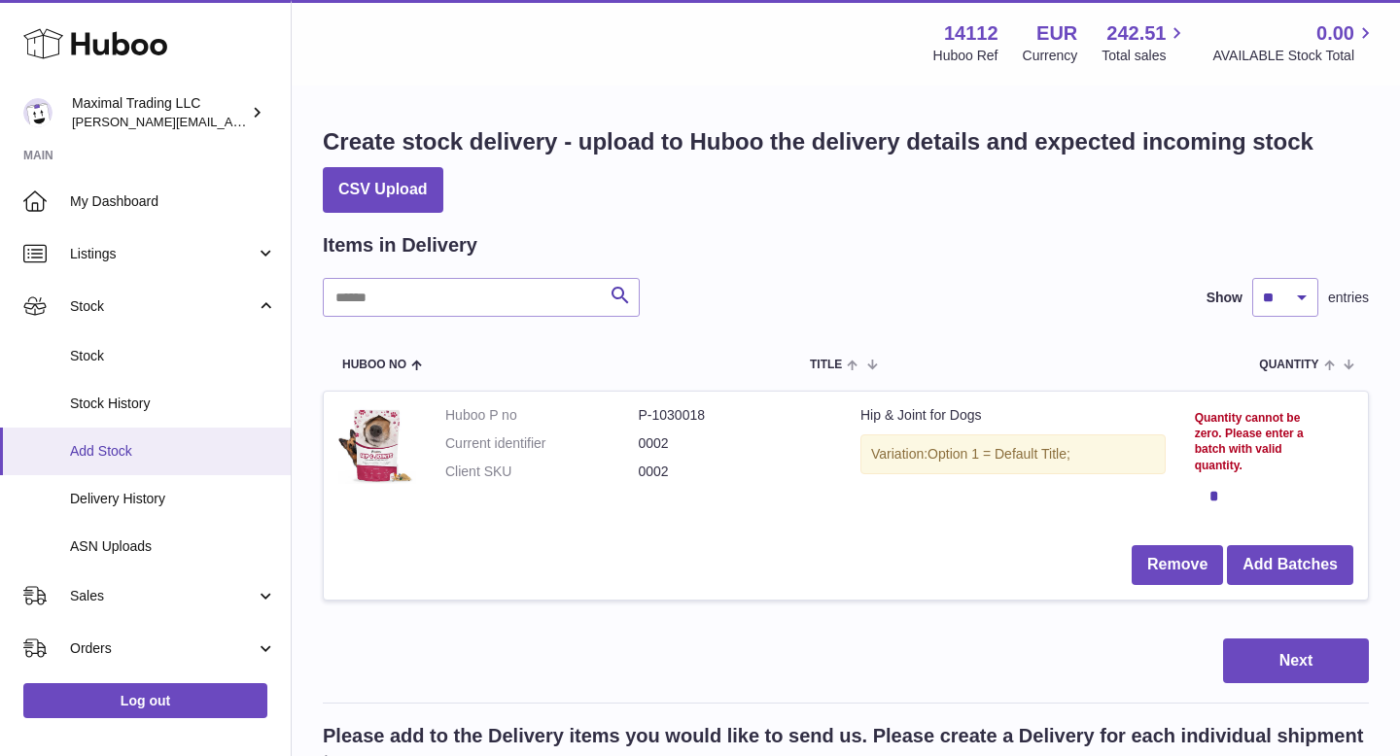
click at [115, 453] on span "Add Stock" at bounding box center [173, 451] width 206 height 18
click at [171, 500] on span "Delivery History" at bounding box center [173, 499] width 206 height 18
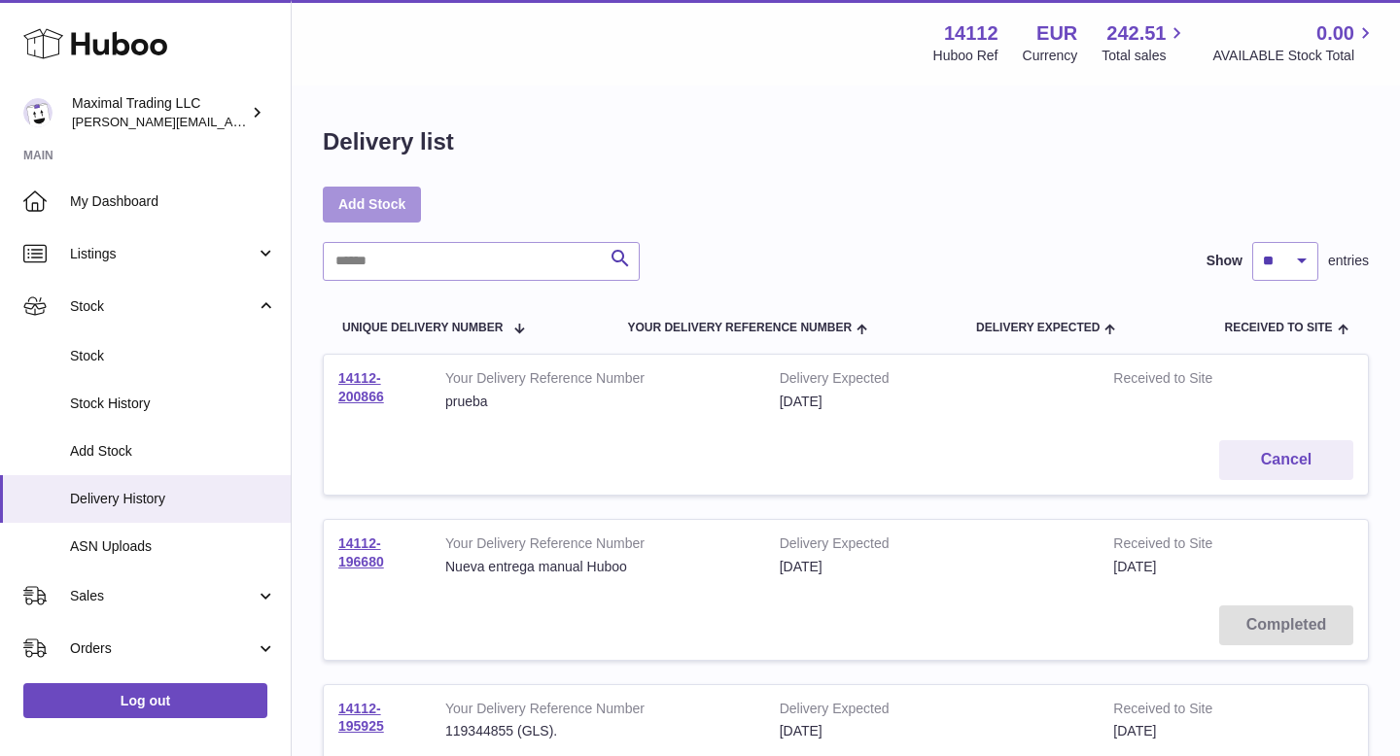
click at [375, 193] on link "Add Stock" at bounding box center [372, 204] width 98 height 35
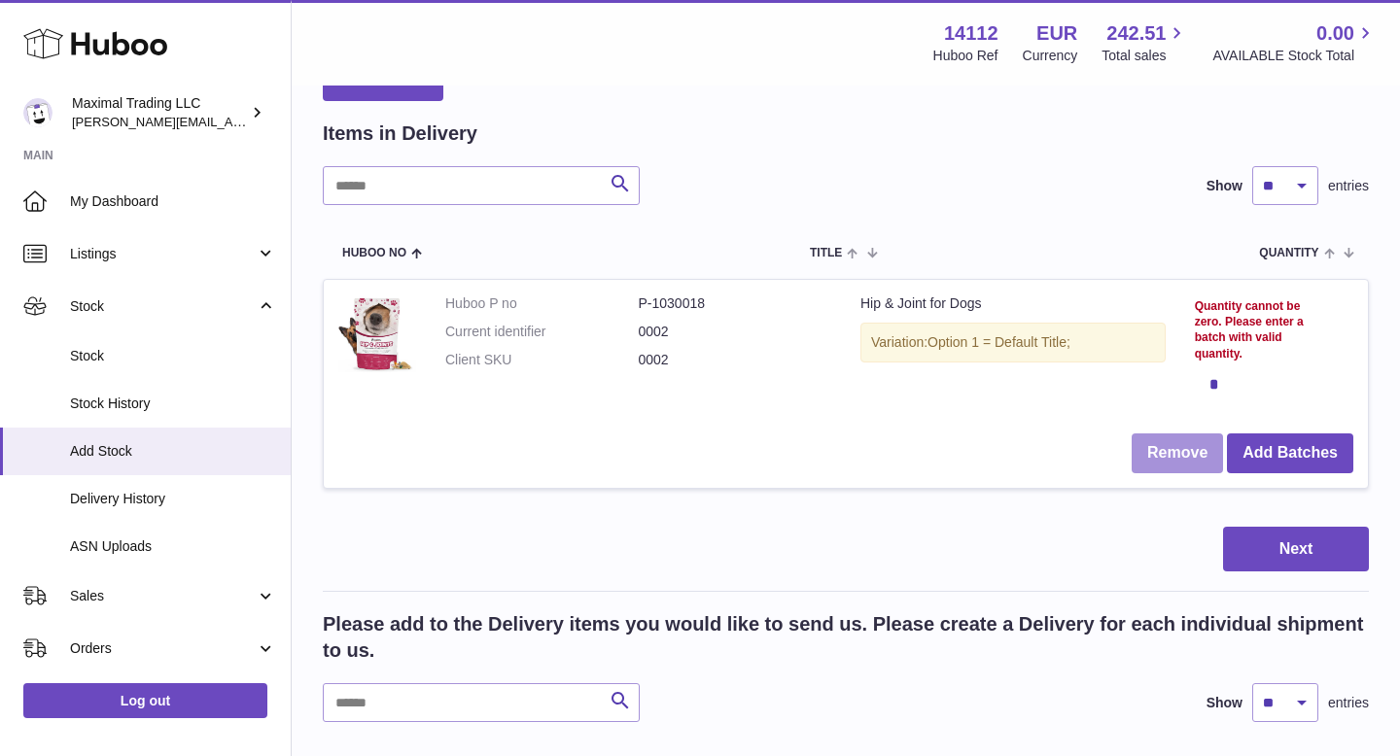
scroll to position [116, 0]
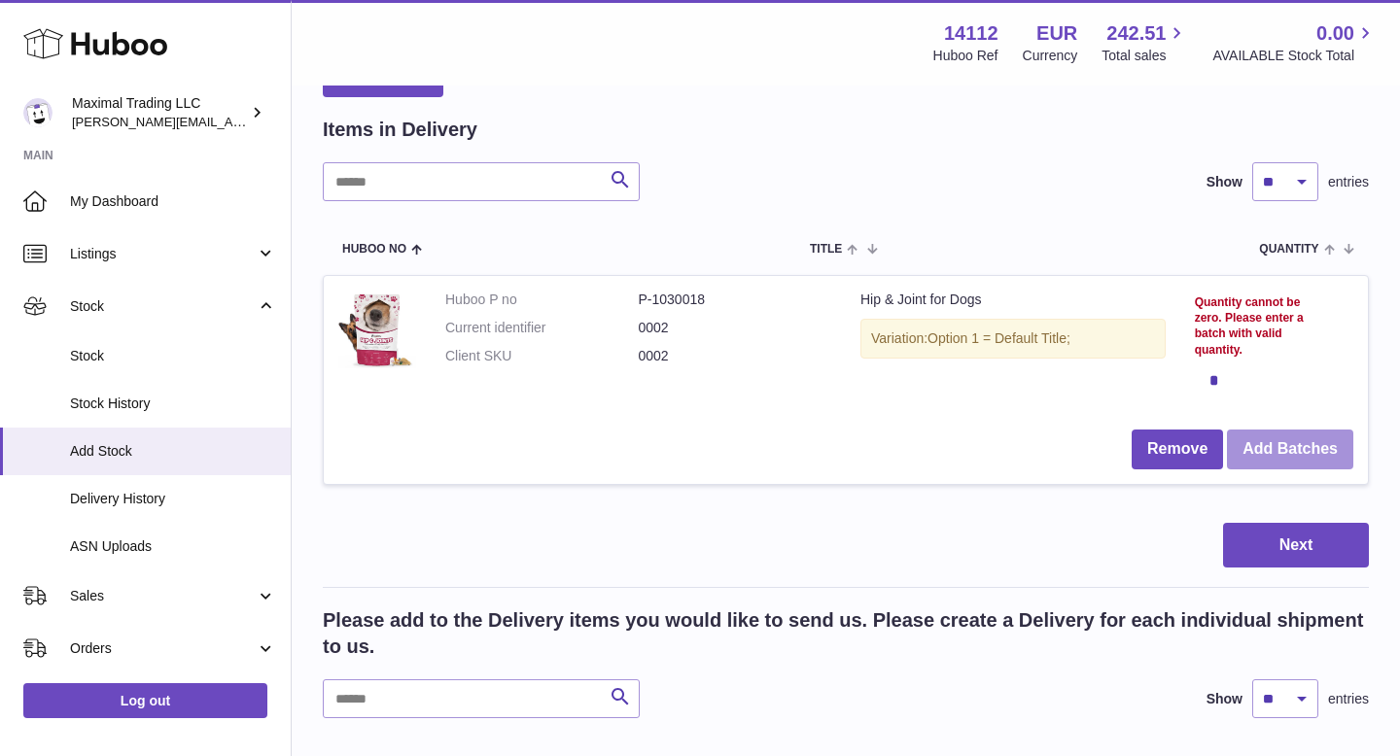
click at [1289, 448] on button "Add Batches" at bounding box center [1290, 450] width 126 height 40
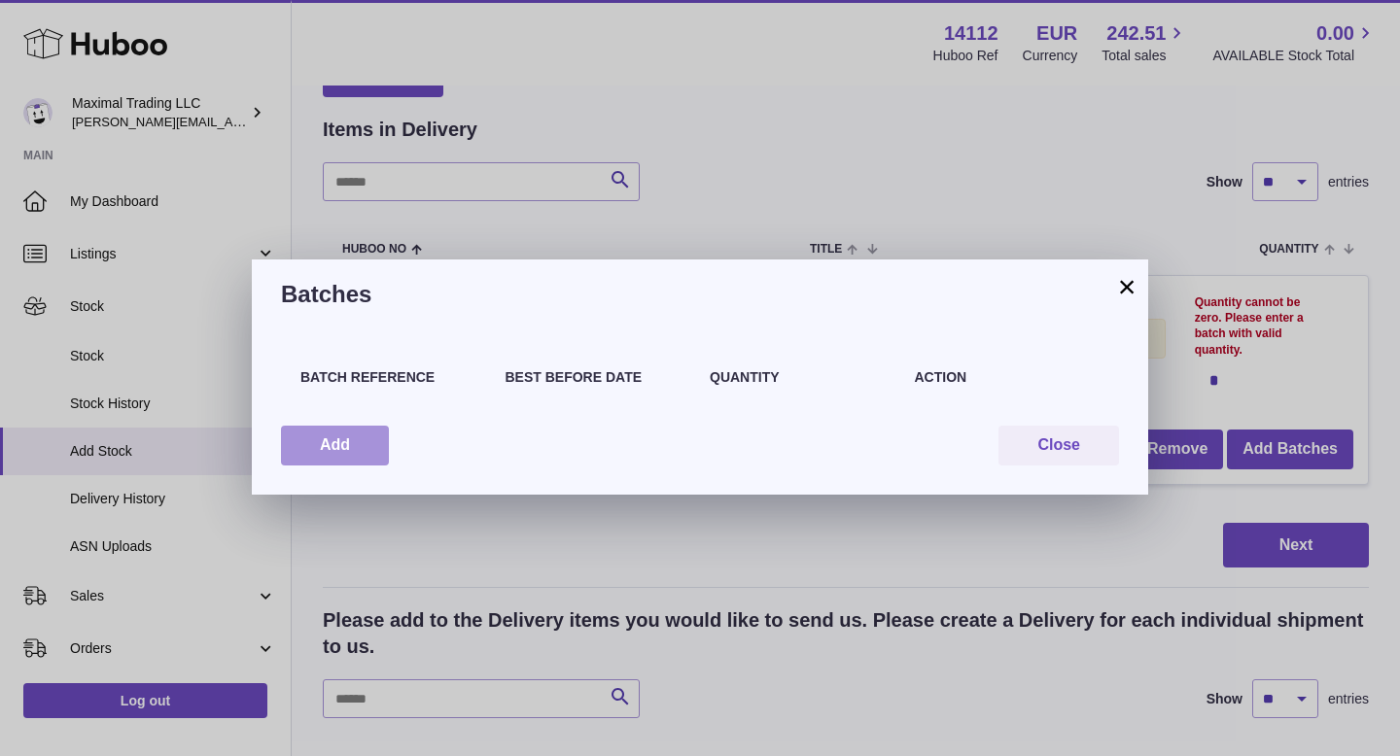
click at [350, 446] on button "Add" at bounding box center [335, 446] width 108 height 40
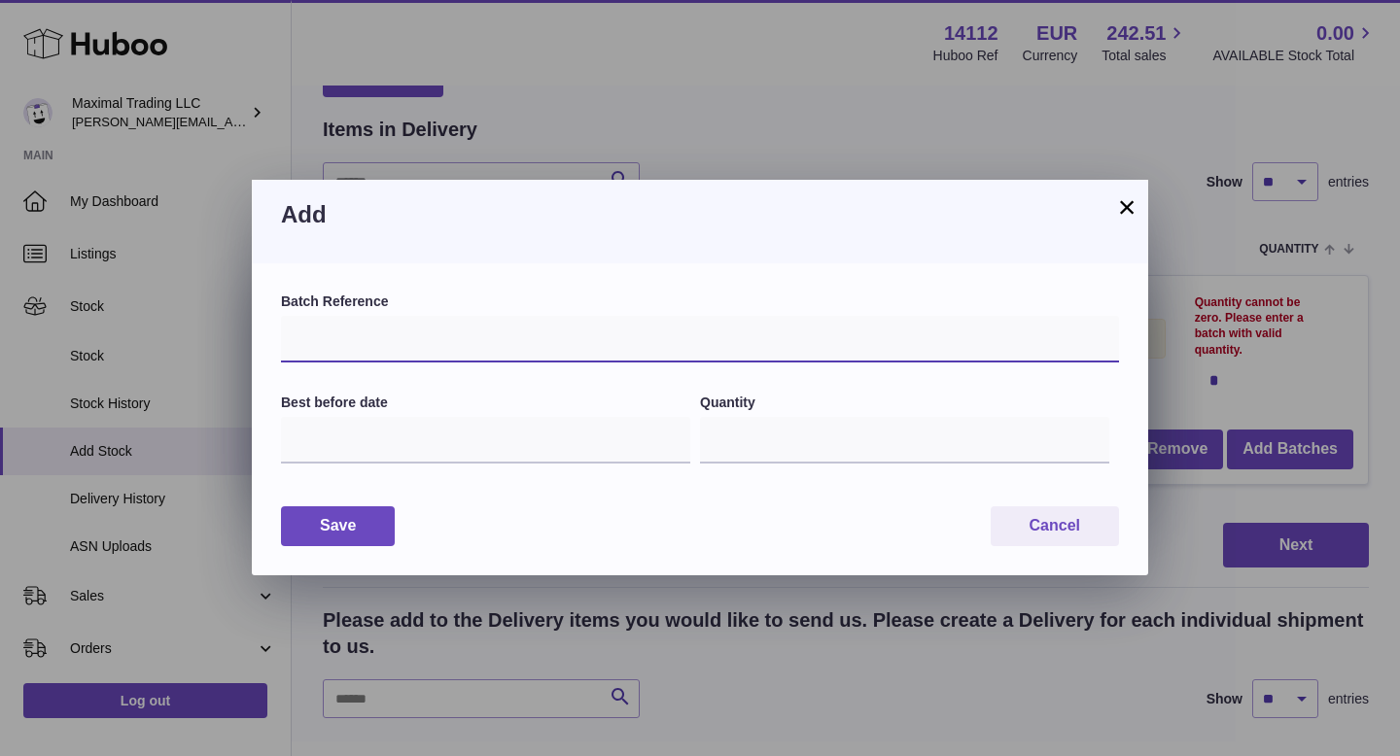
click at [376, 340] on input "text" at bounding box center [700, 339] width 838 height 47
click at [360, 344] on input "text" at bounding box center [700, 339] width 838 height 47
paste input "*****"
type input "*****"
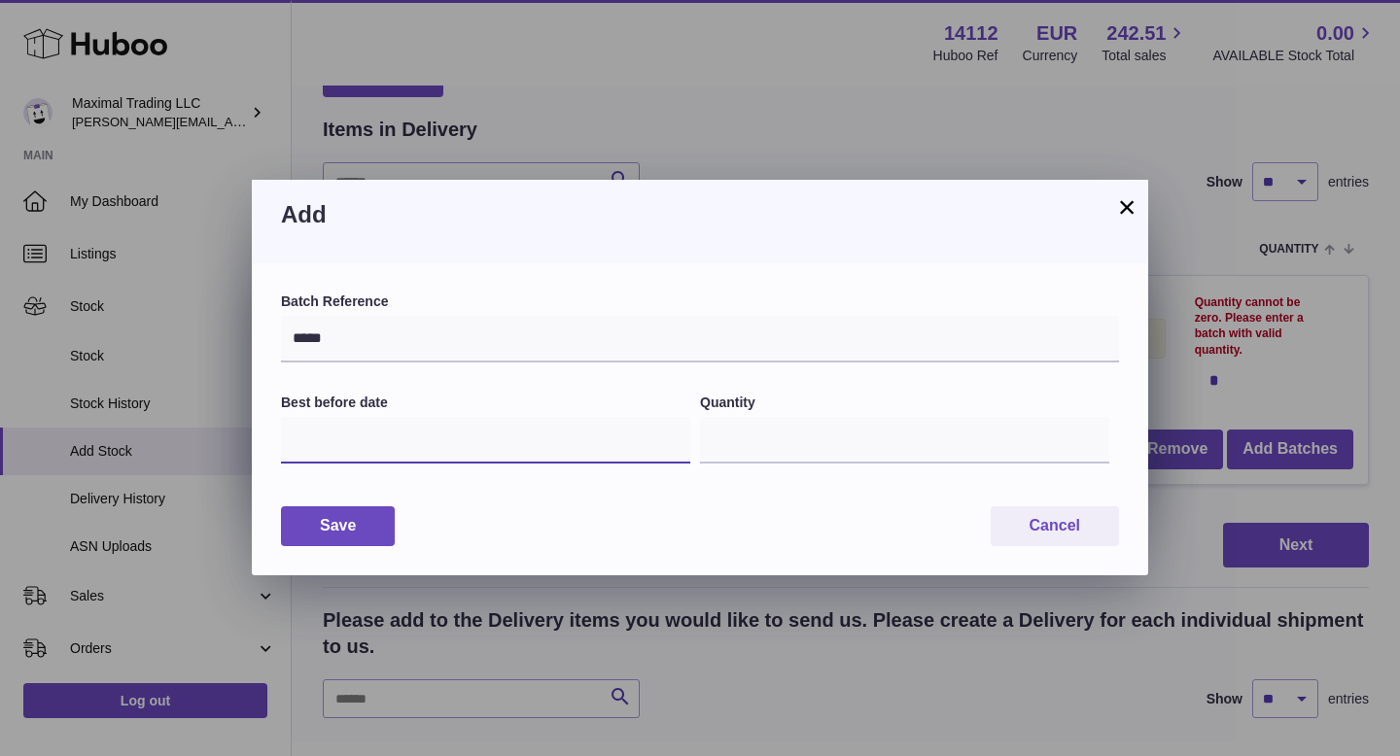
click at [354, 448] on input "text" at bounding box center [485, 440] width 409 height 47
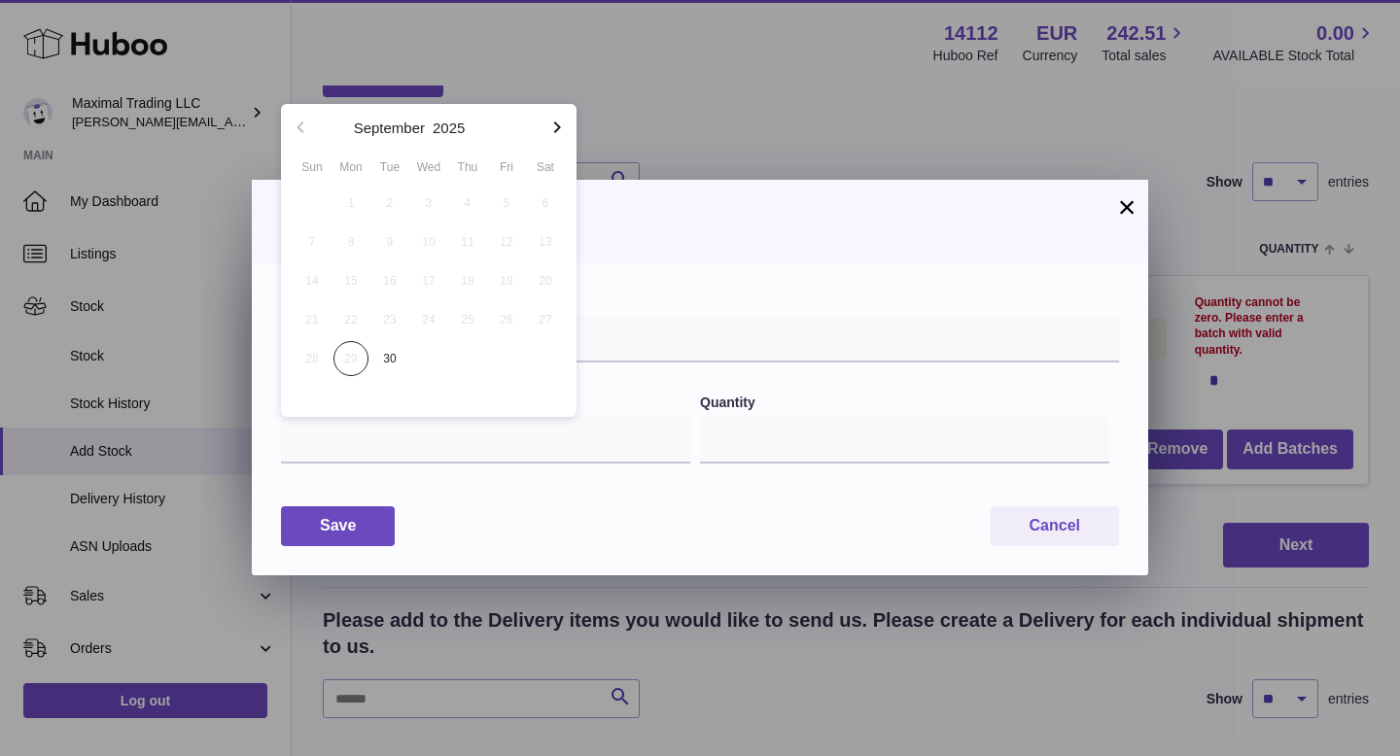
click at [553, 123] on icon "button" at bounding box center [556, 127] width 23 height 23
click at [553, 124] on icon "button" at bounding box center [556, 127] width 23 height 23
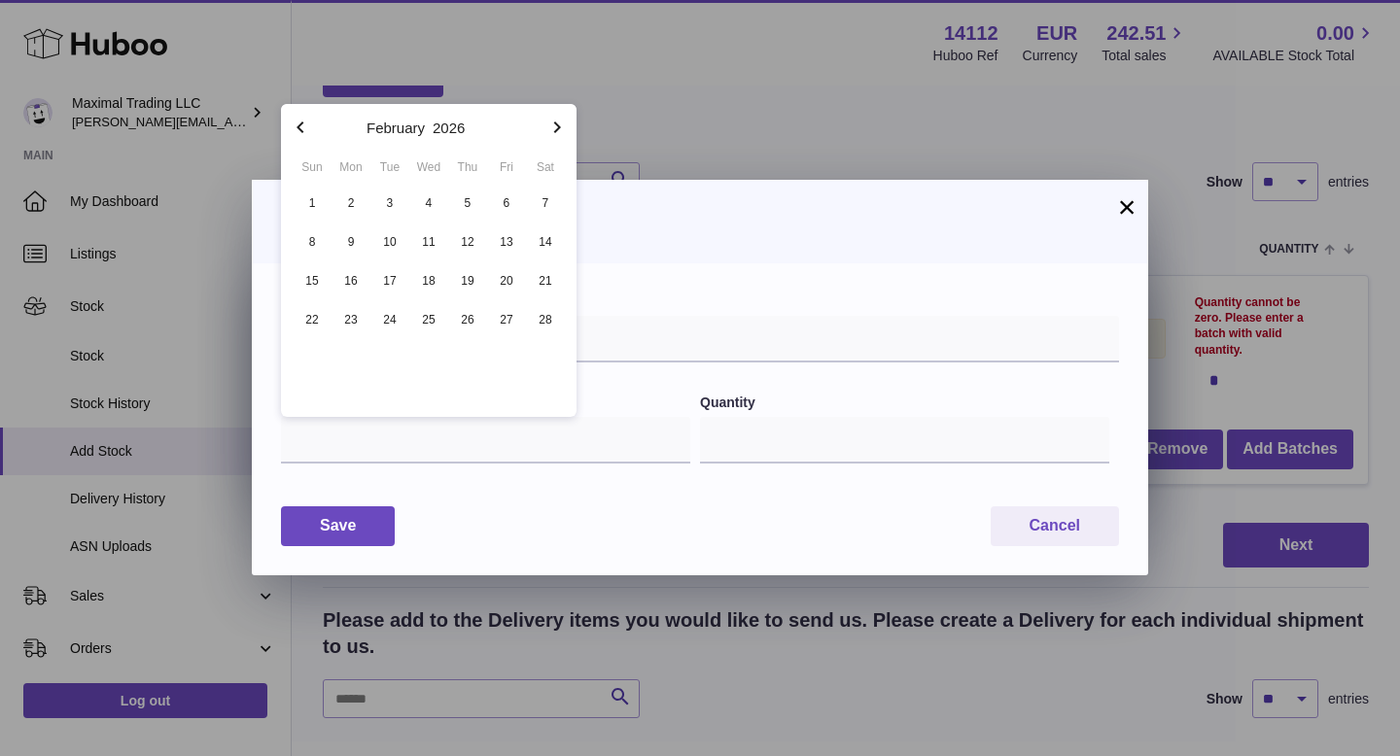
click at [553, 124] on icon "button" at bounding box center [556, 127] width 23 height 23
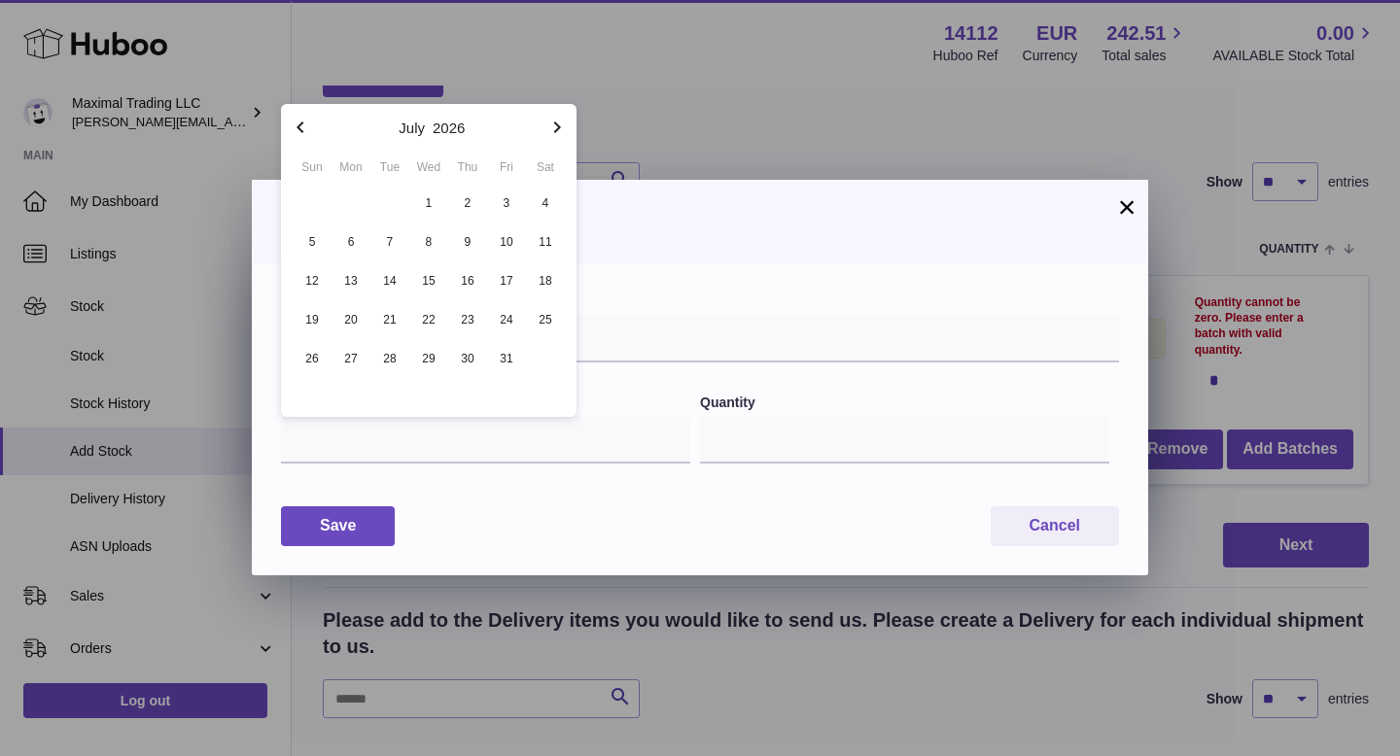
click at [553, 124] on icon "button" at bounding box center [556, 127] width 23 height 23
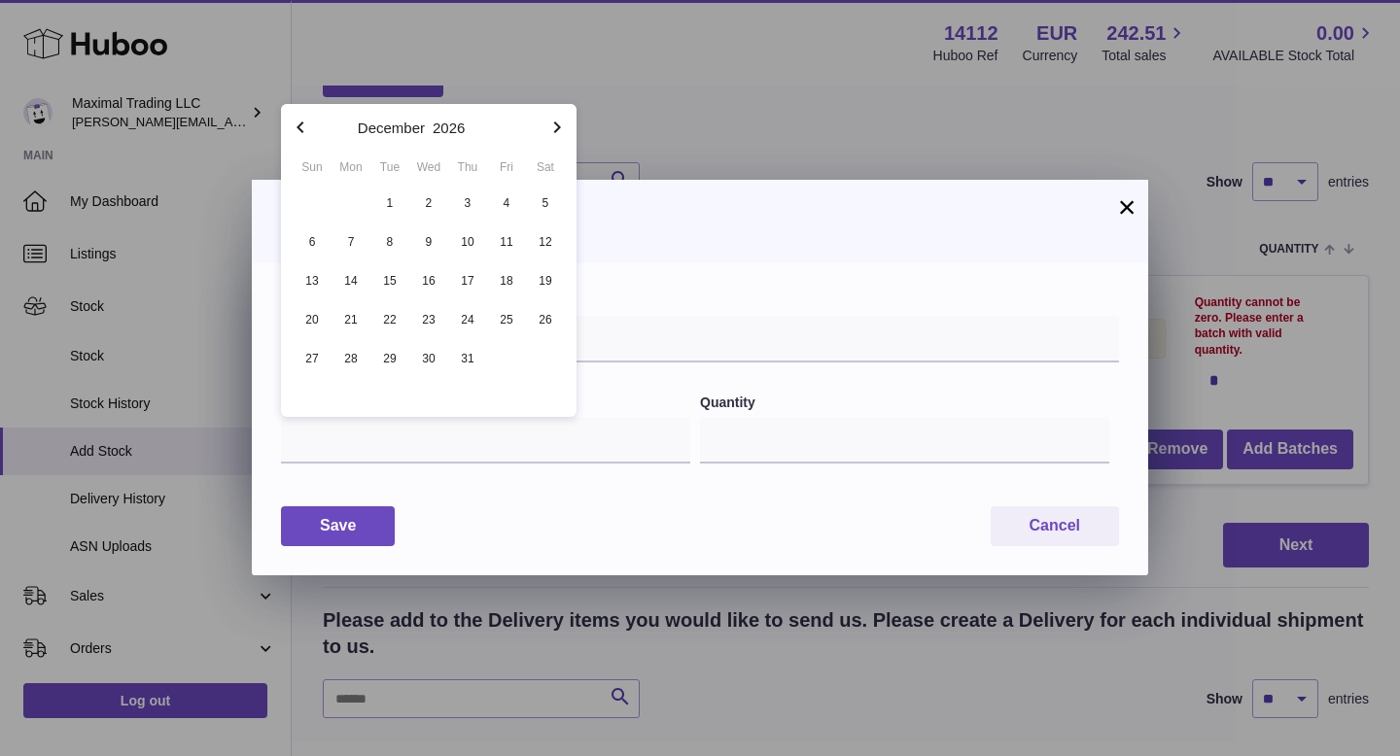
click at [553, 124] on icon "button" at bounding box center [556, 127] width 23 height 23
click at [317, 316] on span "21" at bounding box center [312, 319] width 35 height 35
type input "**********"
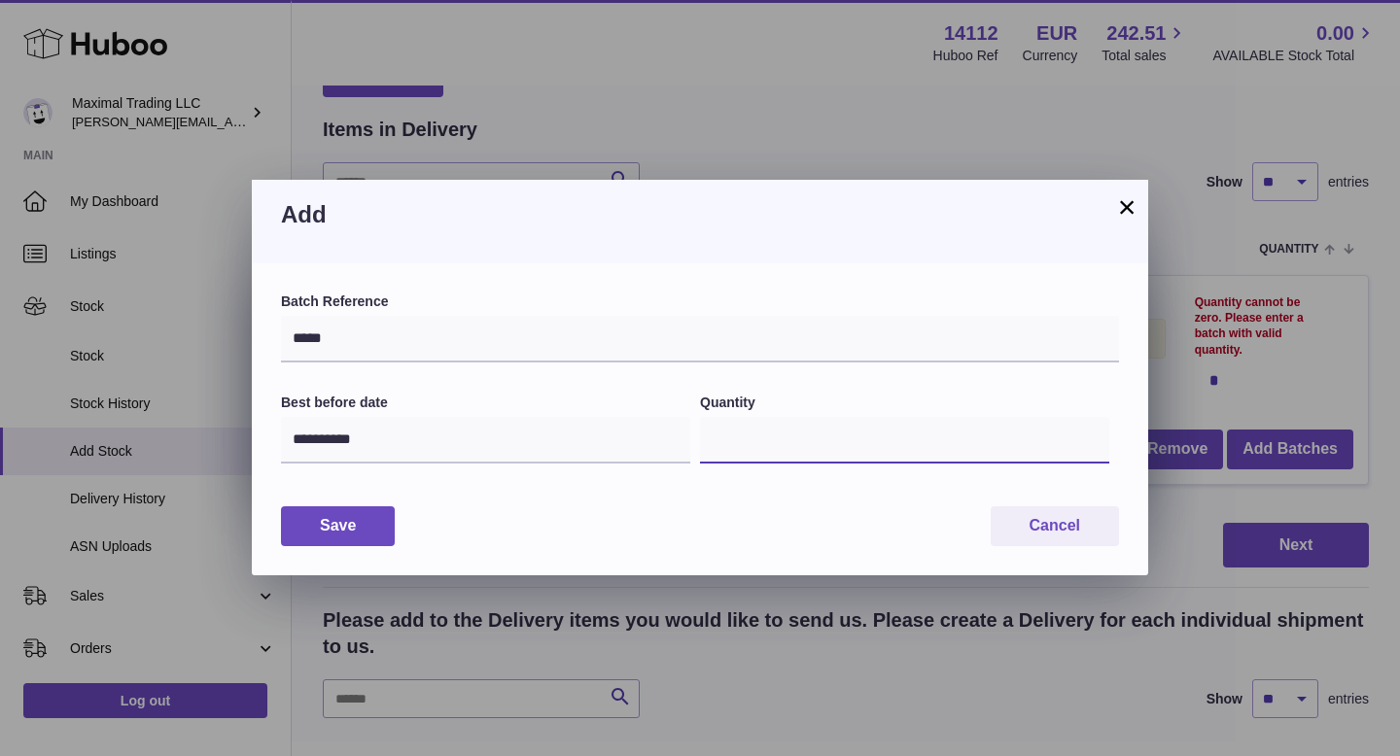
click at [781, 437] on input "*" at bounding box center [904, 440] width 409 height 47
drag, startPoint x: 782, startPoint y: 434, endPoint x: 666, endPoint y: 432, distance: 116.7
click at [666, 433] on div "**********" at bounding box center [700, 440] width 838 height 93
type input "***"
click at [320, 539] on button "Save" at bounding box center [338, 526] width 114 height 40
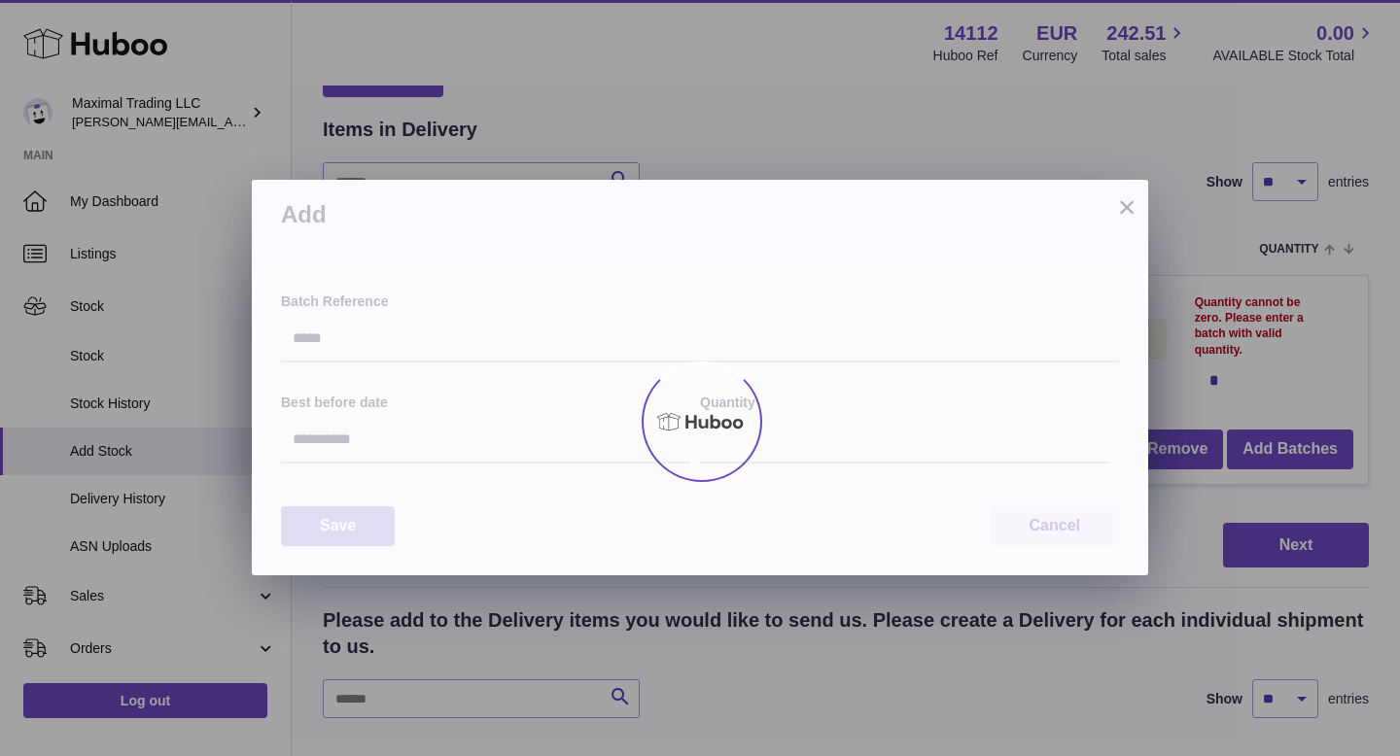
type input "***"
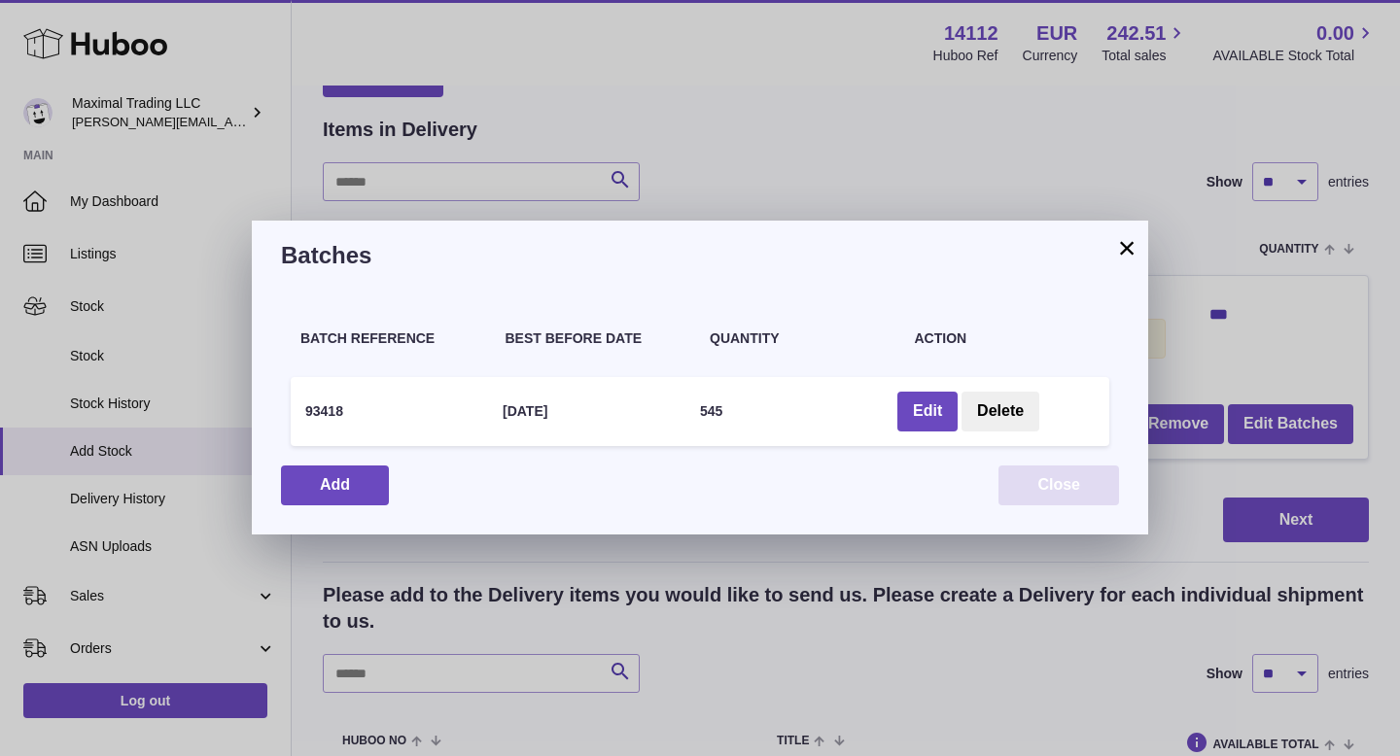
click at [1024, 477] on button "Close" at bounding box center [1058, 486] width 121 height 40
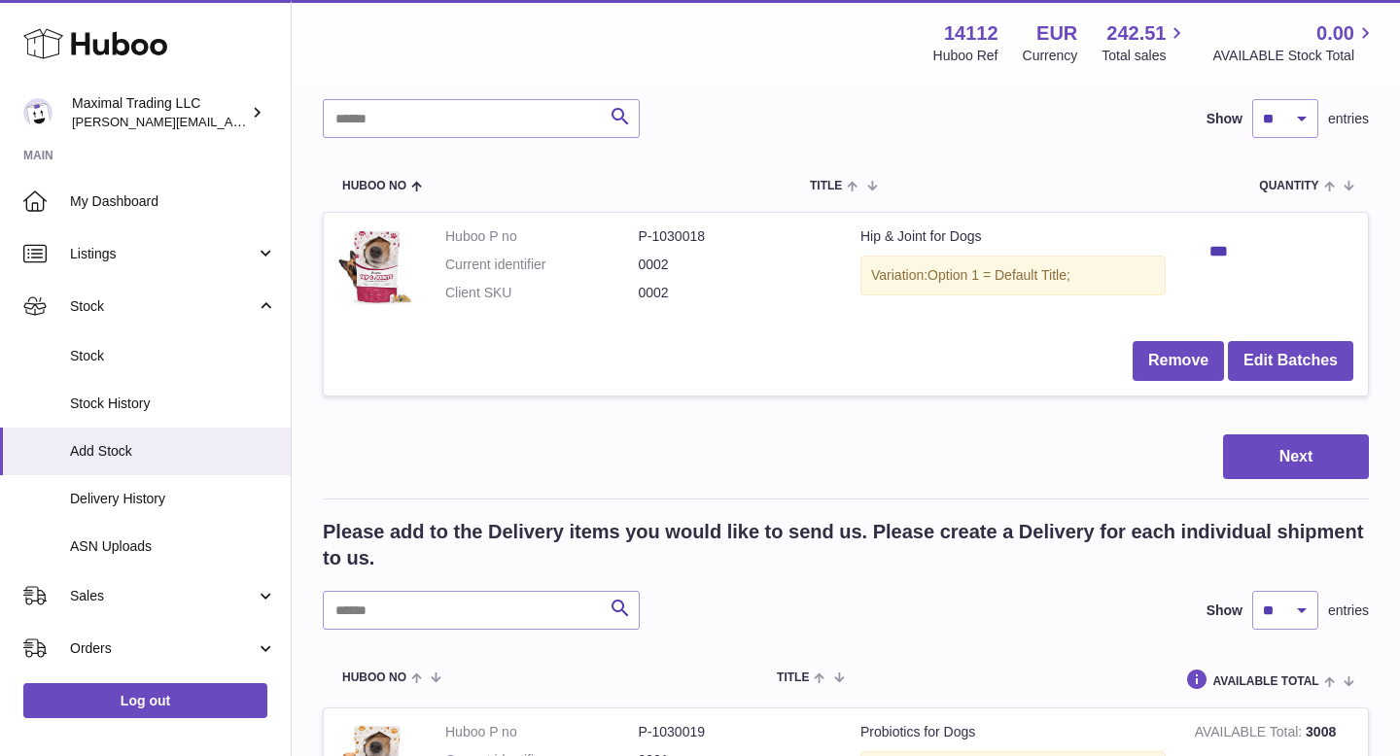
scroll to position [185, 0]
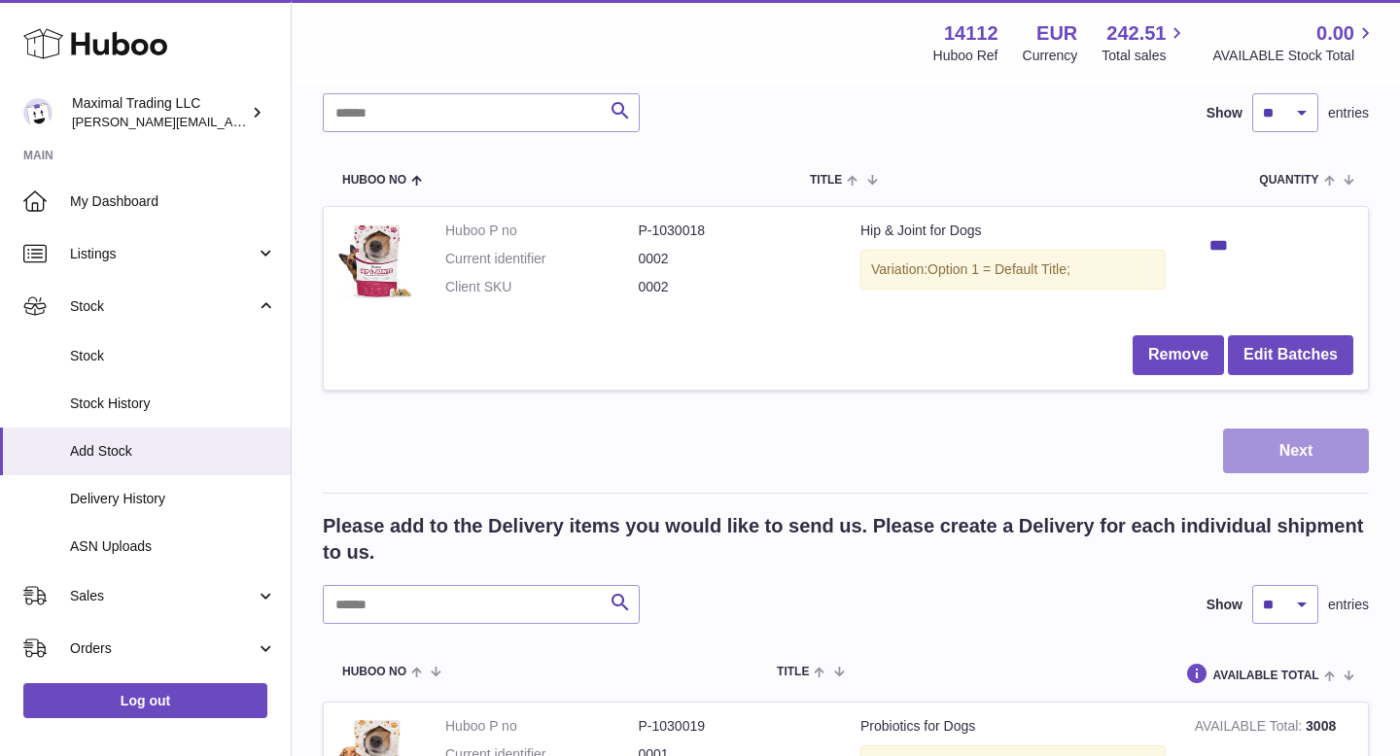
click at [1301, 444] on button "Next" at bounding box center [1296, 452] width 146 height 46
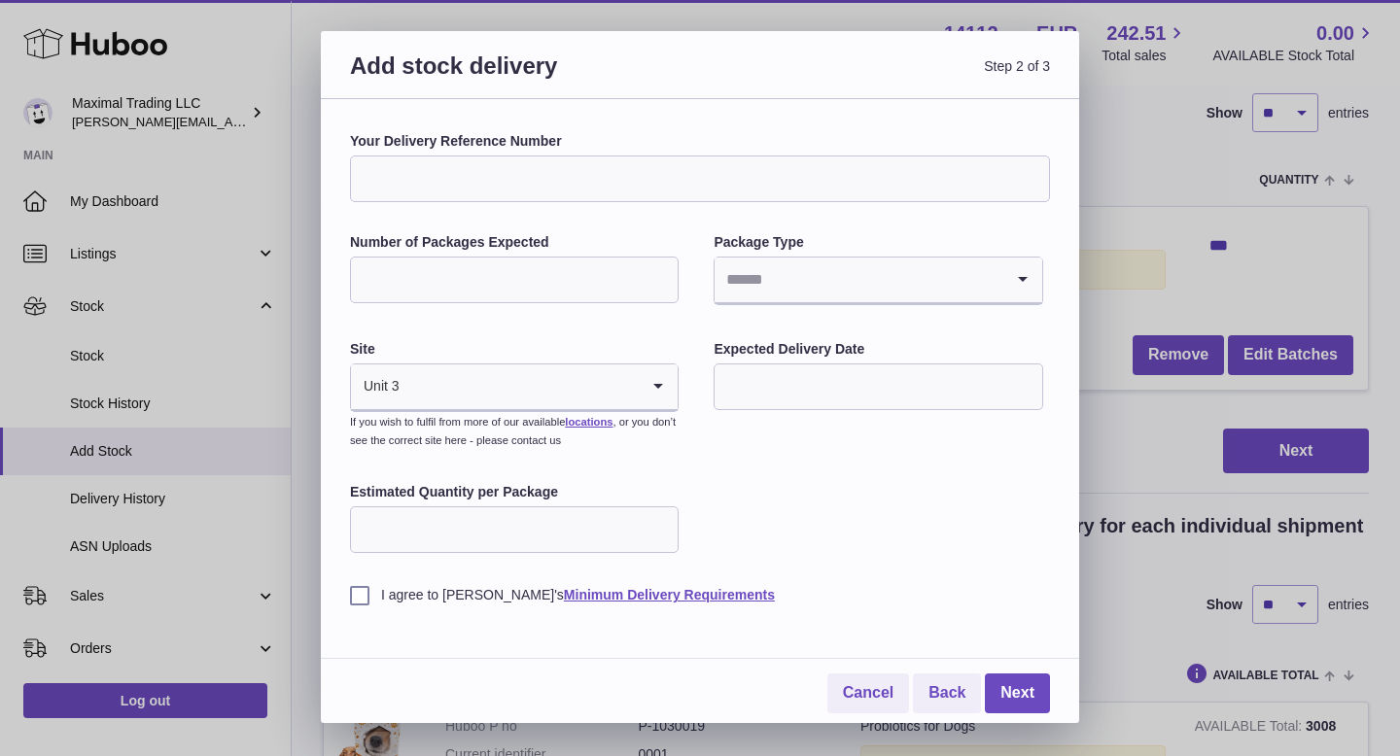
click at [525, 193] on input "Your Delivery Reference Number" at bounding box center [700, 179] width 700 height 47
click at [468, 532] on input "Estimated Quantity per Package" at bounding box center [514, 529] width 329 height 47
click at [399, 178] on input "Your Delivery Reference Number" at bounding box center [700, 179] width 700 height 47
type input "**********"
click at [446, 281] on input "Number of Packages Expected" at bounding box center [514, 280] width 329 height 47
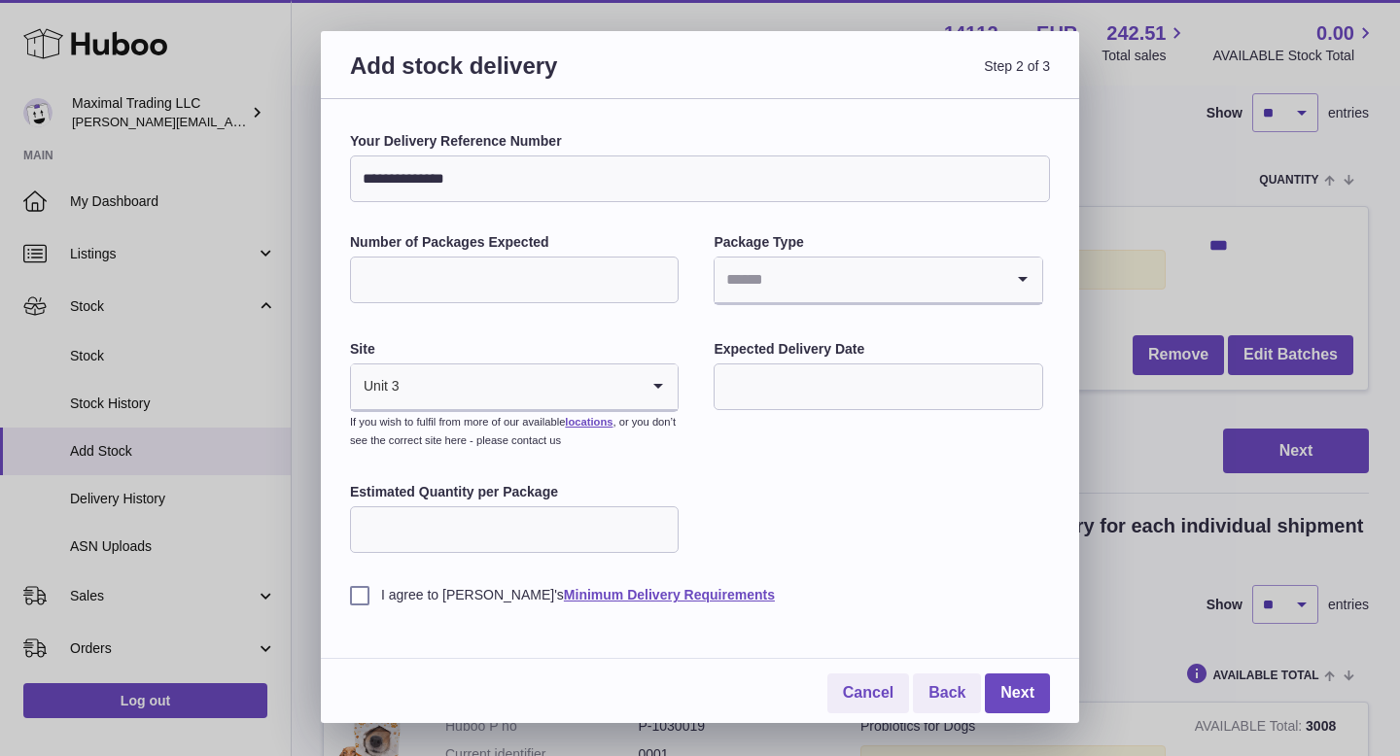
click at [850, 280] on input "Search for option" at bounding box center [858, 280] width 288 height 45
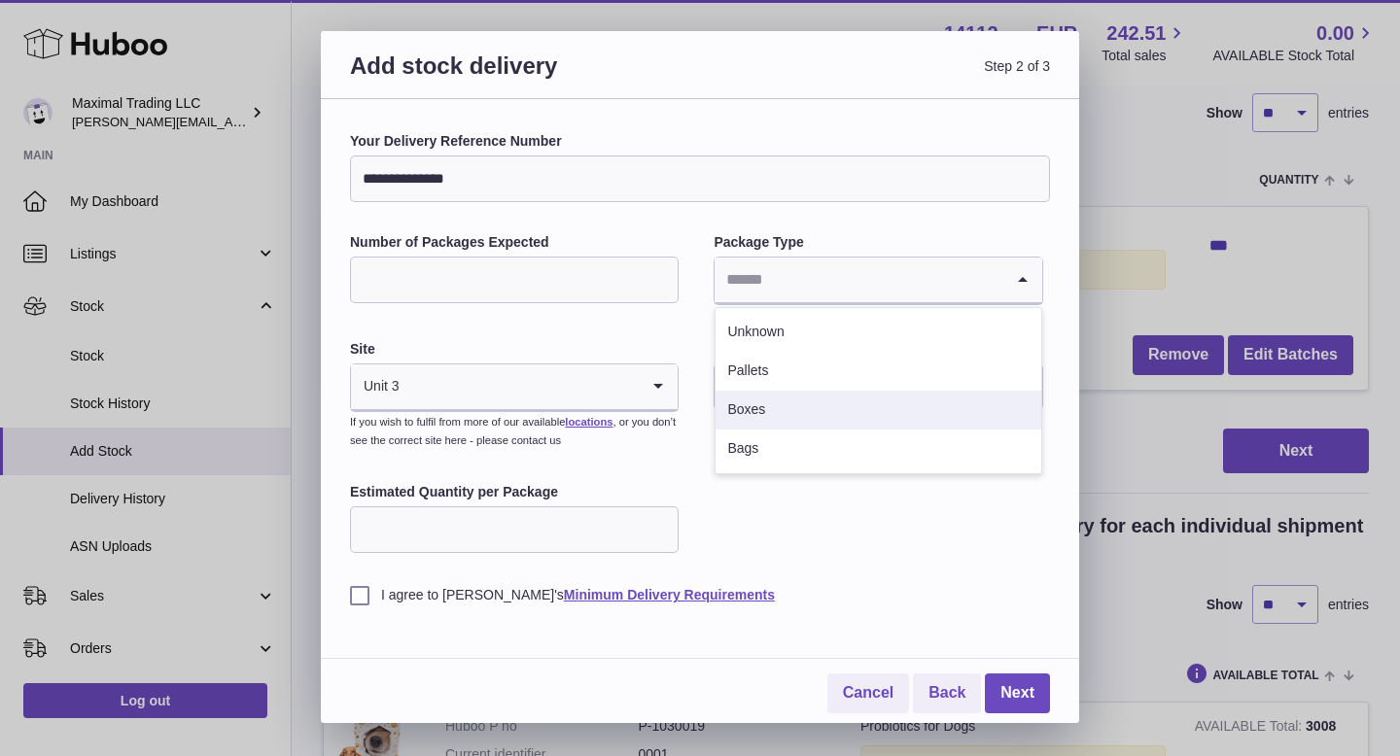
click at [807, 409] on li "Boxes" at bounding box center [877, 410] width 325 height 39
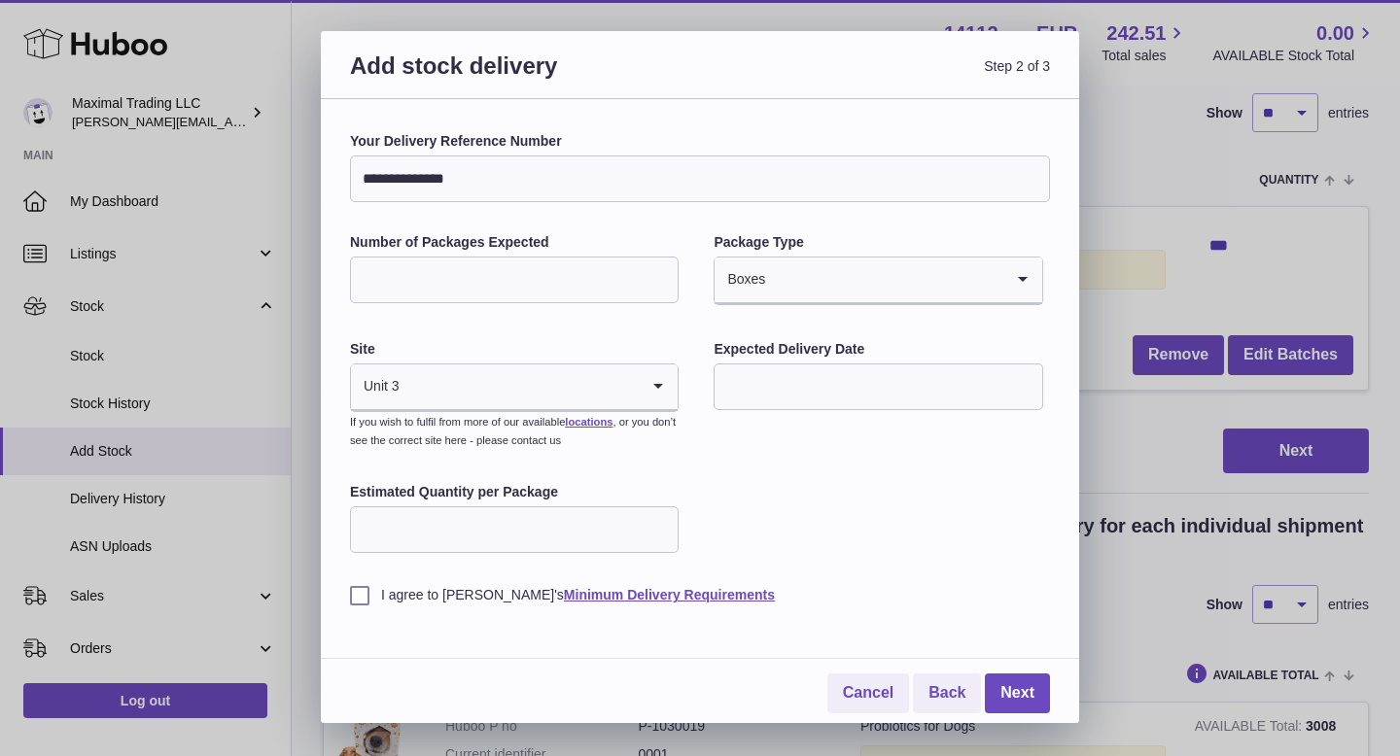
click at [763, 389] on input "text" at bounding box center [877, 387] width 329 height 47
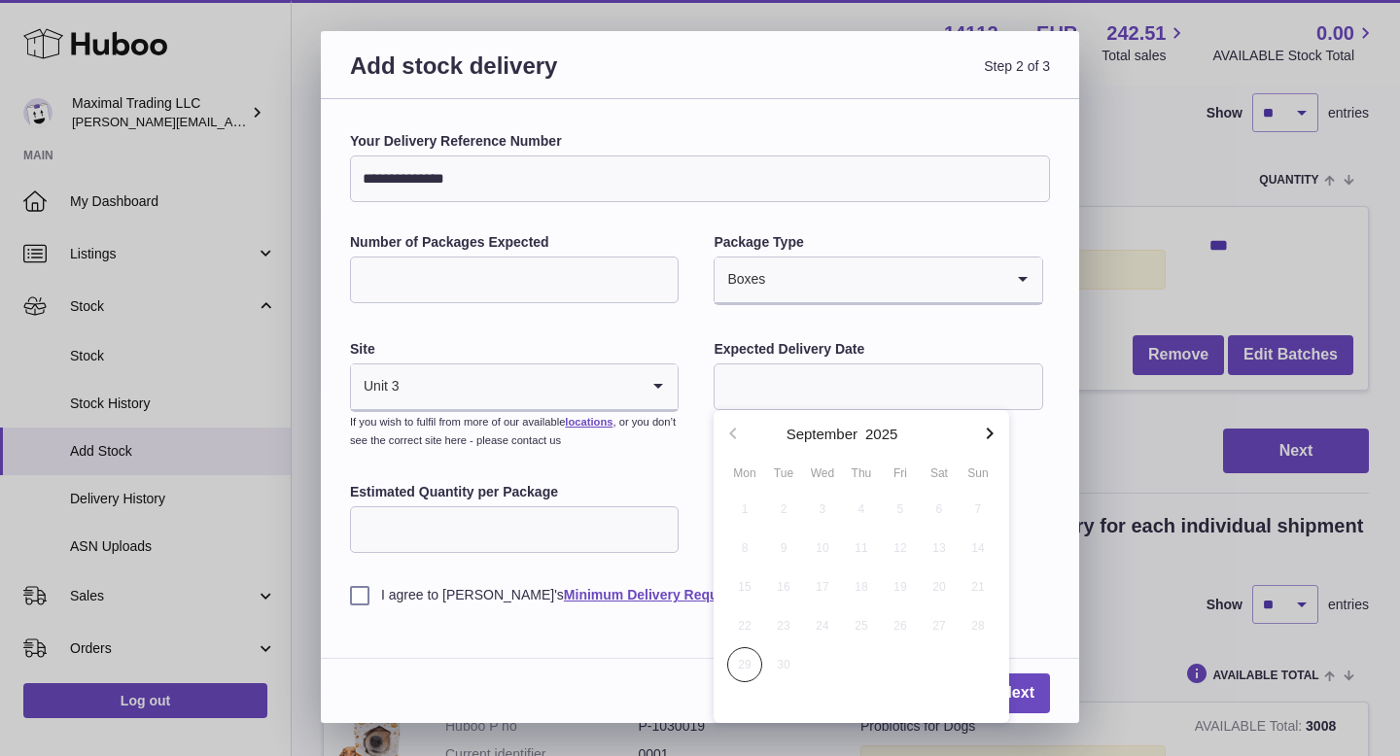
click at [451, 275] on input "Number of Packages Expected" at bounding box center [514, 280] width 329 height 47
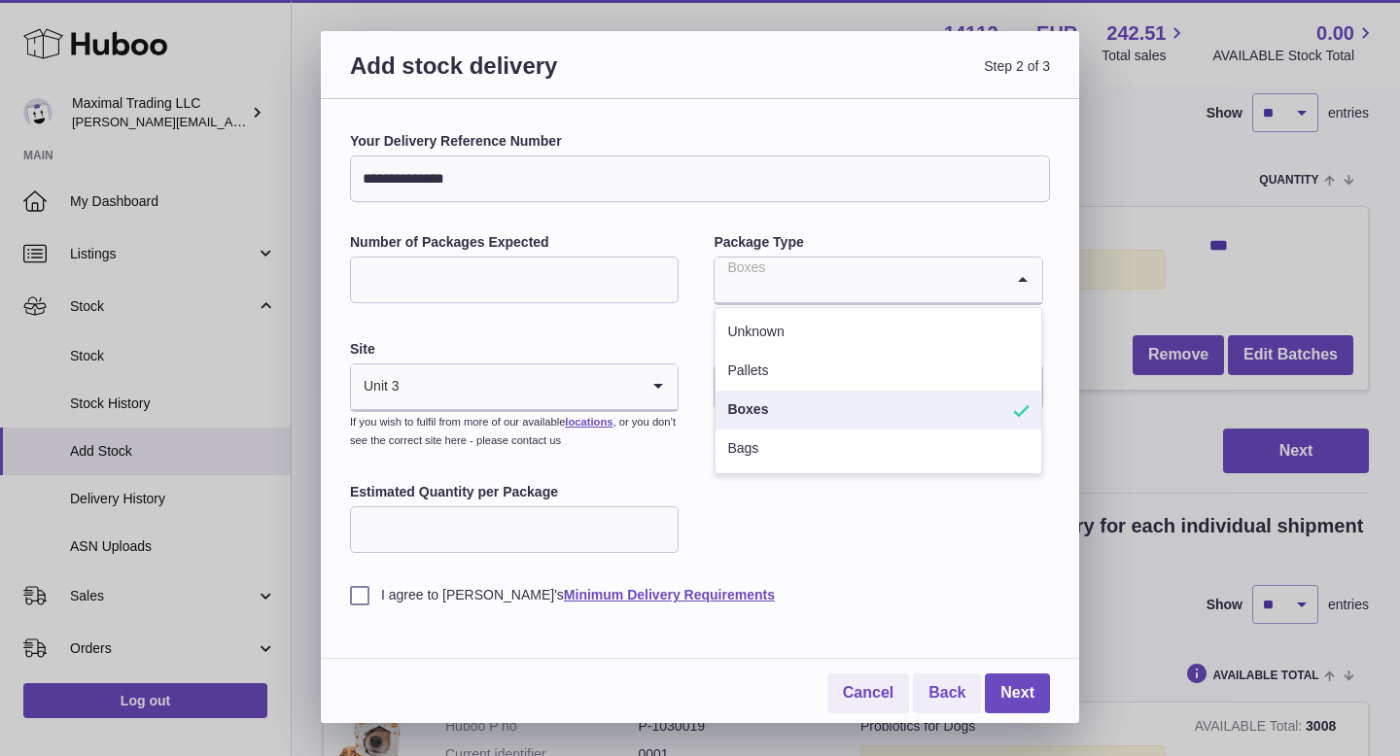
click at [521, 293] on input "Number of Packages Expected" at bounding box center [514, 280] width 329 height 47
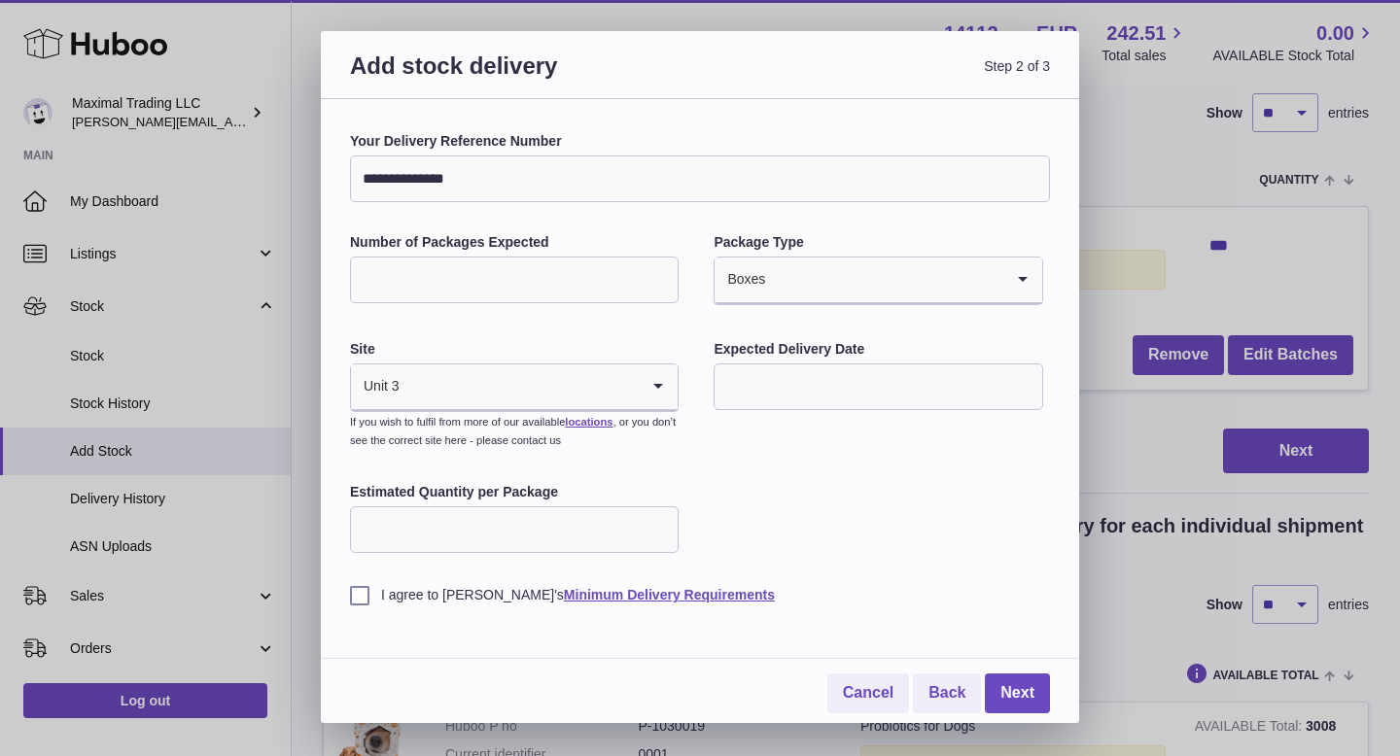
click at [487, 285] on input "Number of Packages Expected" at bounding box center [514, 280] width 329 height 47
type input "*"
click at [740, 389] on input "text" at bounding box center [877, 387] width 329 height 47
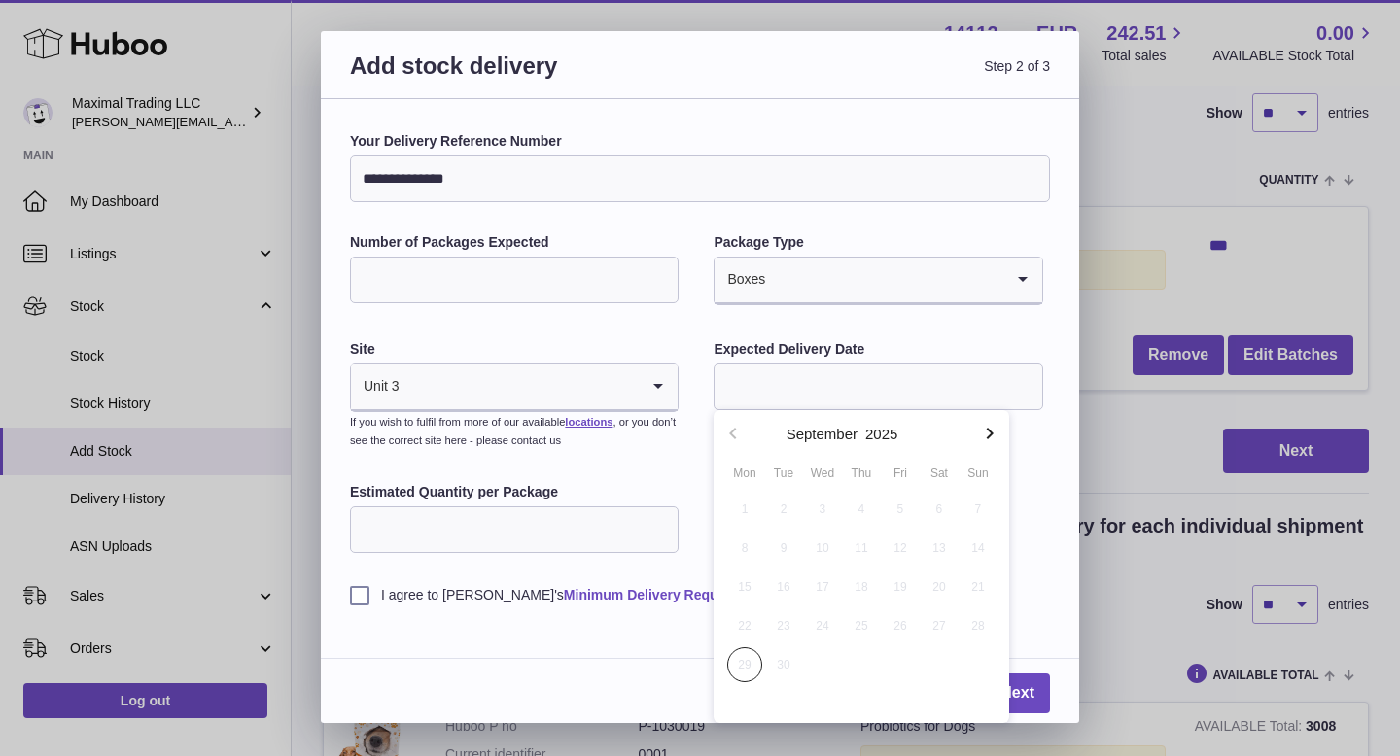
click at [686, 478] on div "**********" at bounding box center [700, 368] width 700 height 472
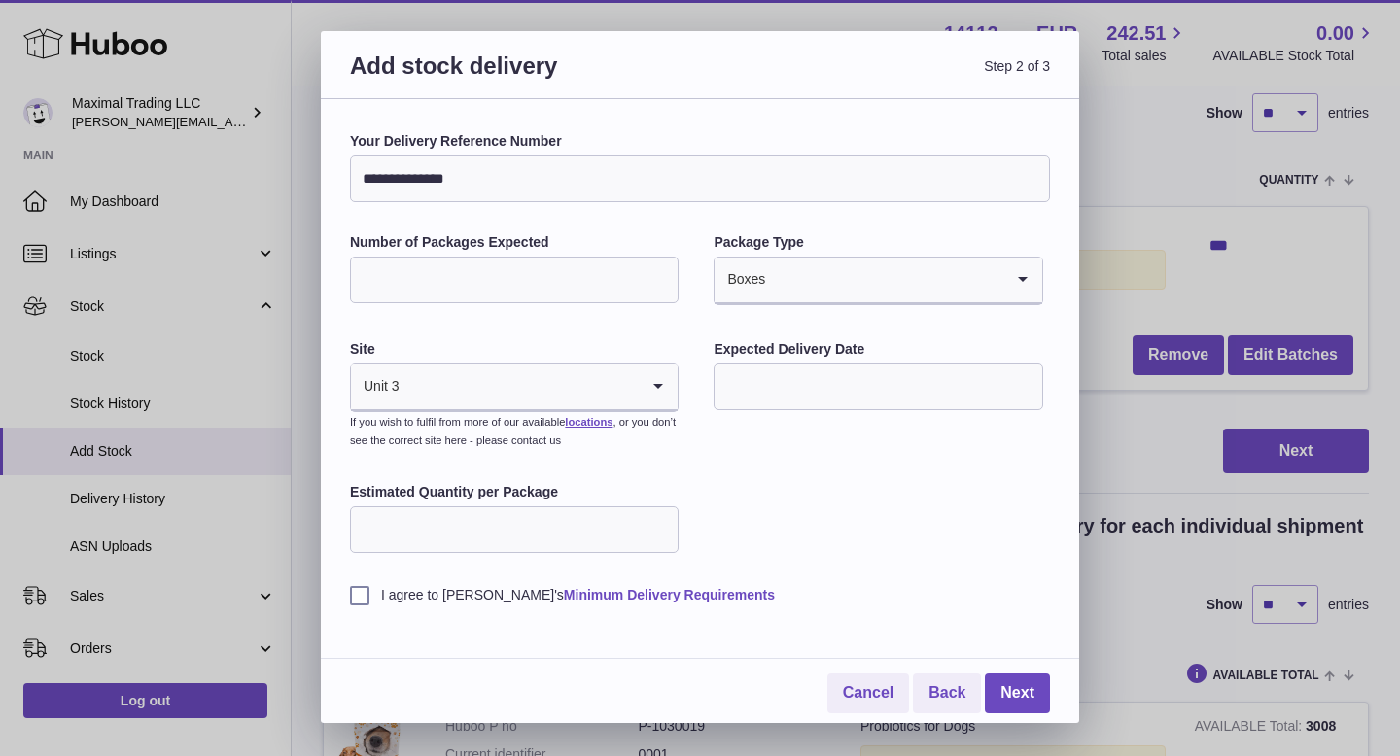
click at [775, 373] on input "text" at bounding box center [877, 387] width 329 height 47
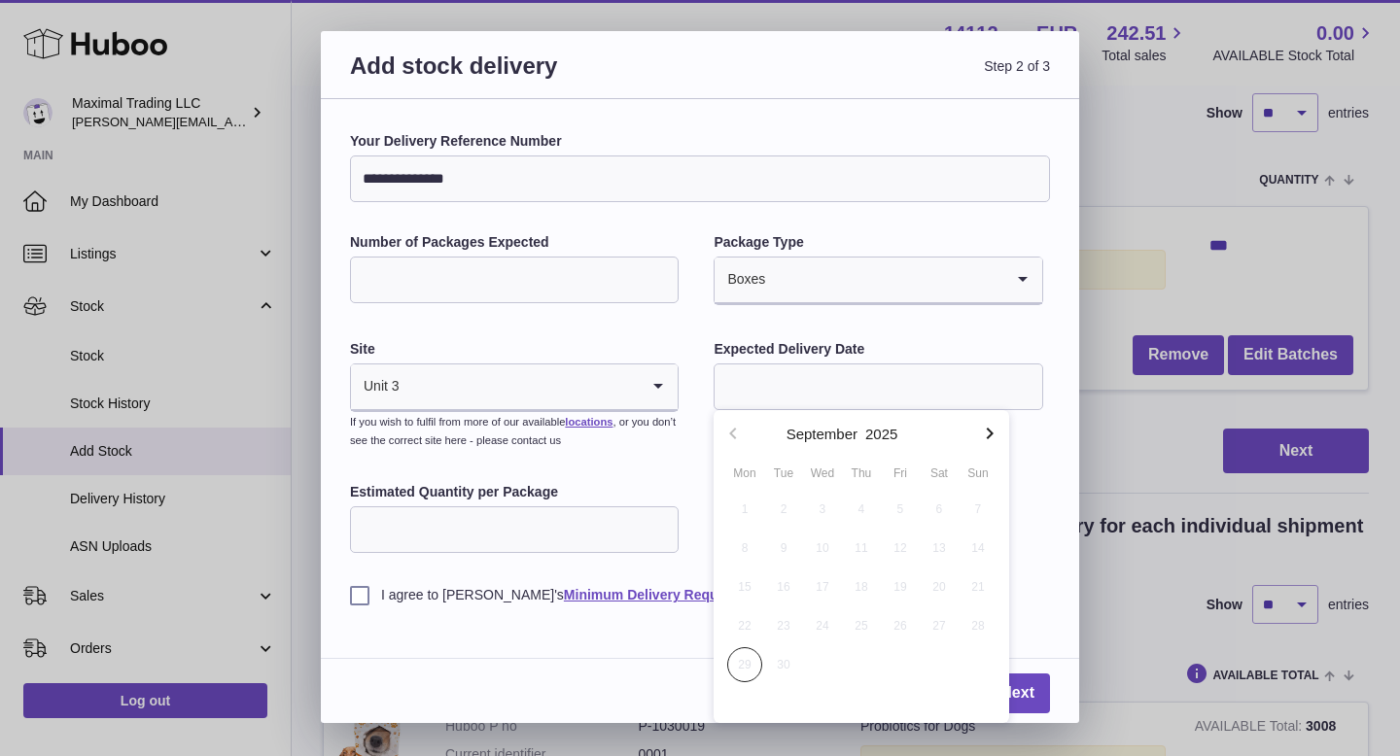
click at [988, 432] on icon "button" at bounding box center [989, 433] width 23 height 23
click at [855, 503] on span "2" at bounding box center [861, 509] width 35 height 35
type input "**********"
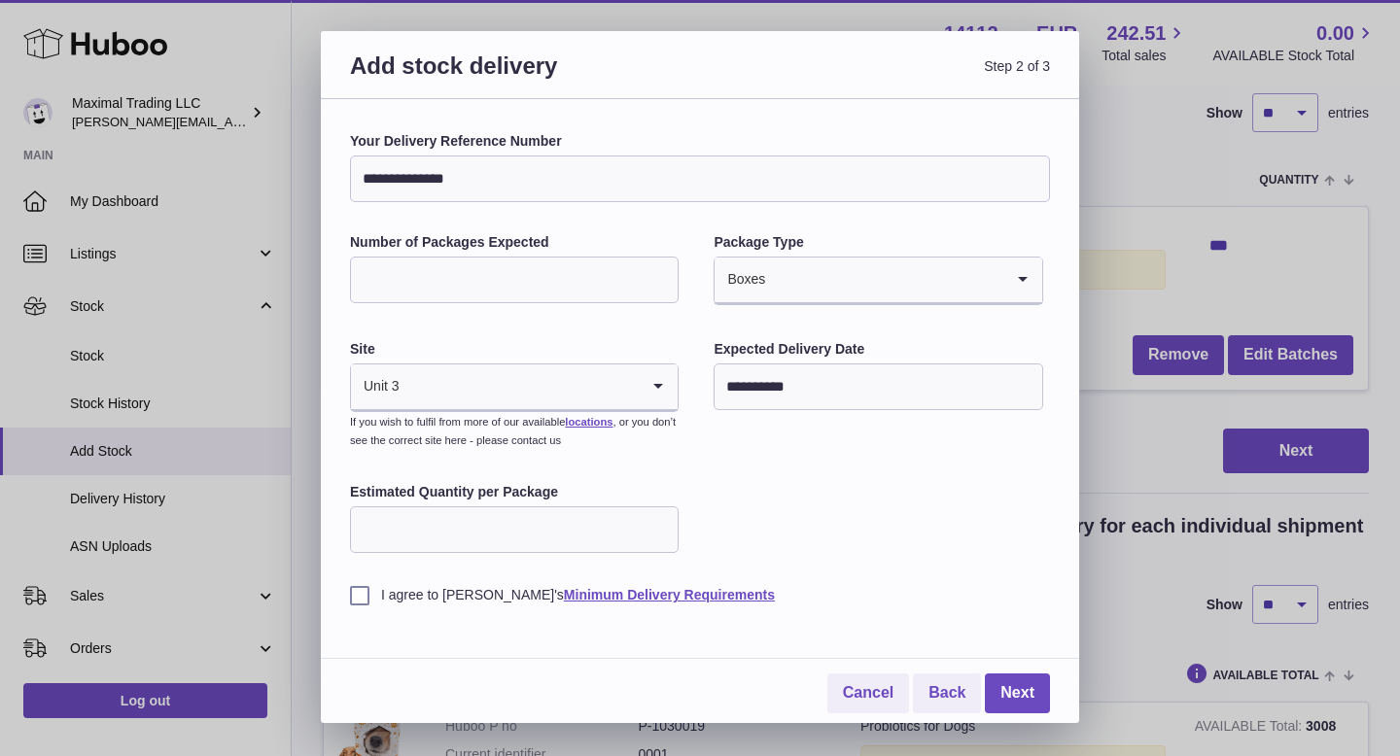
click at [433, 537] on input "Estimated Quantity per Package" at bounding box center [514, 529] width 329 height 47
type input "***"
drag, startPoint x: 358, startPoint y: 595, endPoint x: 384, endPoint y: 595, distance: 26.2
click at [359, 595] on label "I agree to Huboo's Minimum Delivery Requirements" at bounding box center [700, 595] width 700 height 18
click at [1020, 700] on link "Next" at bounding box center [1017, 694] width 65 height 40
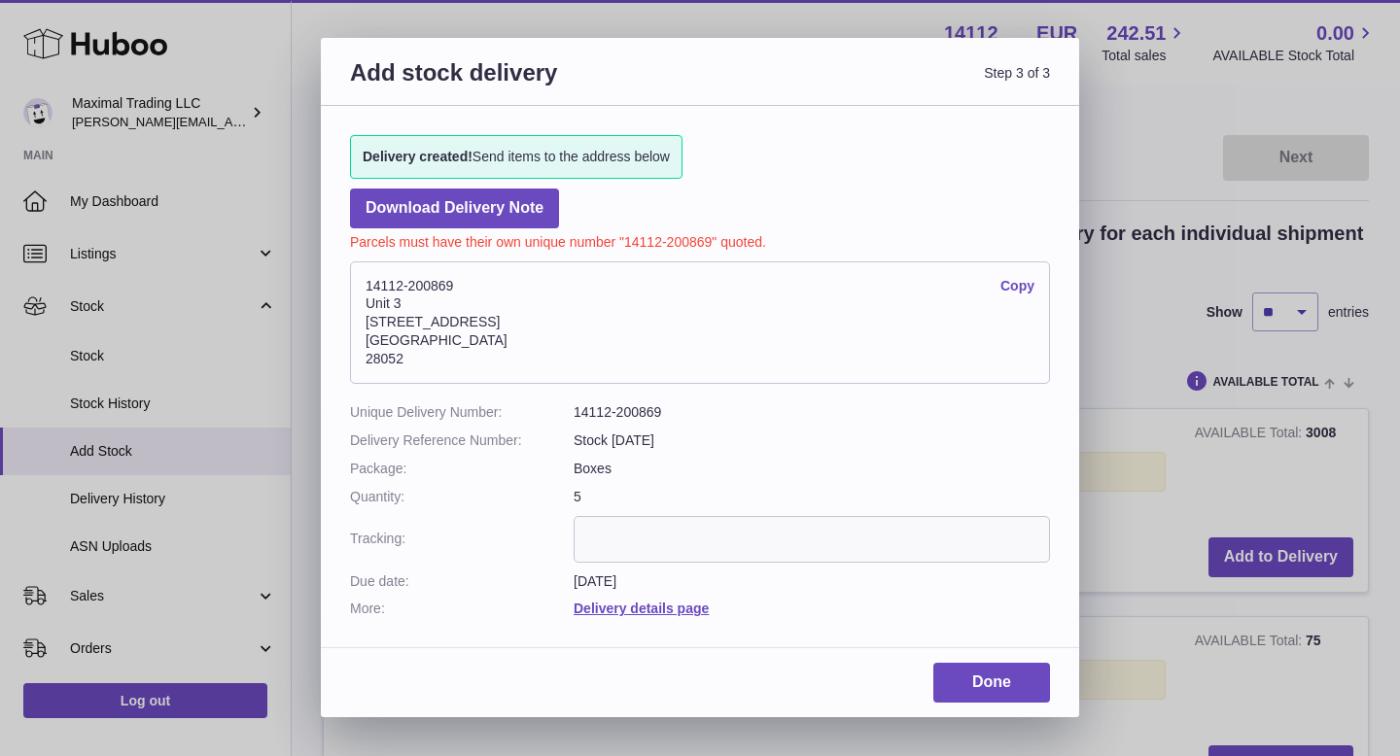
scroll to position [240, 0]
click at [704, 540] on input "text" at bounding box center [811, 539] width 476 height 47
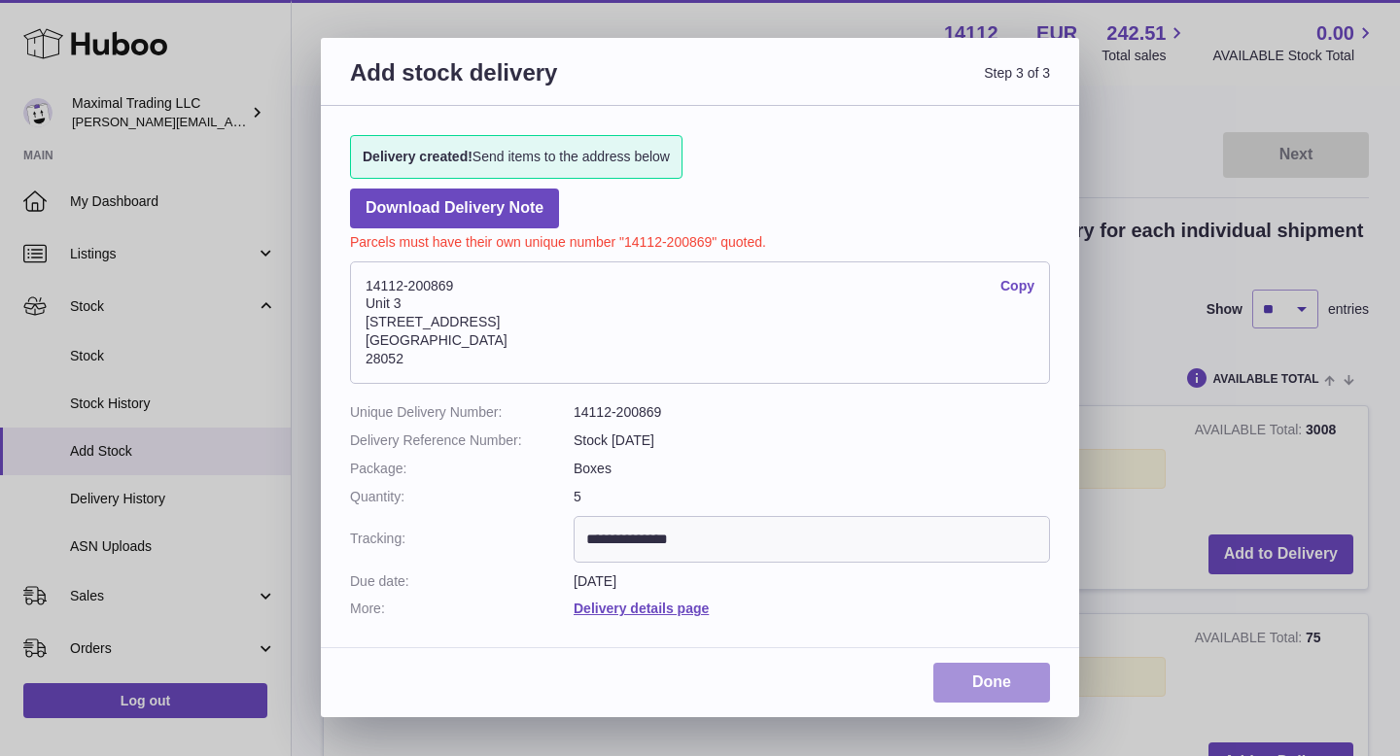
type input "**********"
click at [990, 693] on link "Done" at bounding box center [991, 683] width 117 height 40
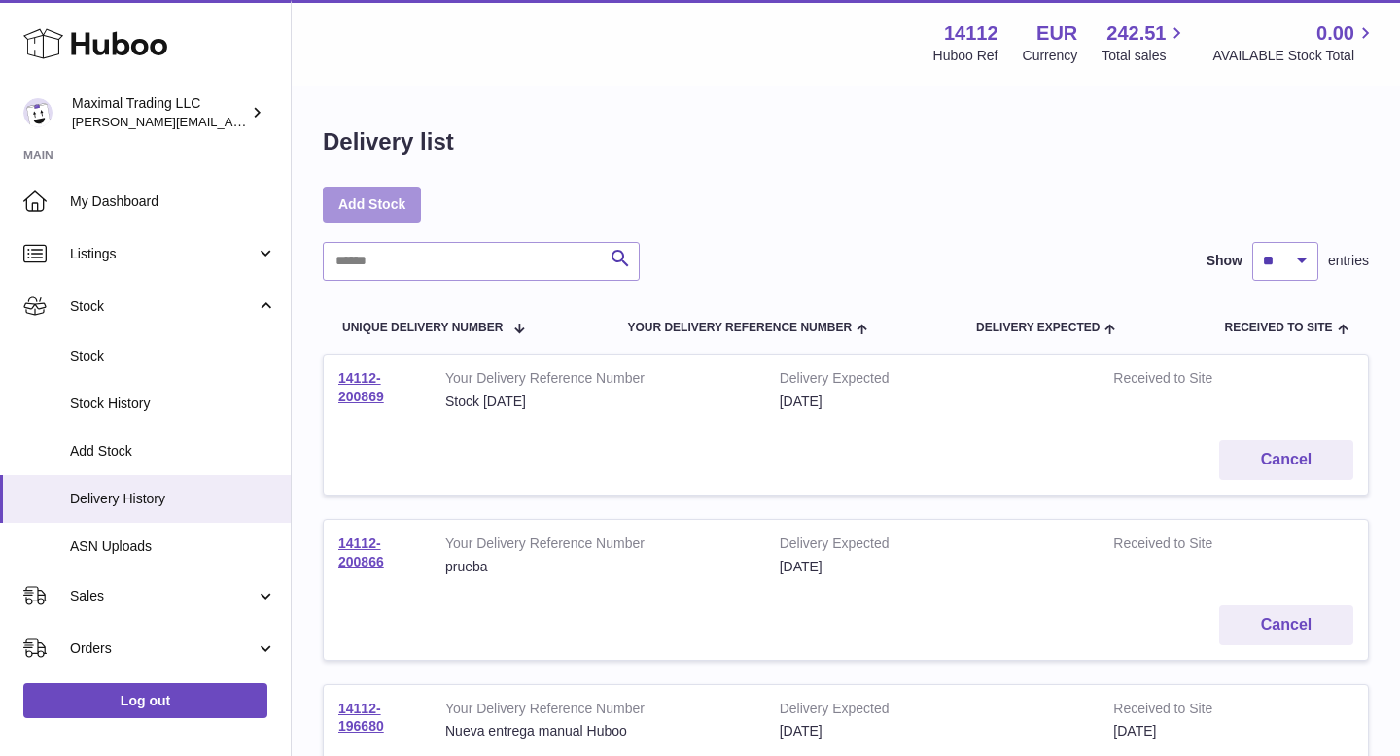
click at [384, 210] on link "Add Stock" at bounding box center [372, 204] width 98 height 35
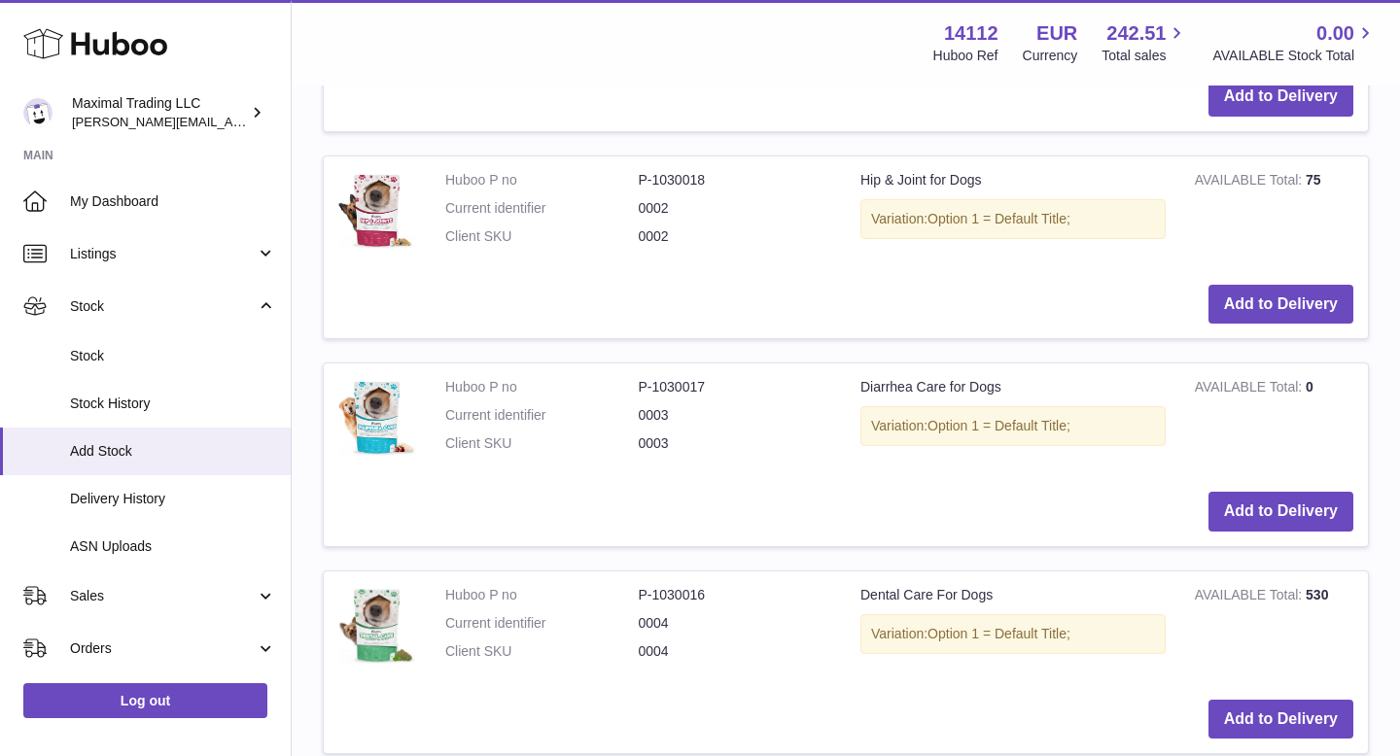
scroll to position [706, 0]
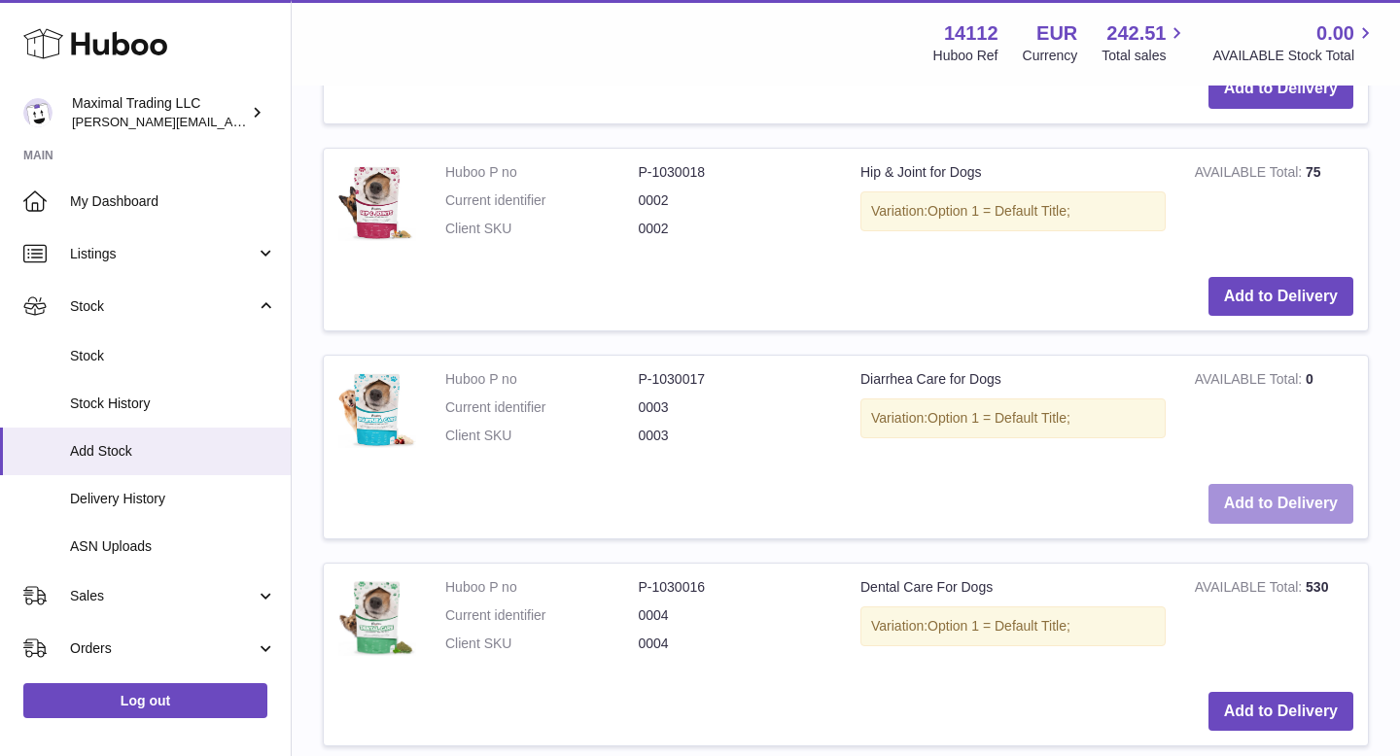
click at [1274, 496] on button "Add to Delivery" at bounding box center [1280, 504] width 145 height 40
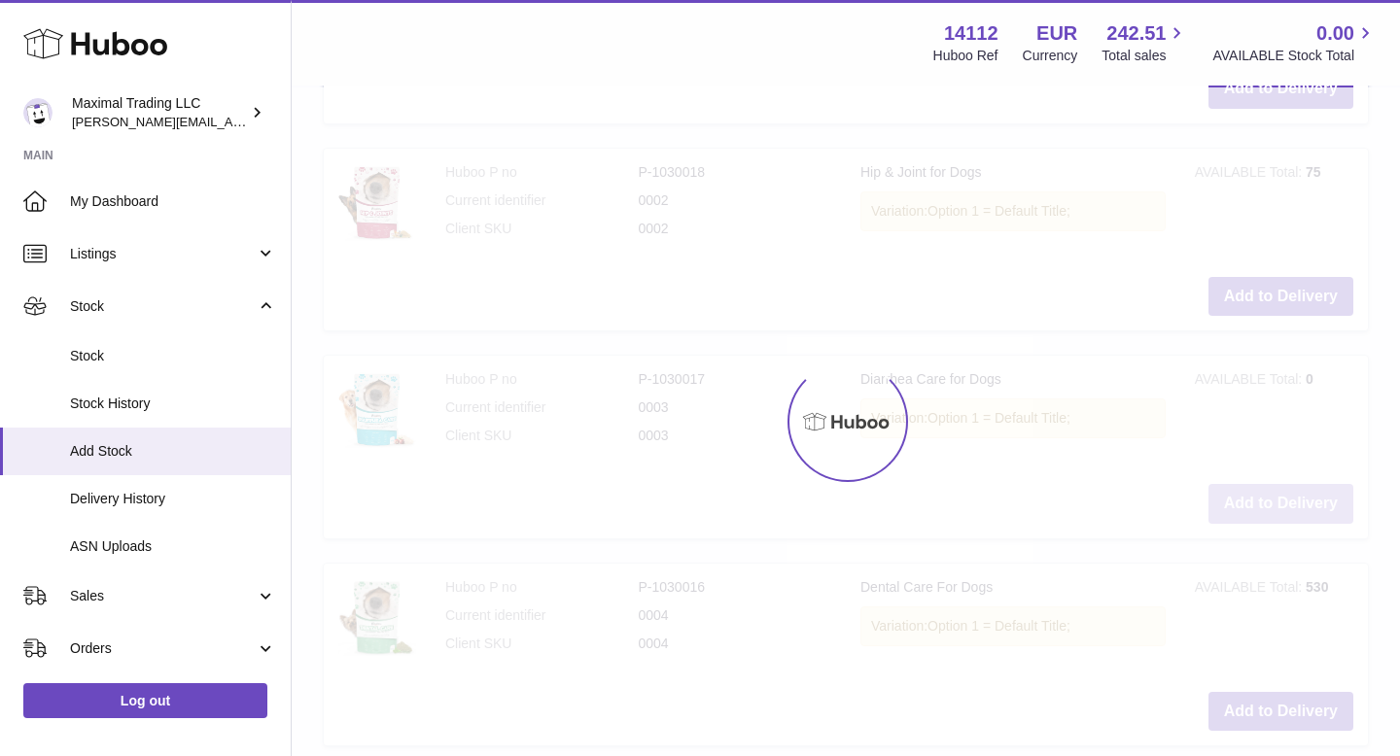
scroll to position [971, 0]
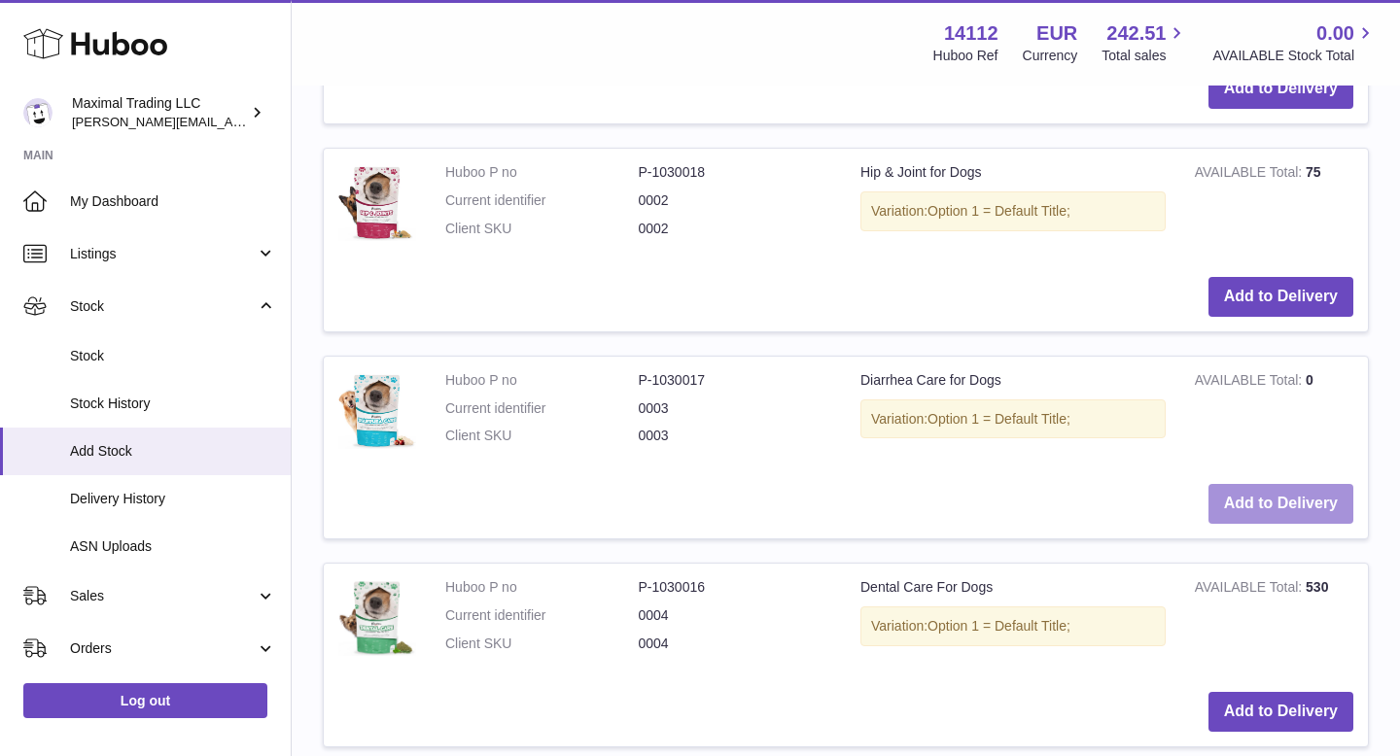
click at [1257, 496] on button "Add to Delivery" at bounding box center [1280, 504] width 145 height 40
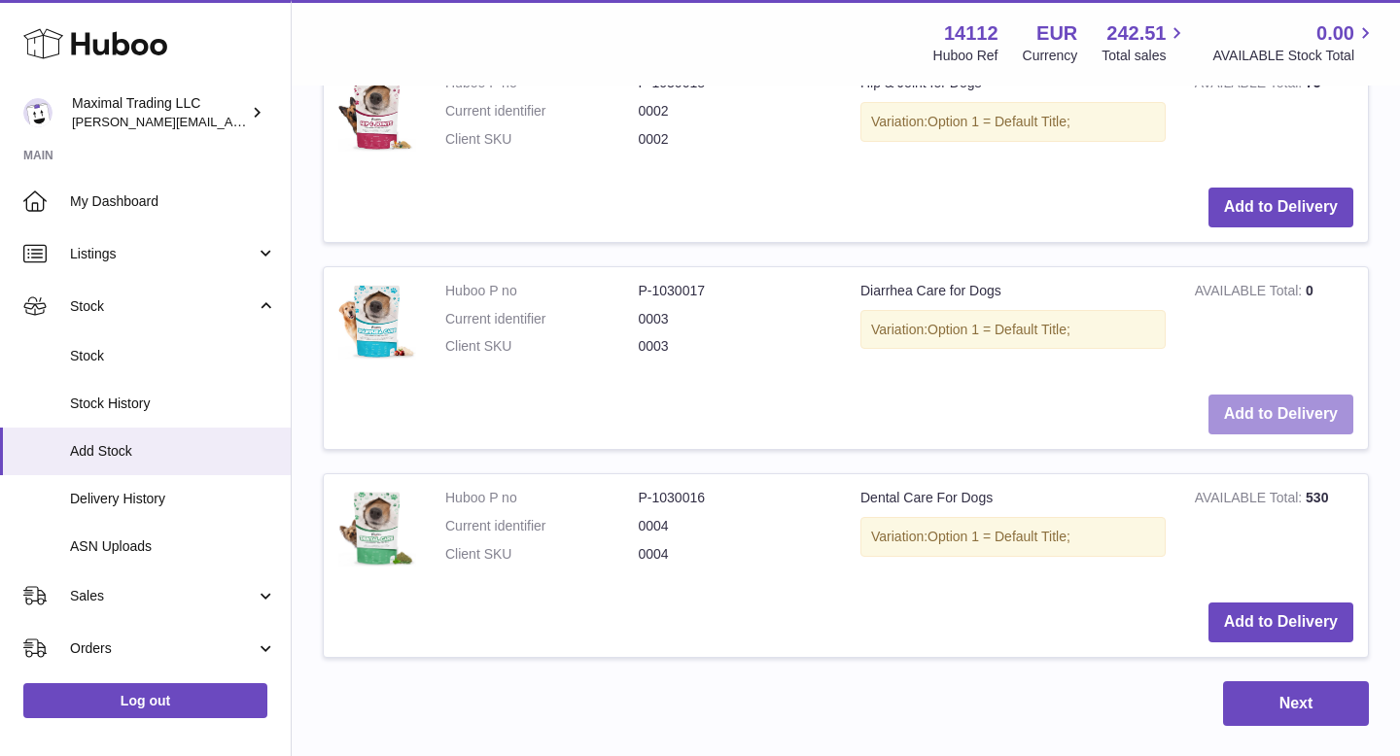
scroll to position [1061, 0]
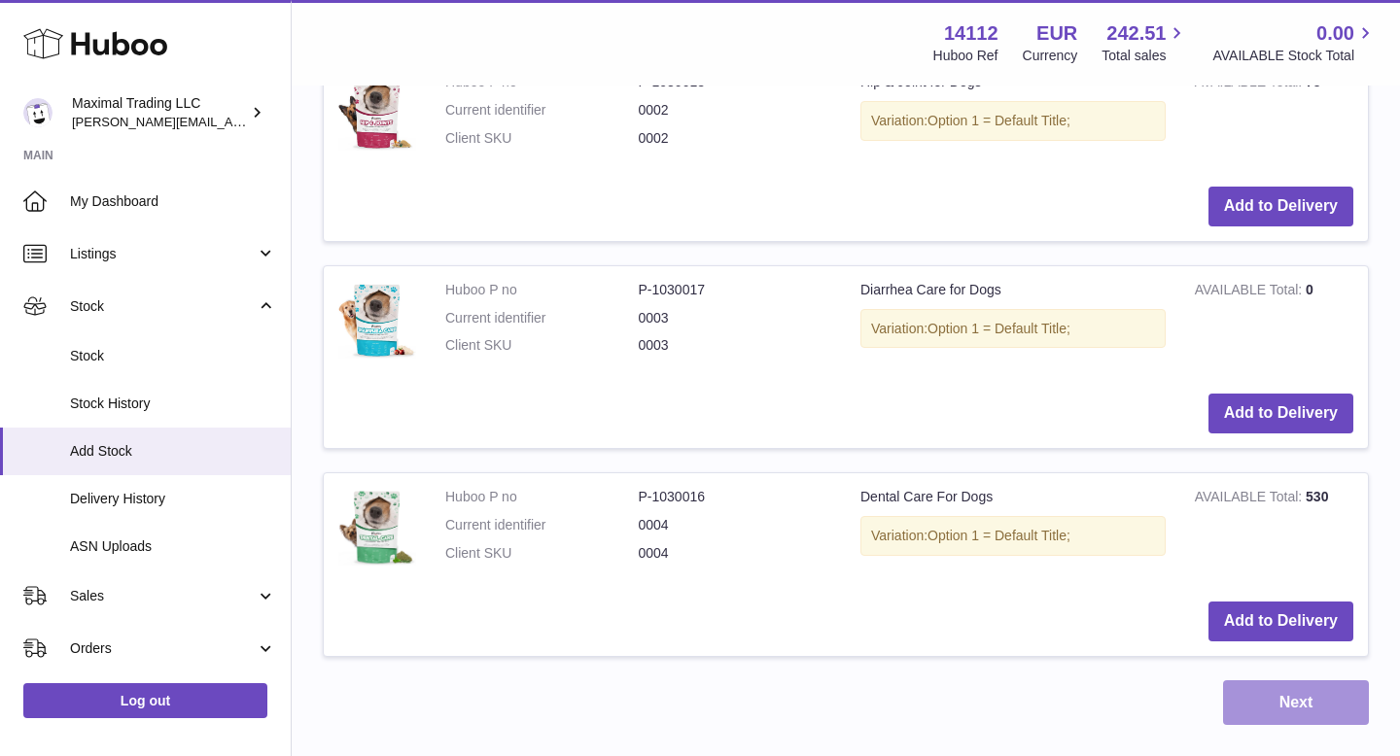
click at [1331, 711] on button "Next" at bounding box center [1296, 703] width 146 height 46
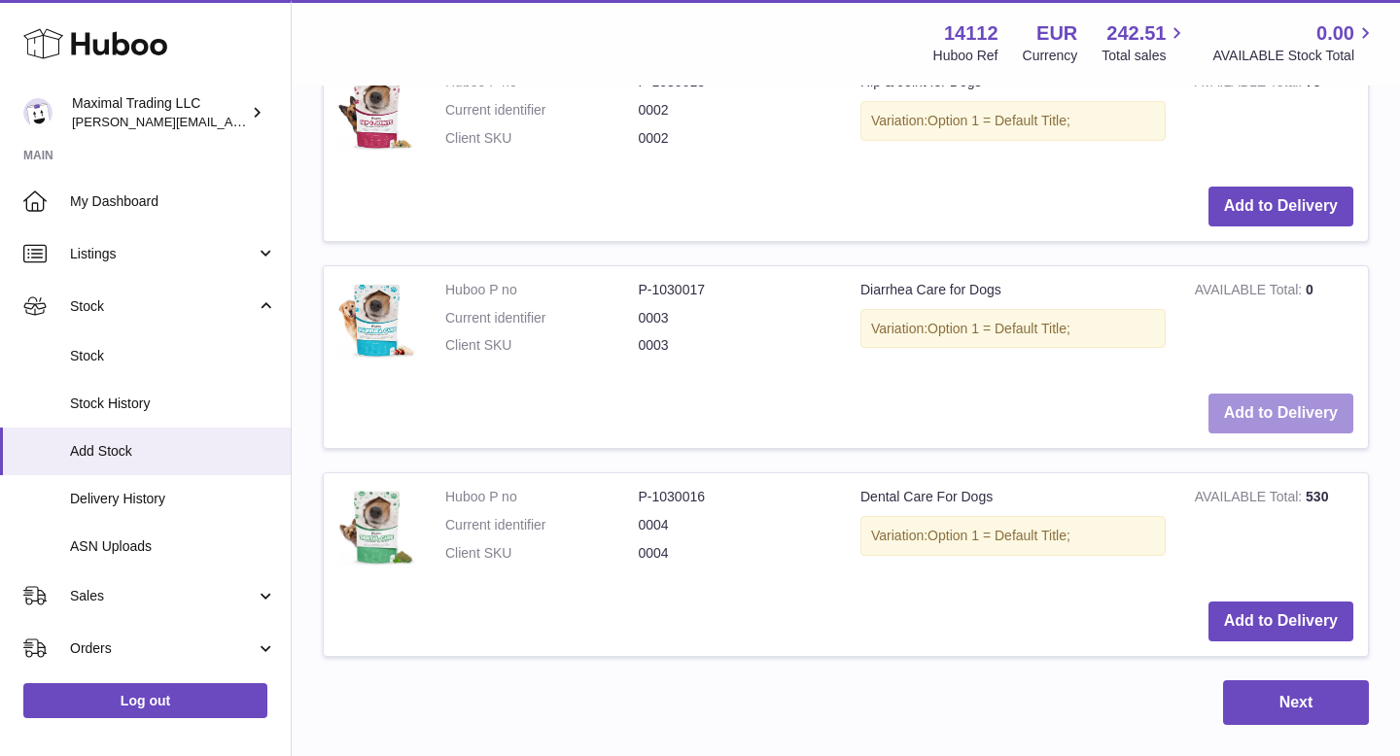
click at [1272, 421] on button "Add to Delivery" at bounding box center [1280, 414] width 145 height 40
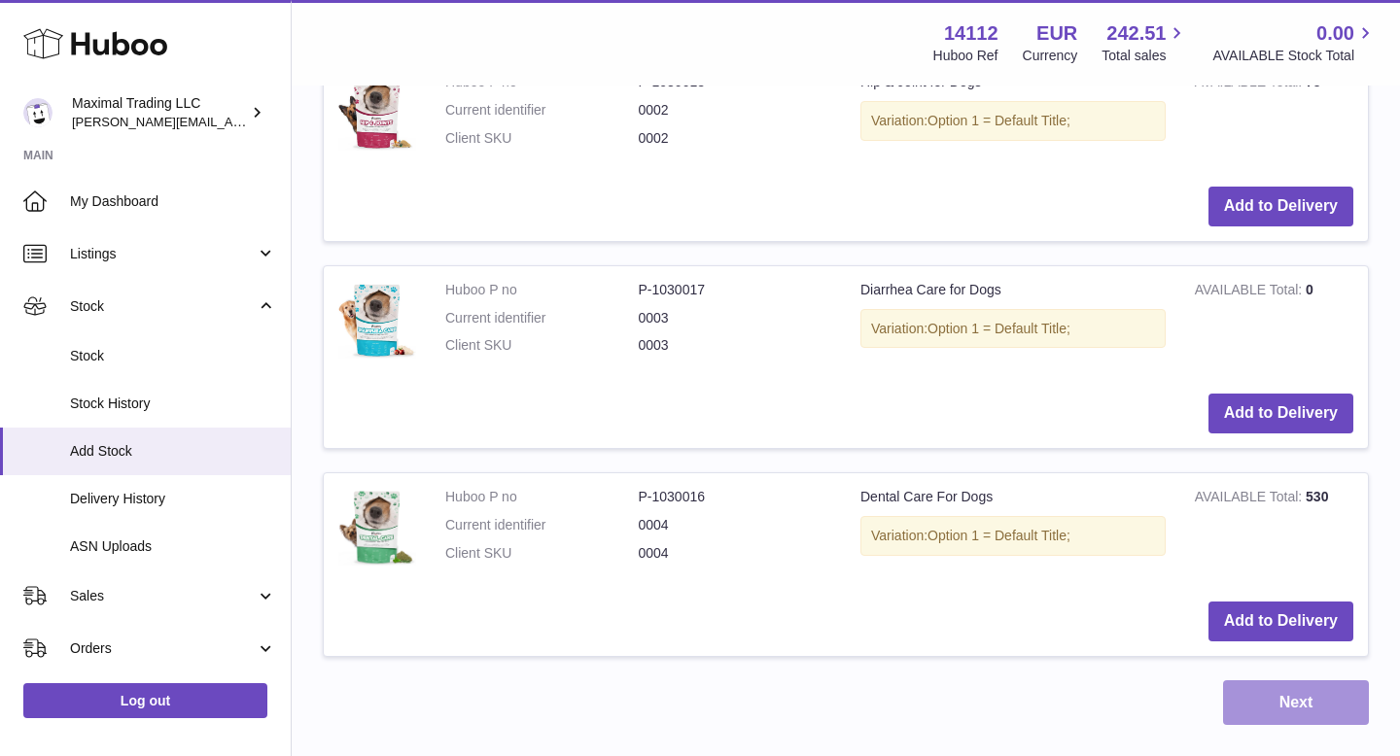
click at [1284, 690] on button "Next" at bounding box center [1296, 703] width 146 height 46
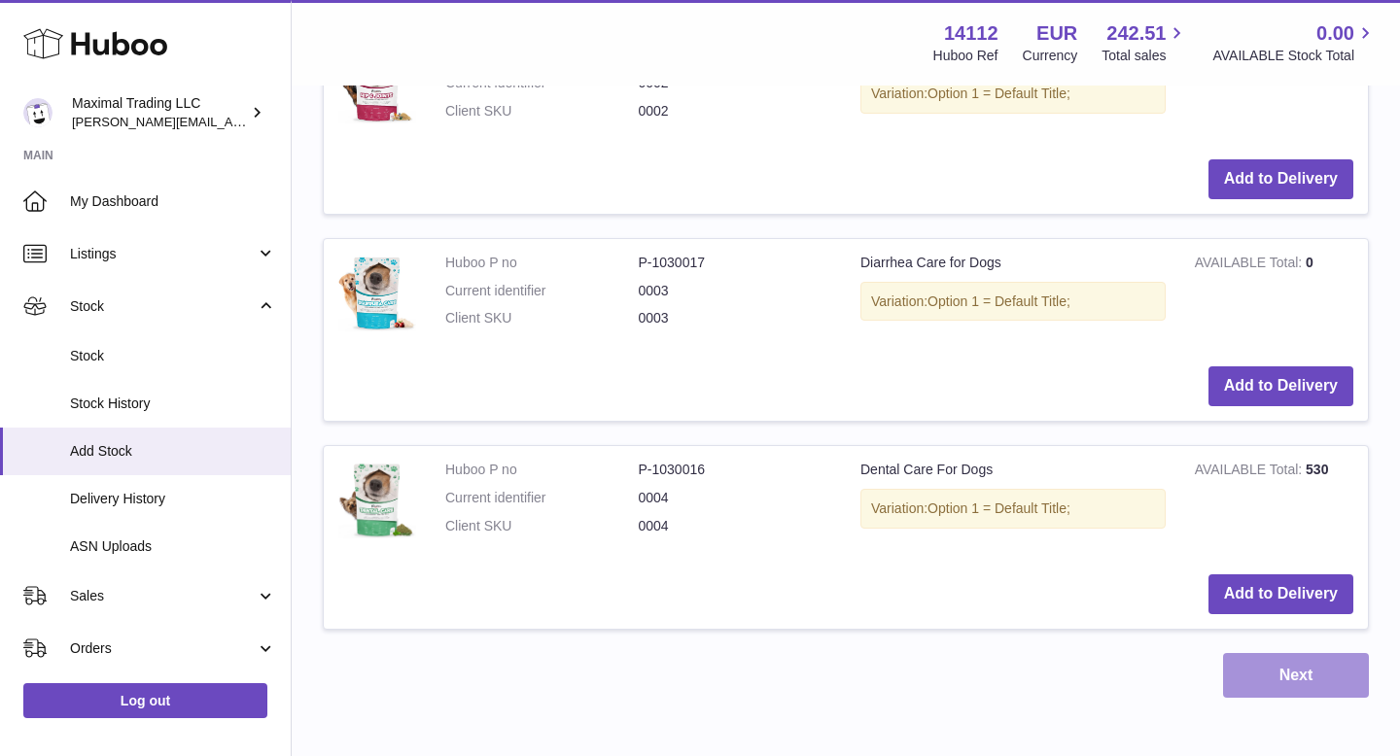
scroll to position [1112, 0]
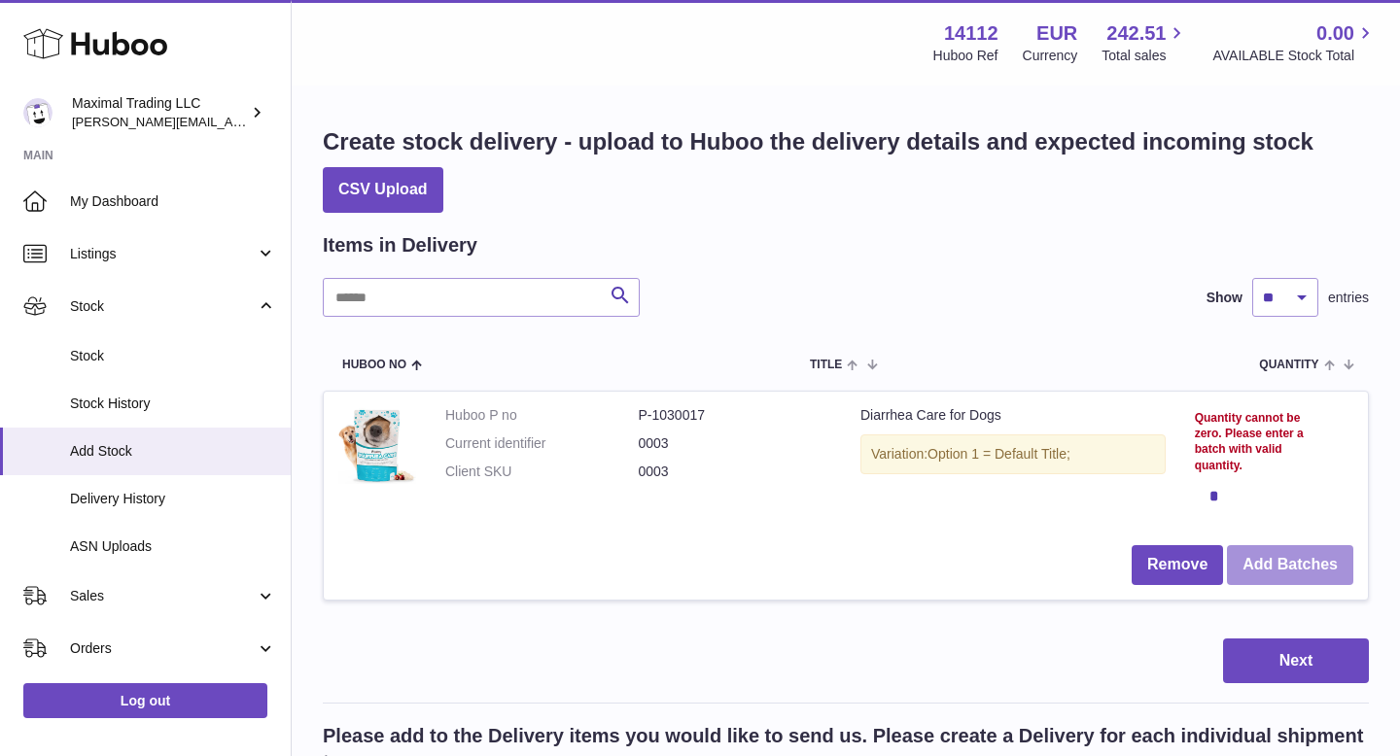
click at [1267, 562] on button "Add Batches" at bounding box center [1290, 565] width 126 height 40
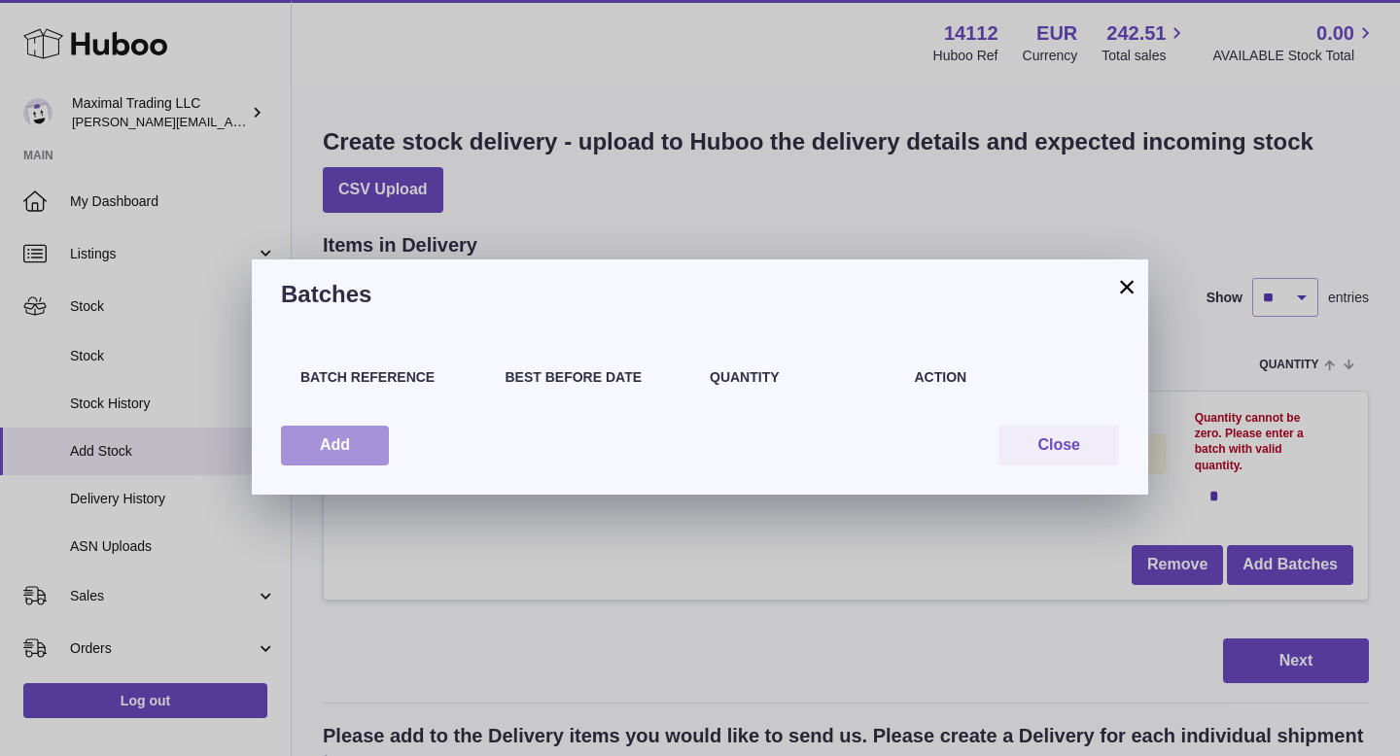
click at [328, 456] on button "Add" at bounding box center [335, 446] width 108 height 40
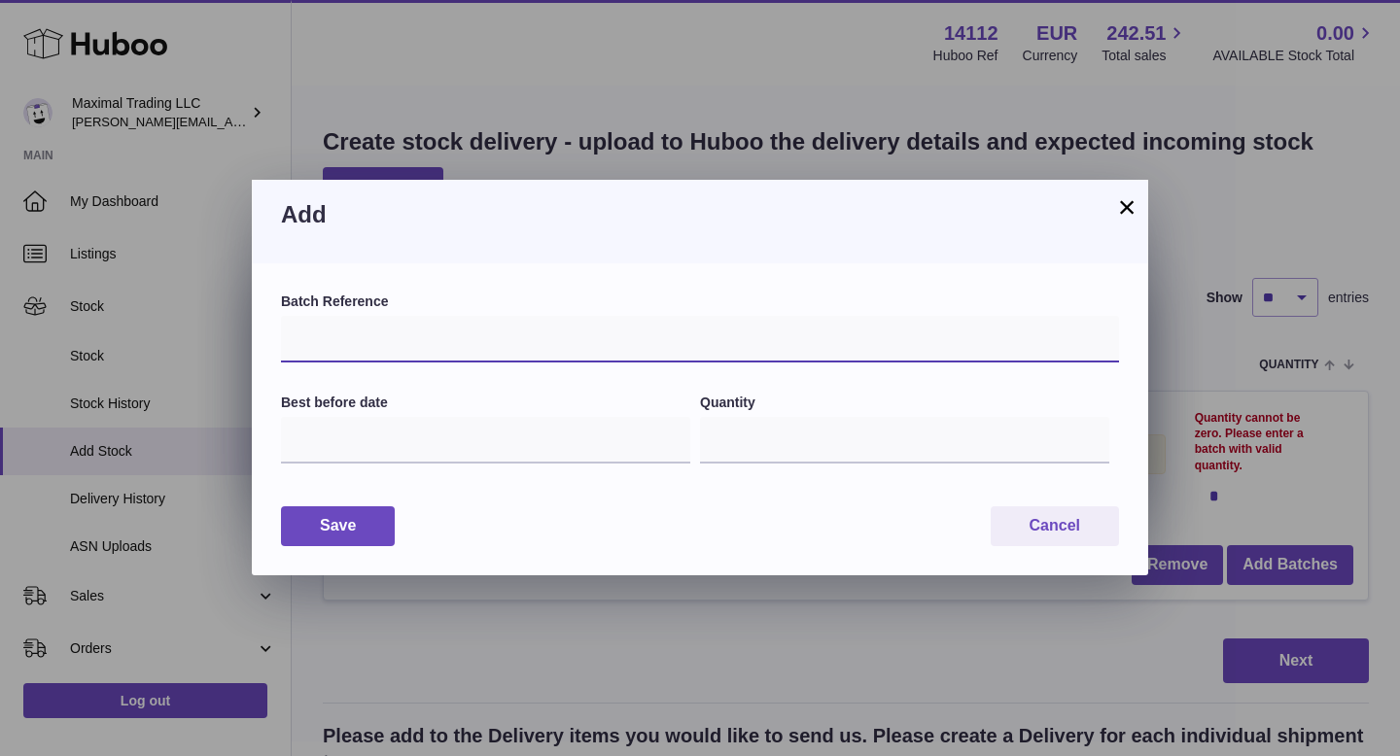
click at [366, 350] on input "text" at bounding box center [700, 339] width 838 height 47
click at [323, 333] on input "text" at bounding box center [700, 339] width 838 height 47
paste input "*****"
type input "*****"
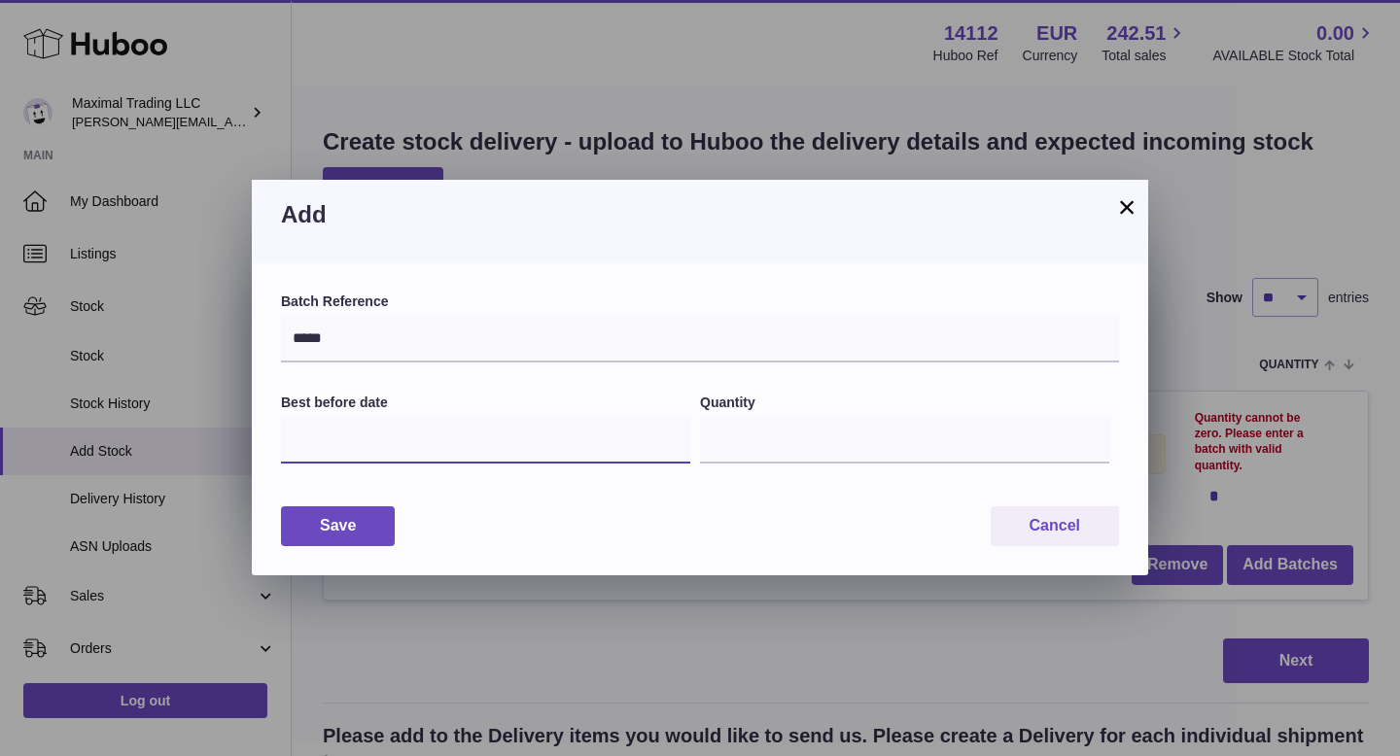
click at [324, 429] on input "text" at bounding box center [485, 440] width 409 height 47
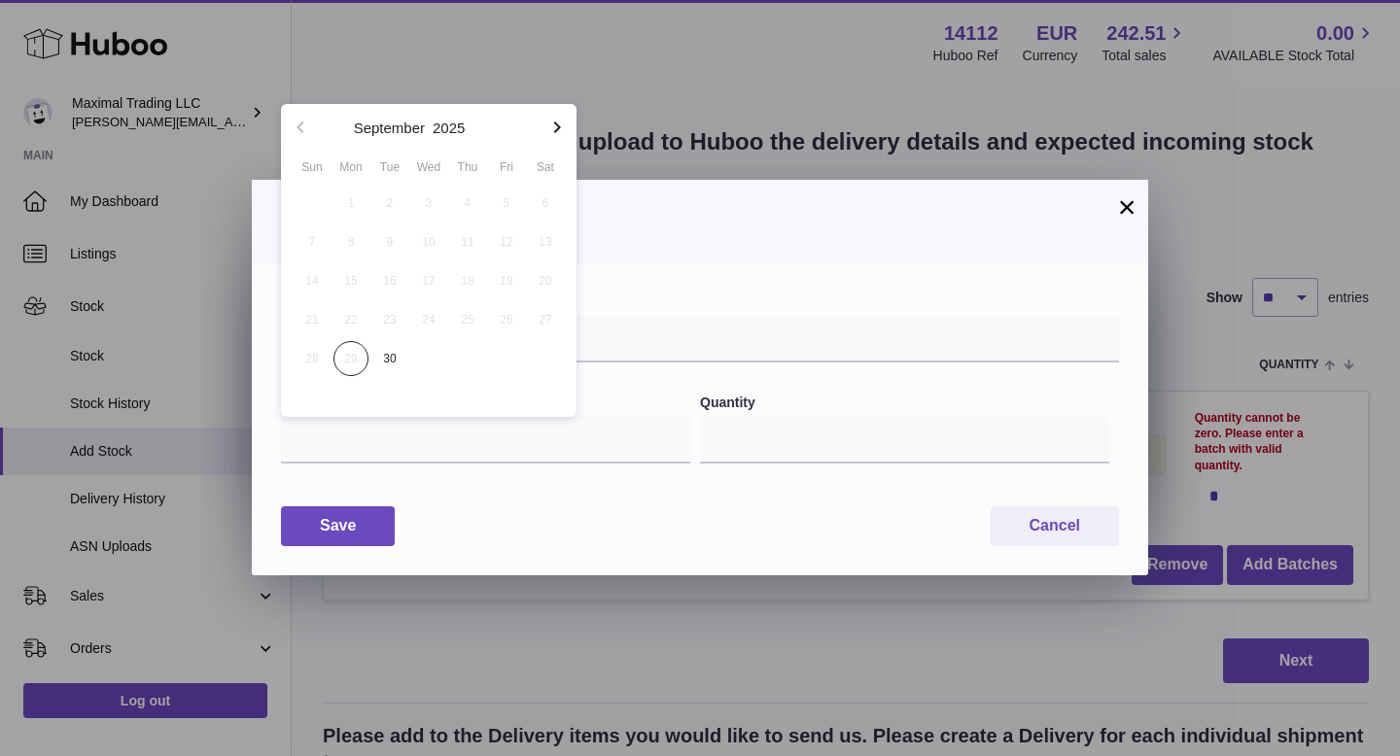
click at [558, 127] on icon "button" at bounding box center [557, 127] width 7 height 12
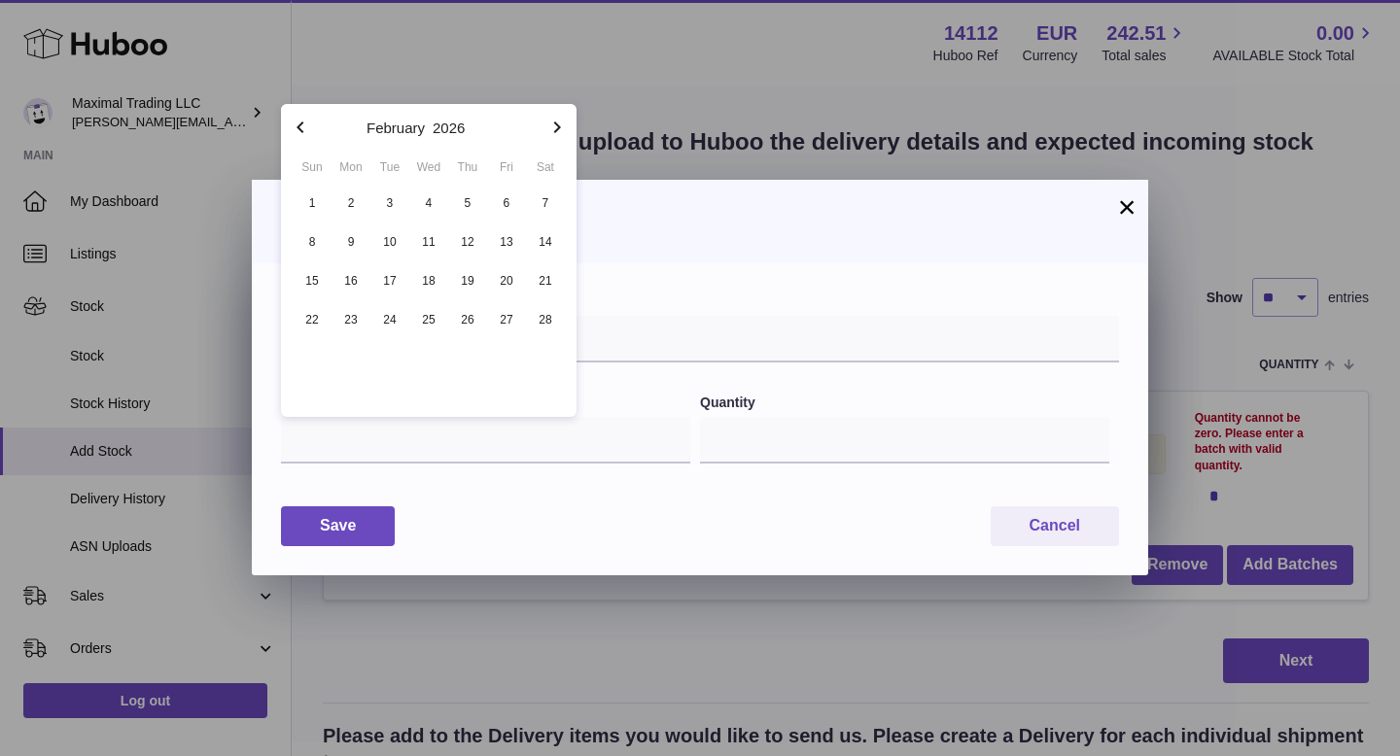
click at [558, 127] on icon "button" at bounding box center [557, 127] width 7 height 12
click at [558, 124] on icon "button" at bounding box center [556, 127] width 23 height 23
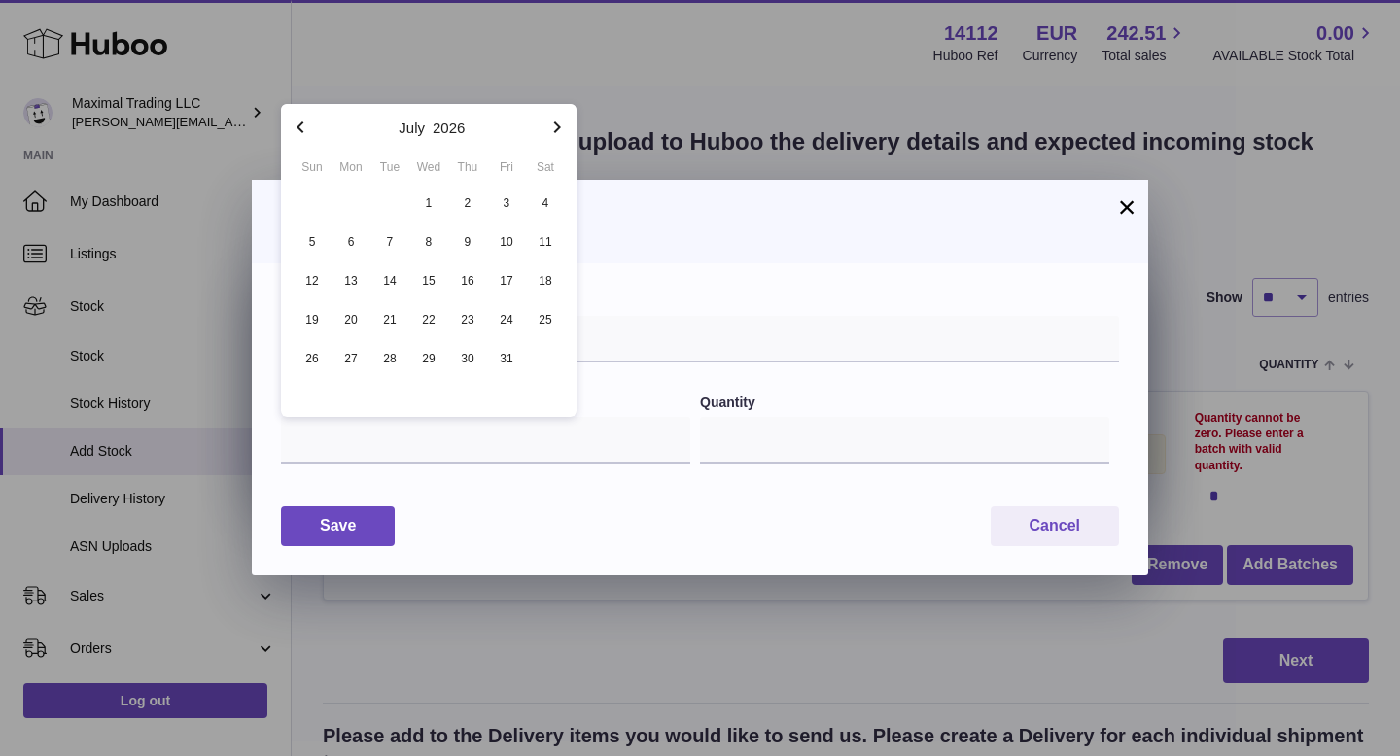
click at [558, 124] on icon "button" at bounding box center [556, 127] width 23 height 23
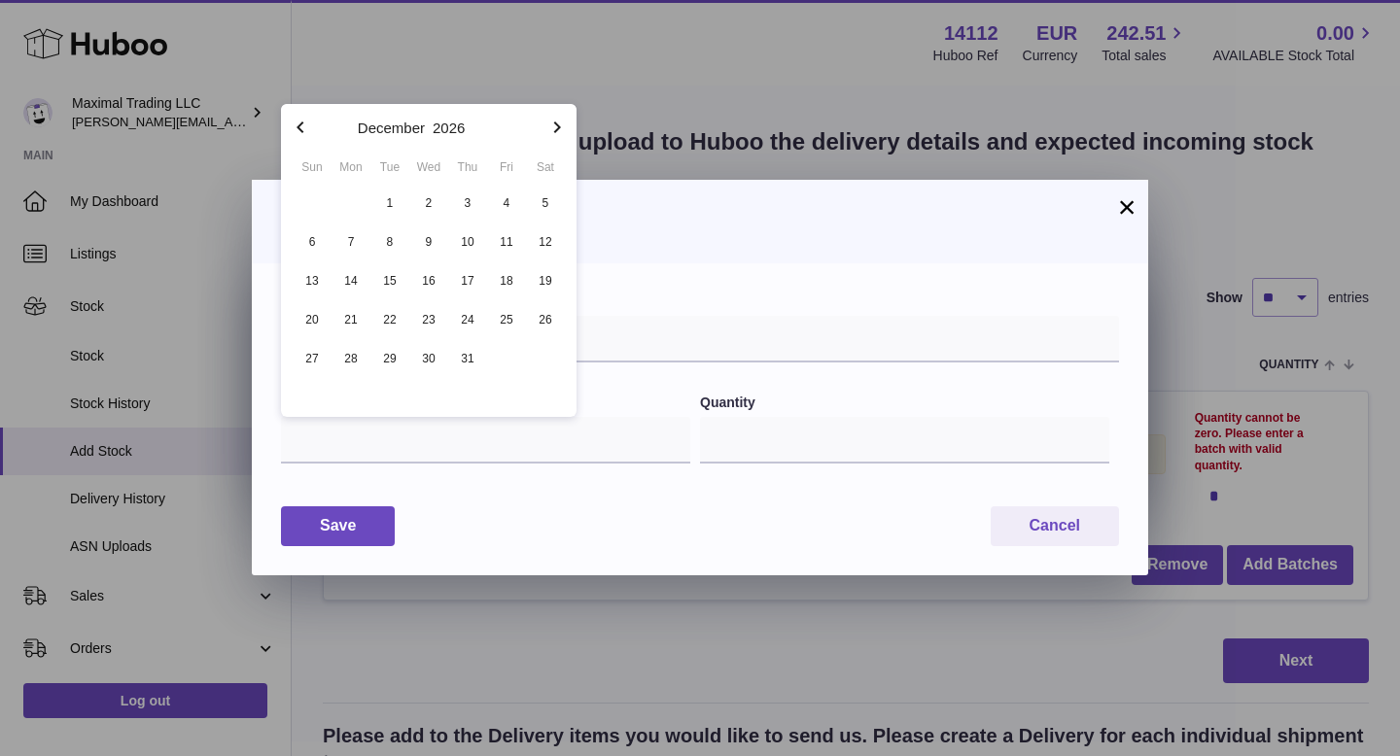
click at [558, 124] on icon "button" at bounding box center [556, 127] width 23 height 23
click at [312, 313] on span "21" at bounding box center [312, 319] width 35 height 35
type input "**********"
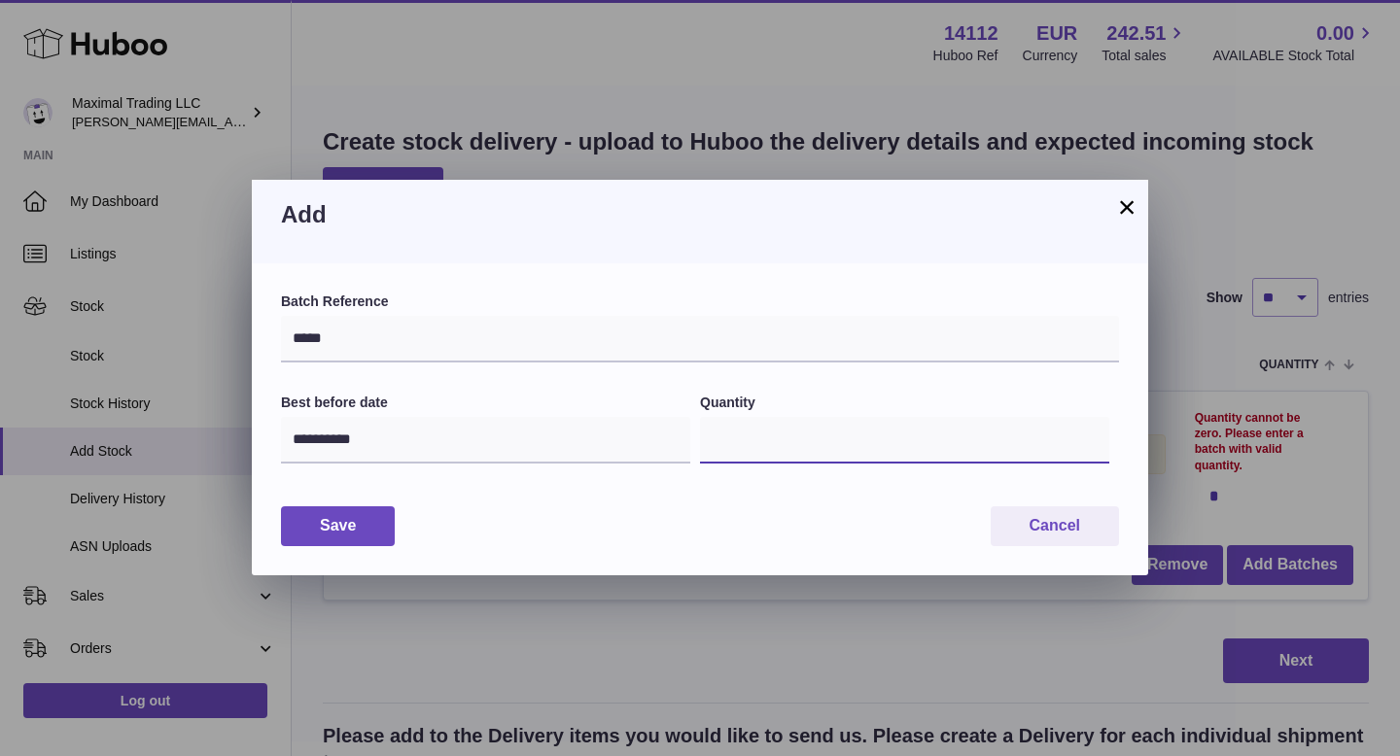
click at [727, 448] on input "*" at bounding box center [904, 440] width 409 height 47
type input "***"
click at [363, 525] on button "Save" at bounding box center [338, 526] width 114 height 40
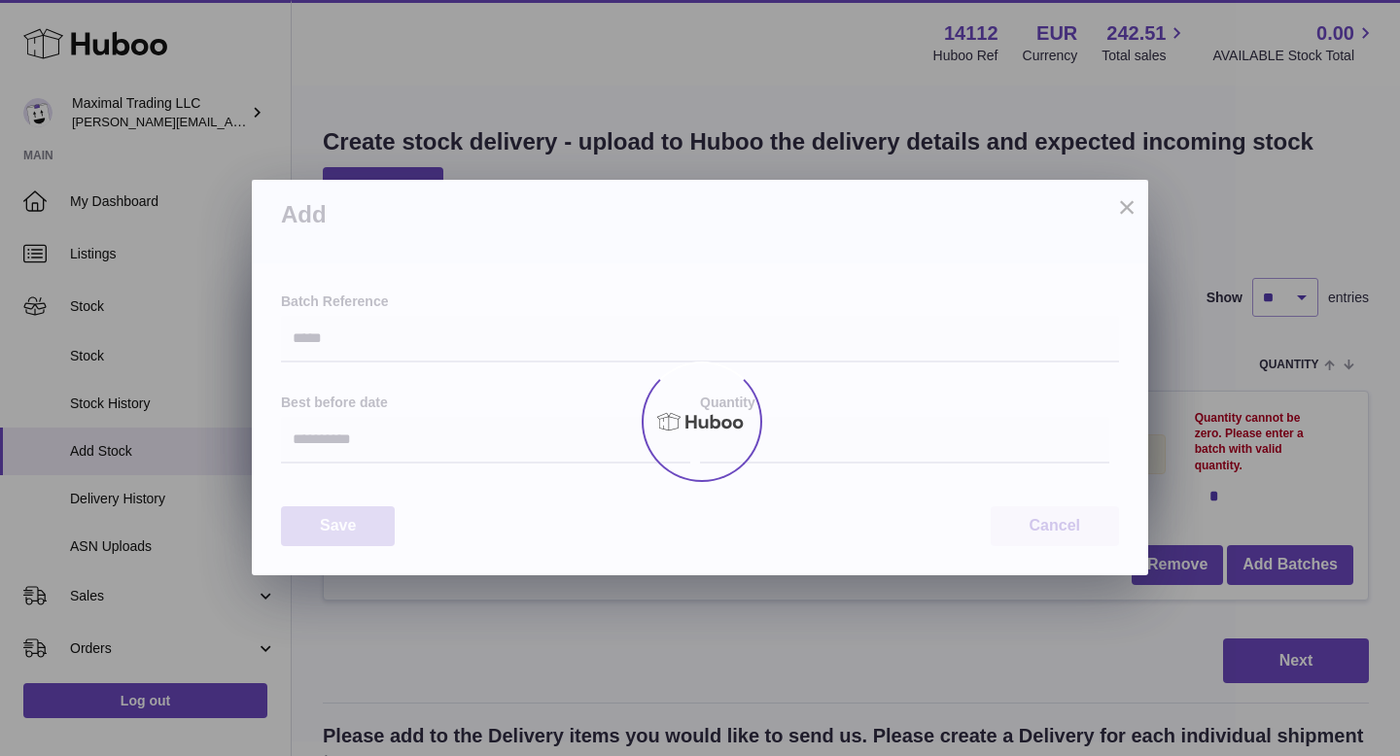
type input "***"
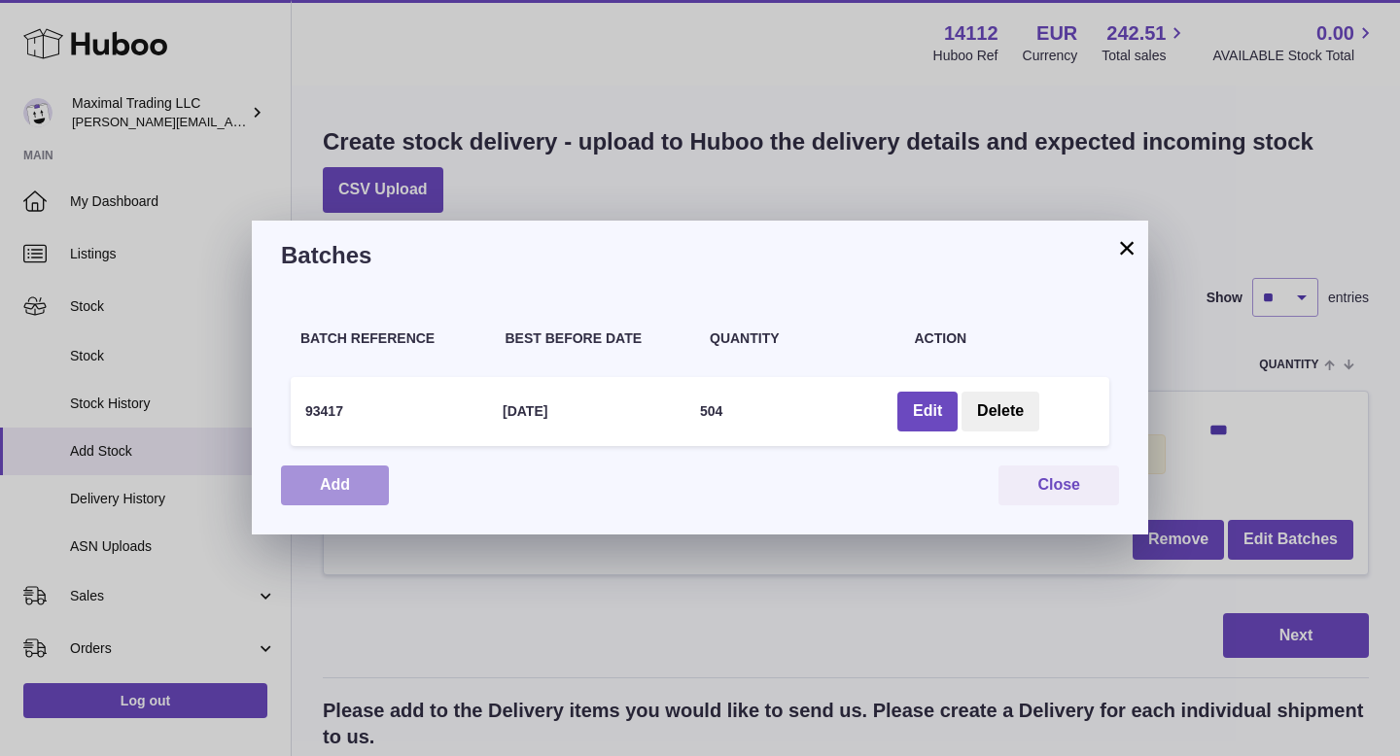
click at [341, 491] on button "Add" at bounding box center [335, 486] width 108 height 40
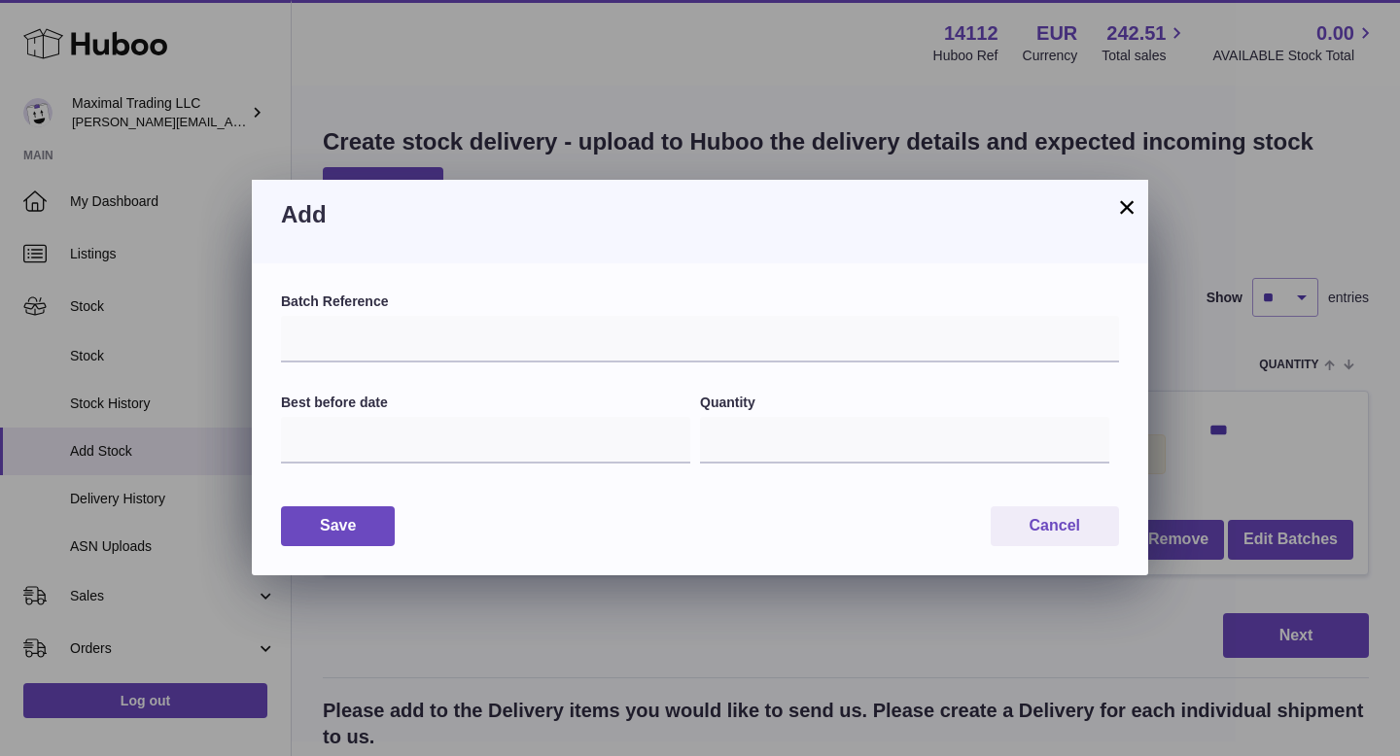
click at [1127, 211] on button "×" at bounding box center [1126, 206] width 23 height 23
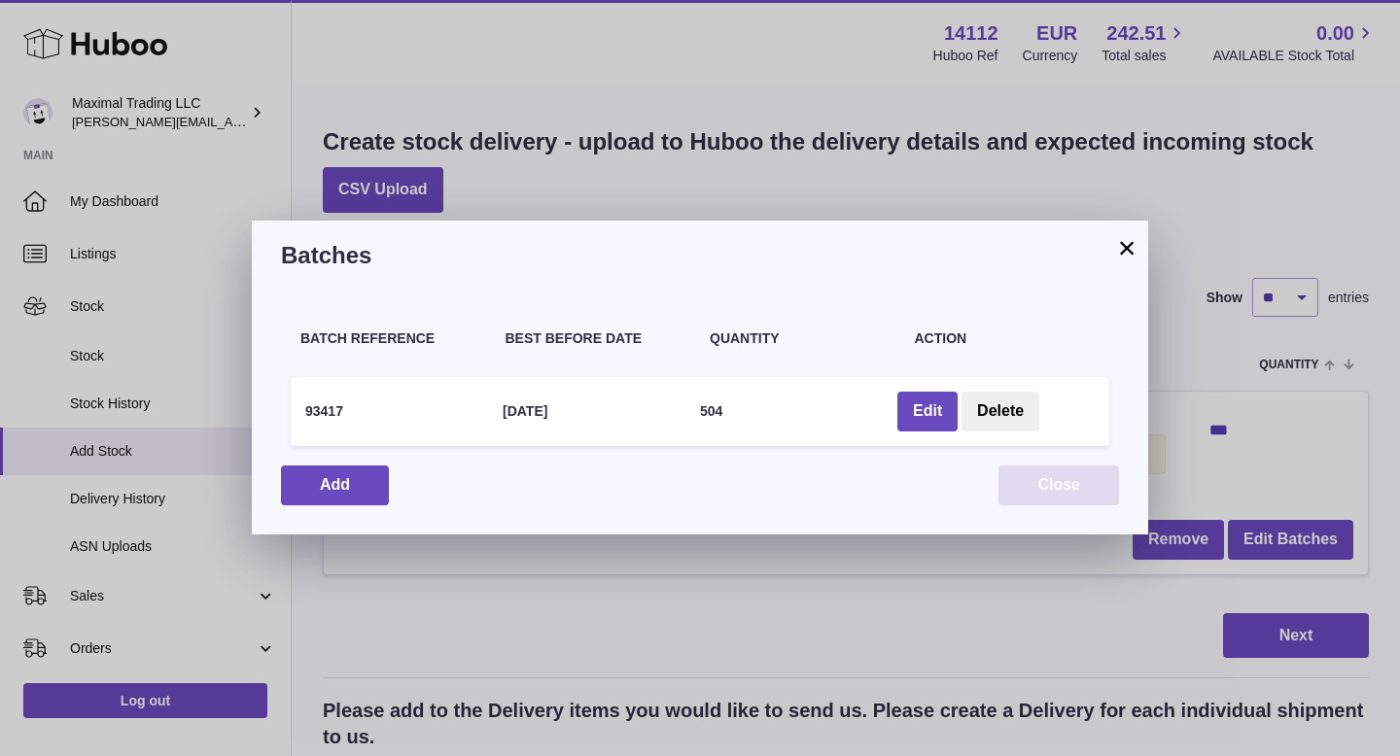
drag, startPoint x: 1056, startPoint y: 484, endPoint x: 1066, endPoint y: 479, distance: 11.7
click at [1056, 484] on button "Close" at bounding box center [1058, 486] width 121 height 40
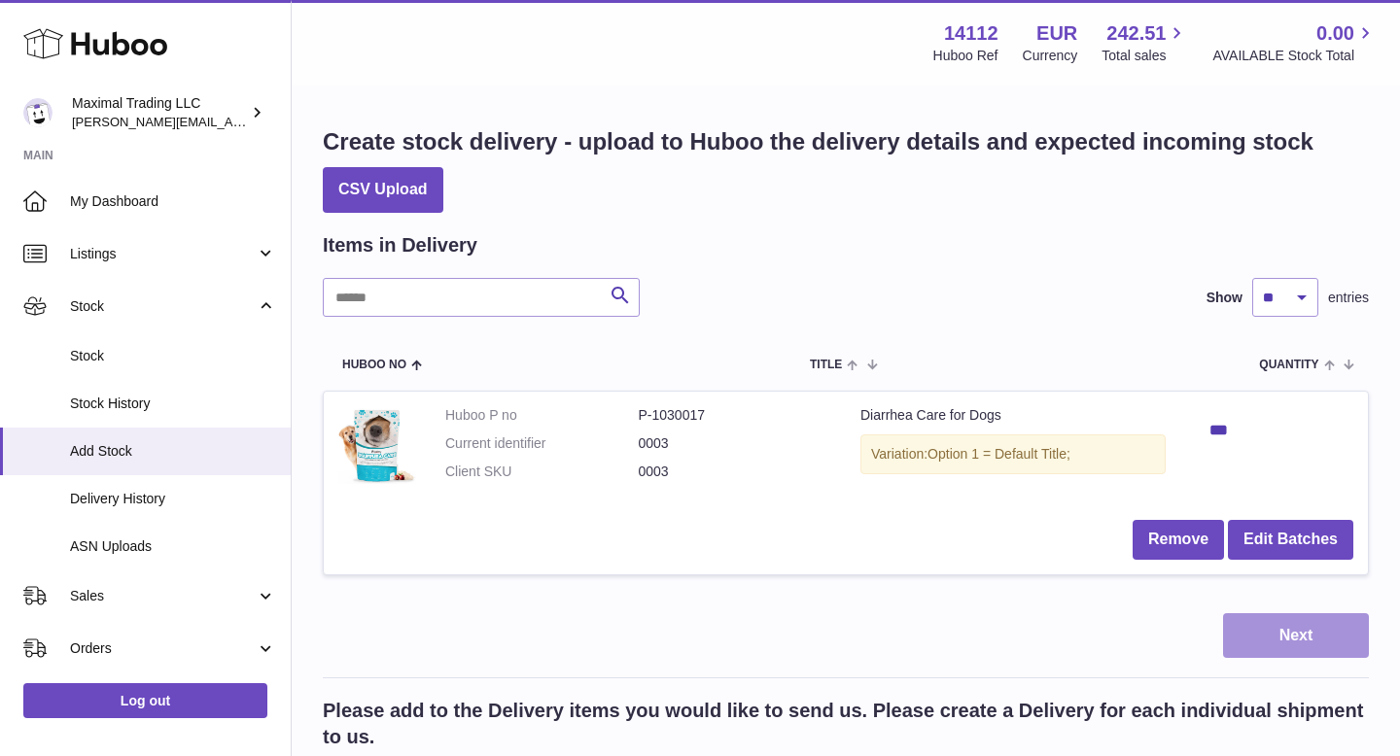
click at [1305, 638] on button "Next" at bounding box center [1296, 636] width 146 height 46
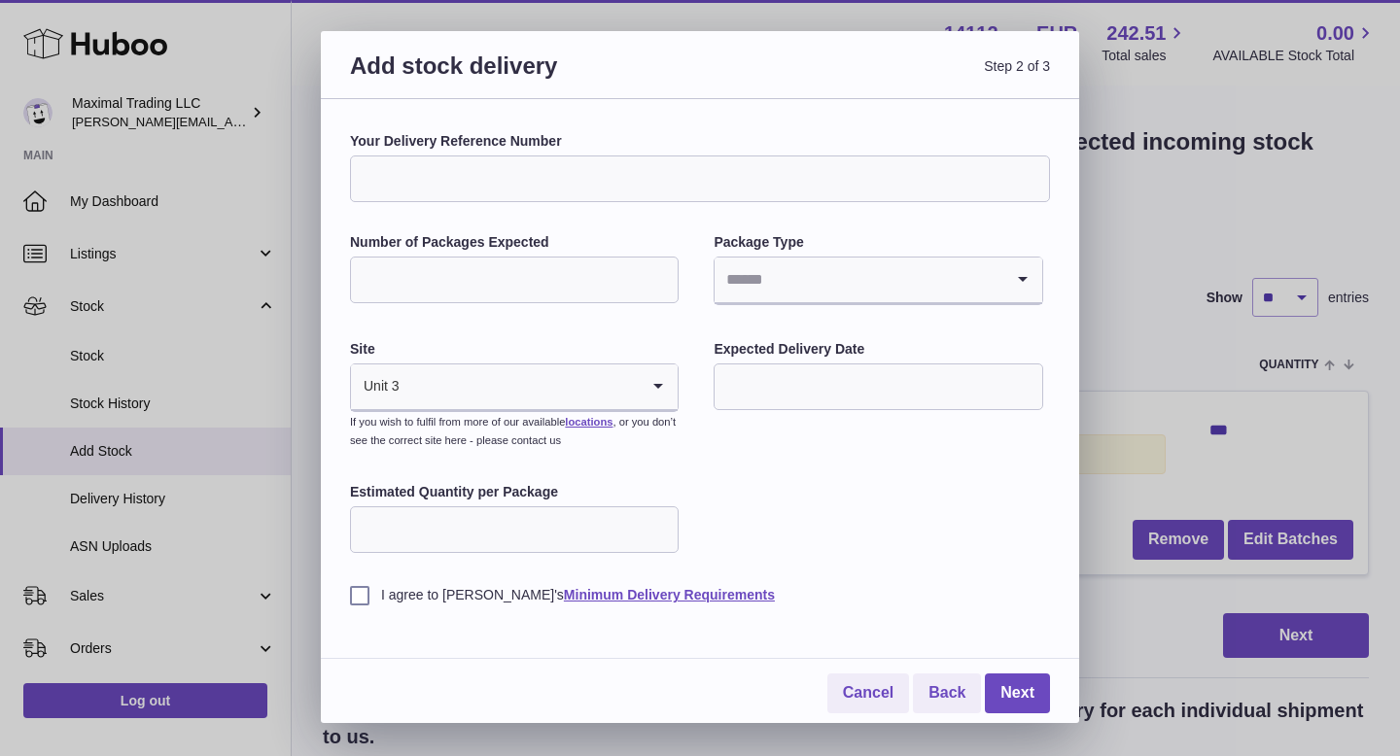
click at [470, 177] on input "Your Delivery Reference Number" at bounding box center [700, 179] width 700 height 47
type input "*"
click at [506, 275] on input "Number of Packages Expected" at bounding box center [514, 280] width 329 height 47
type input "*"
click at [932, 277] on input "Search for option" at bounding box center [858, 280] width 288 height 45
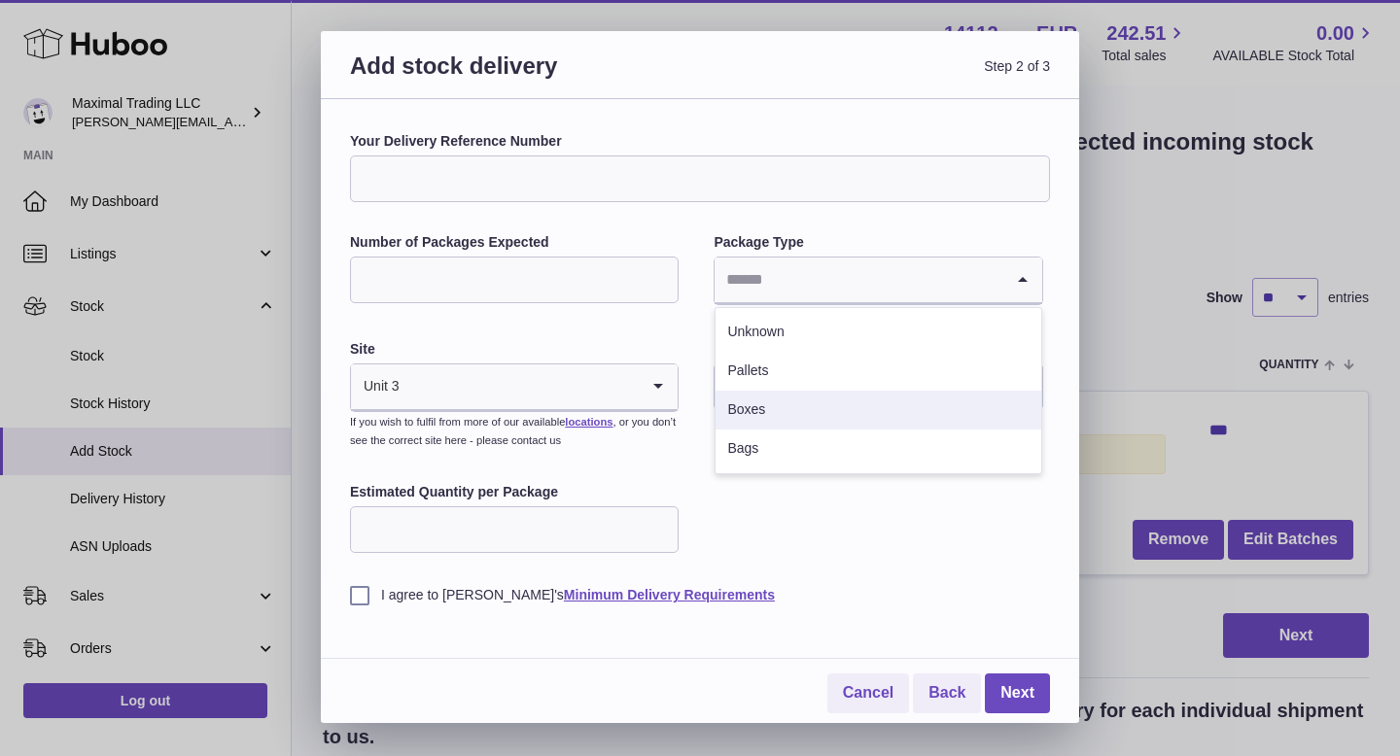
drag, startPoint x: 846, startPoint y: 411, endPoint x: 821, endPoint y: 409, distance: 24.4
click at [846, 411] on li "Boxes" at bounding box center [877, 410] width 325 height 39
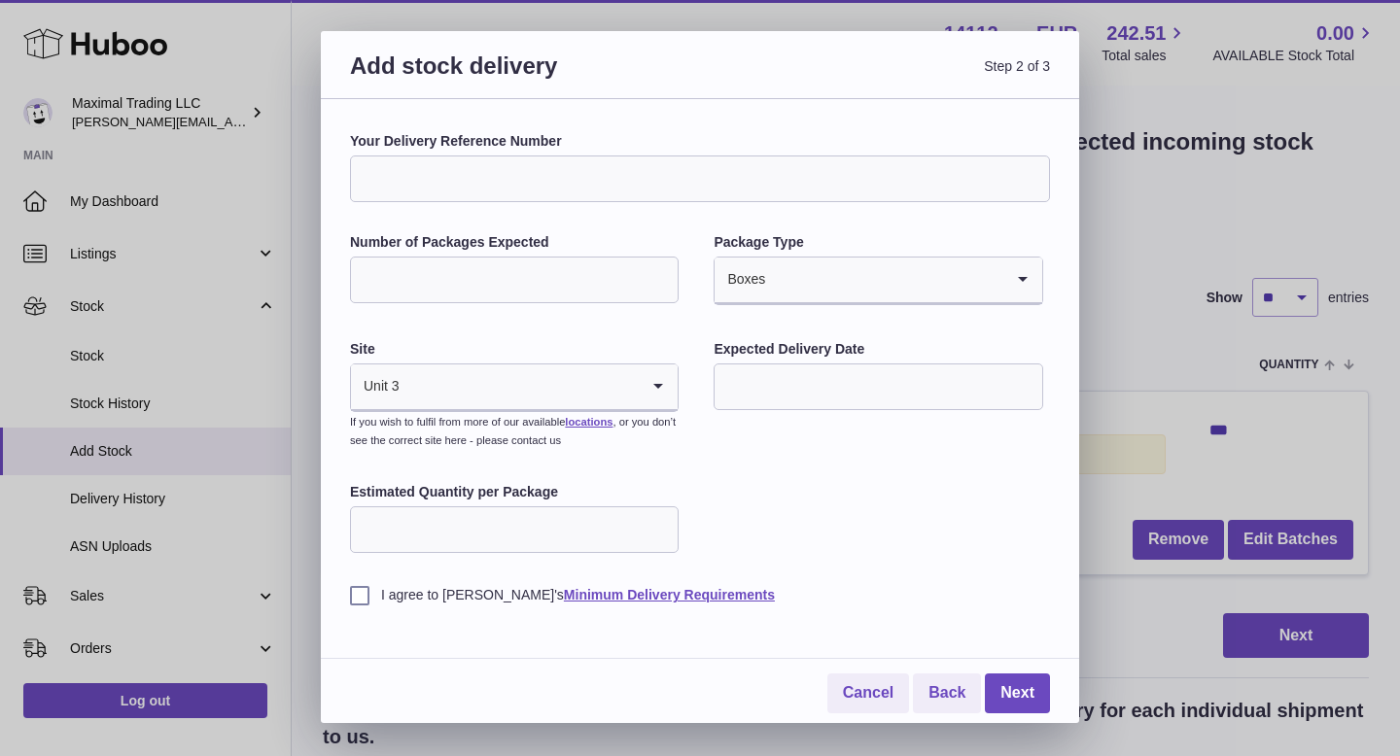
click at [847, 396] on input "text" at bounding box center [877, 387] width 329 height 47
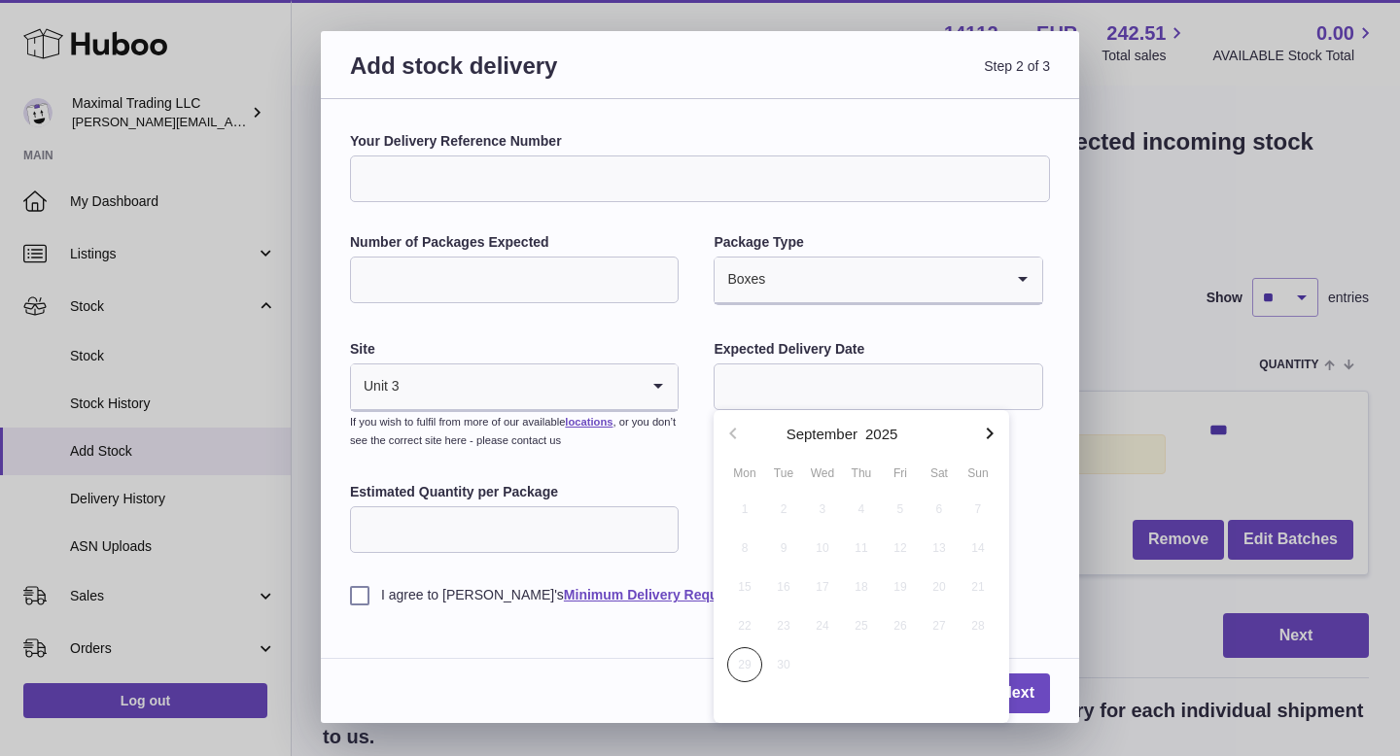
click at [989, 434] on icon "button" at bounding box center [989, 433] width 23 height 23
click at [865, 501] on span "2" at bounding box center [861, 509] width 35 height 35
type input "**********"
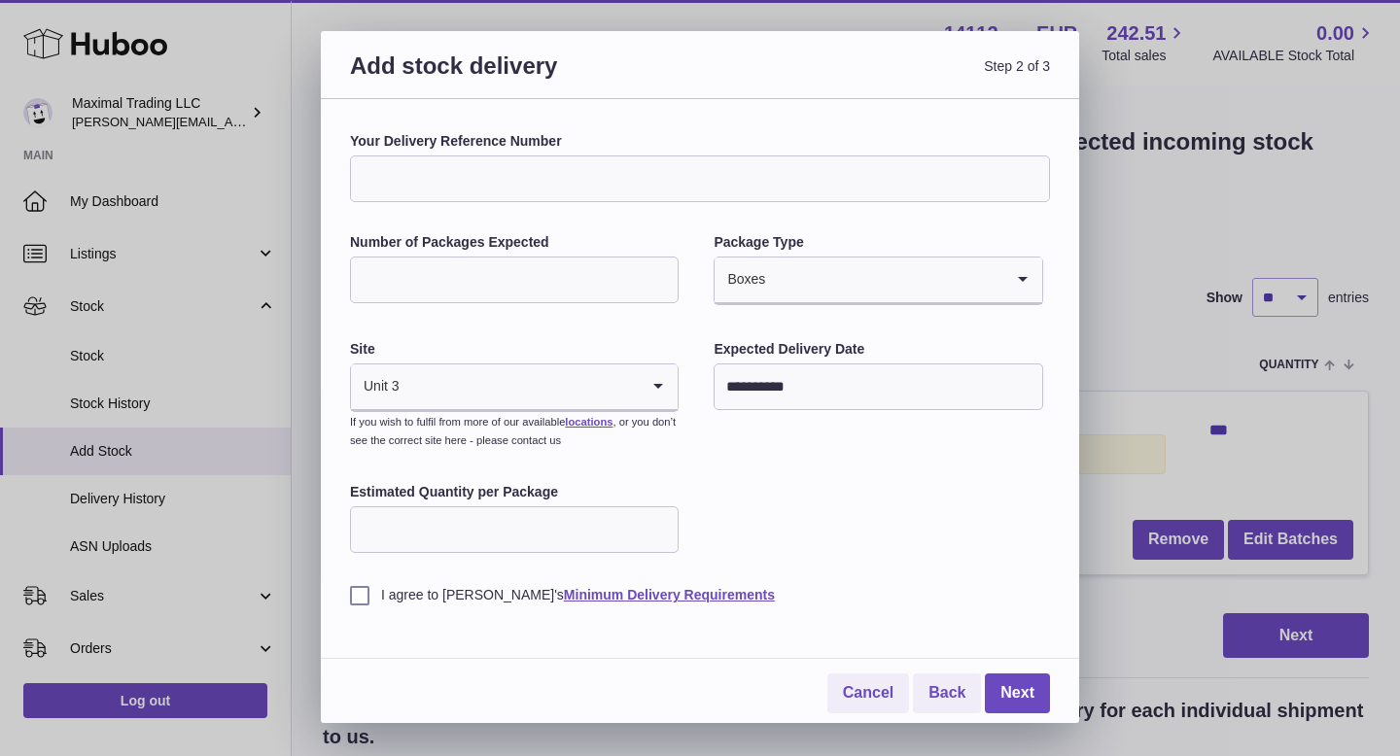
click at [553, 552] on input "Estimated Quantity per Package" at bounding box center [514, 529] width 329 height 47
type input "***"
click at [514, 184] on input "Your Delivery Reference Number" at bounding box center [700, 179] width 700 height 47
type input "********"
drag, startPoint x: 357, startPoint y: 599, endPoint x: 646, endPoint y: 614, distance: 290.1
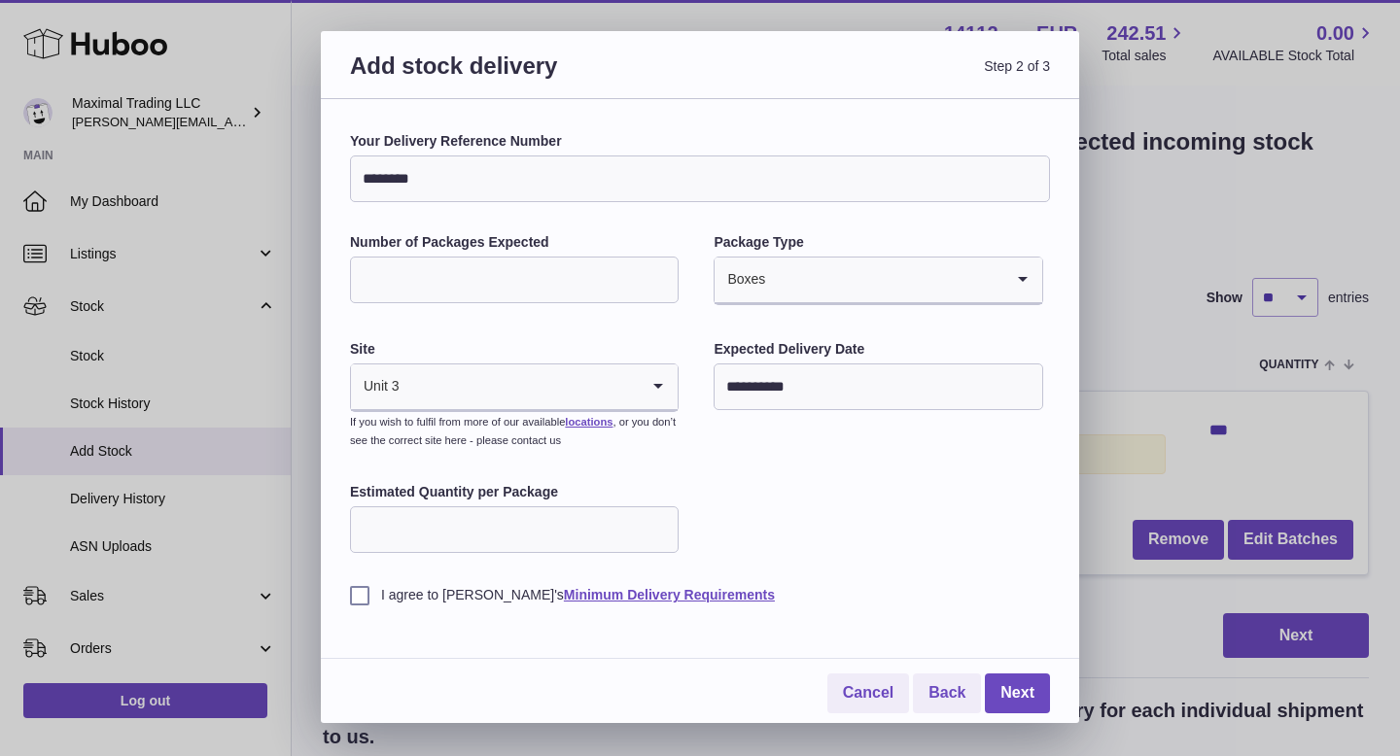
click at [362, 599] on label "I agree to Huboo's Minimum Delivery Requirements" at bounding box center [700, 595] width 700 height 18
click at [1011, 680] on link "Next" at bounding box center [1017, 694] width 65 height 40
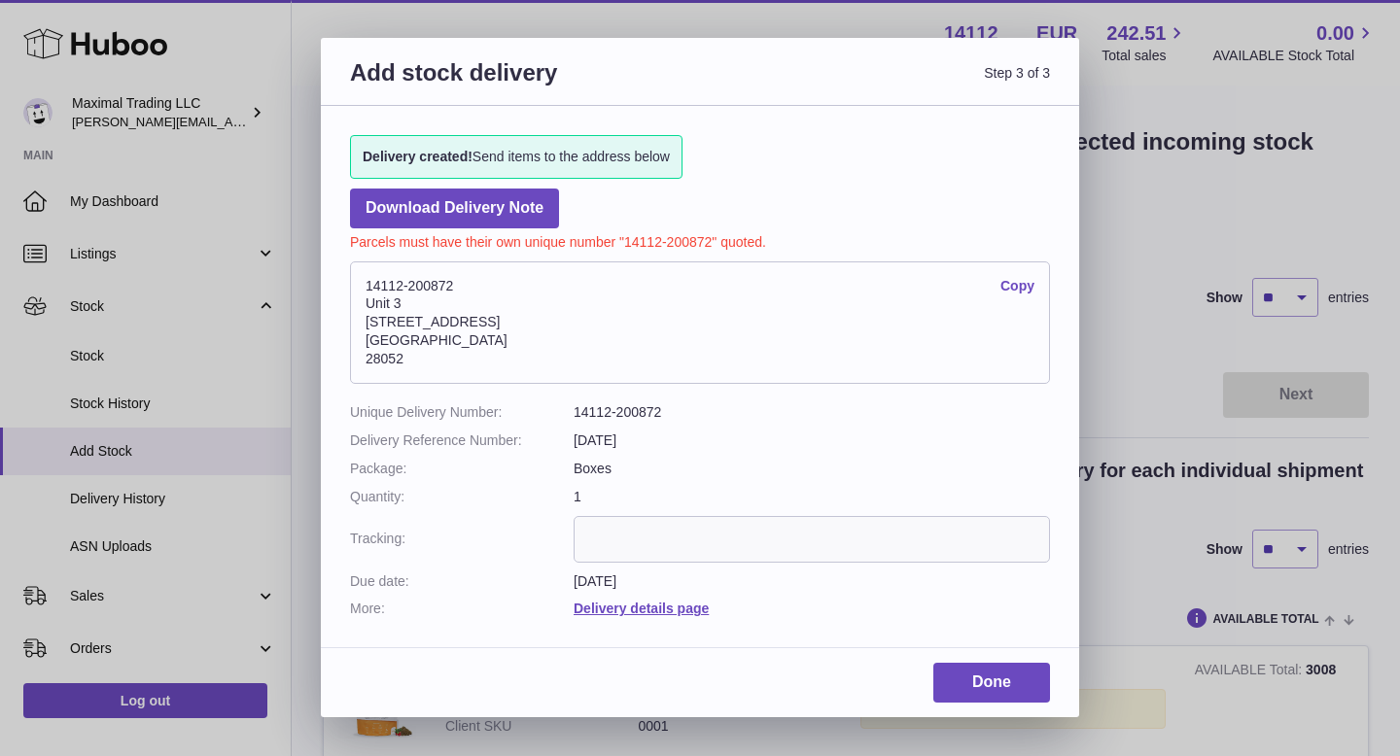
click at [679, 552] on input "text" at bounding box center [811, 539] width 476 height 47
click at [997, 694] on link "Done" at bounding box center [991, 683] width 117 height 40
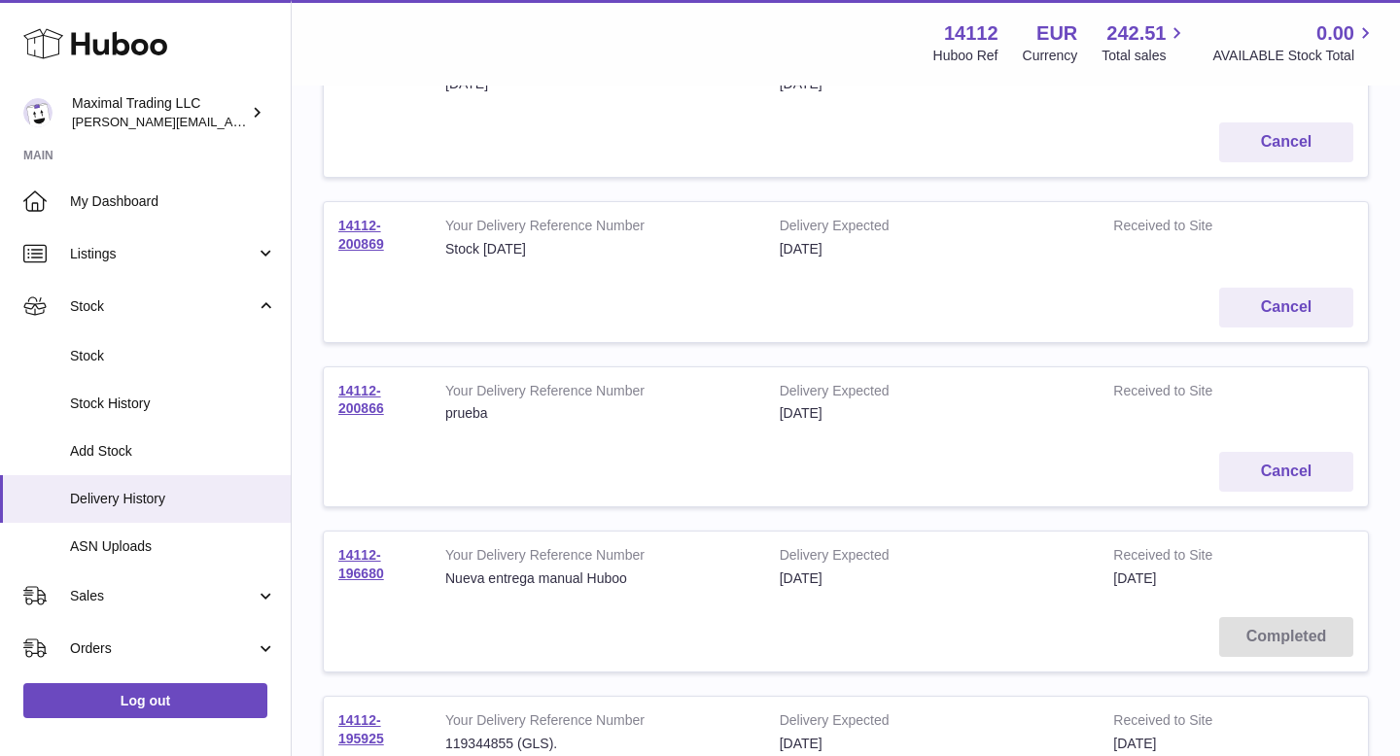
scroll to position [323, 0]
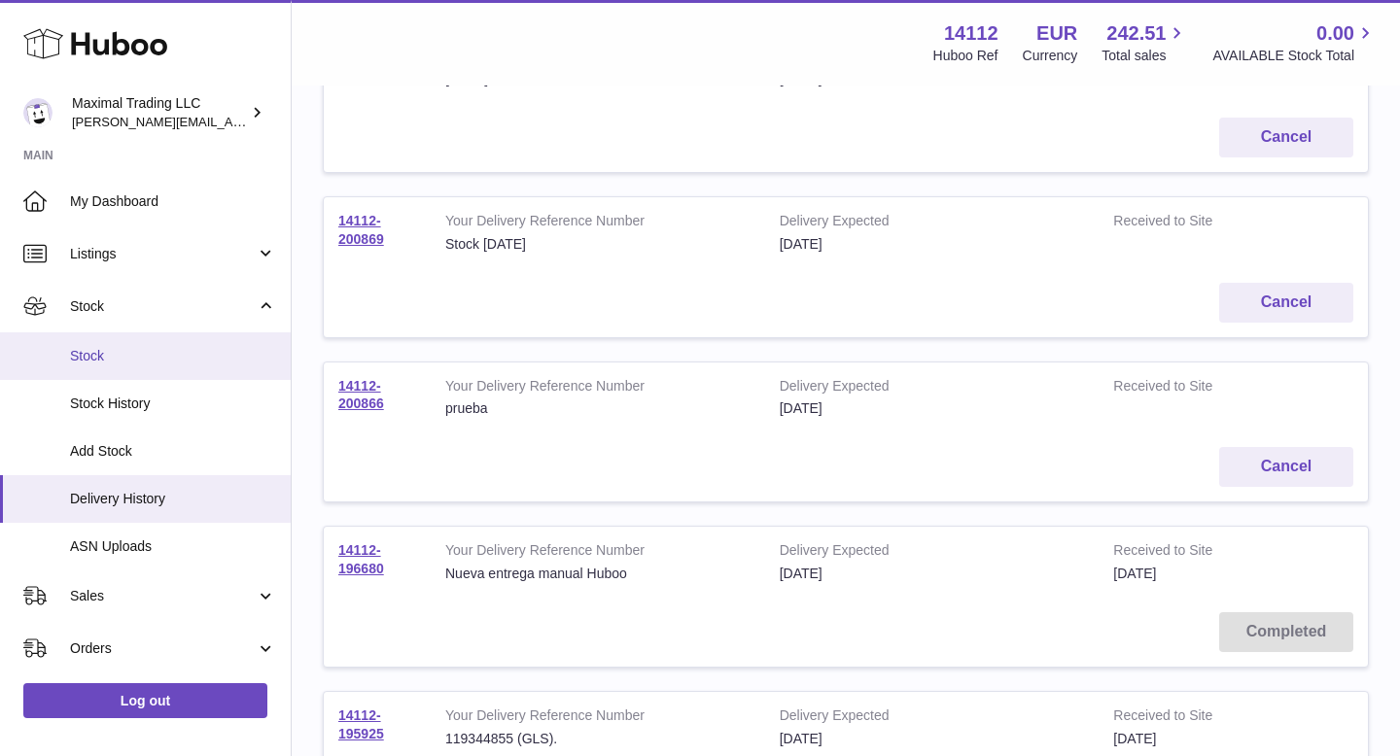
click at [163, 356] on span "Stock" at bounding box center [173, 356] width 206 height 18
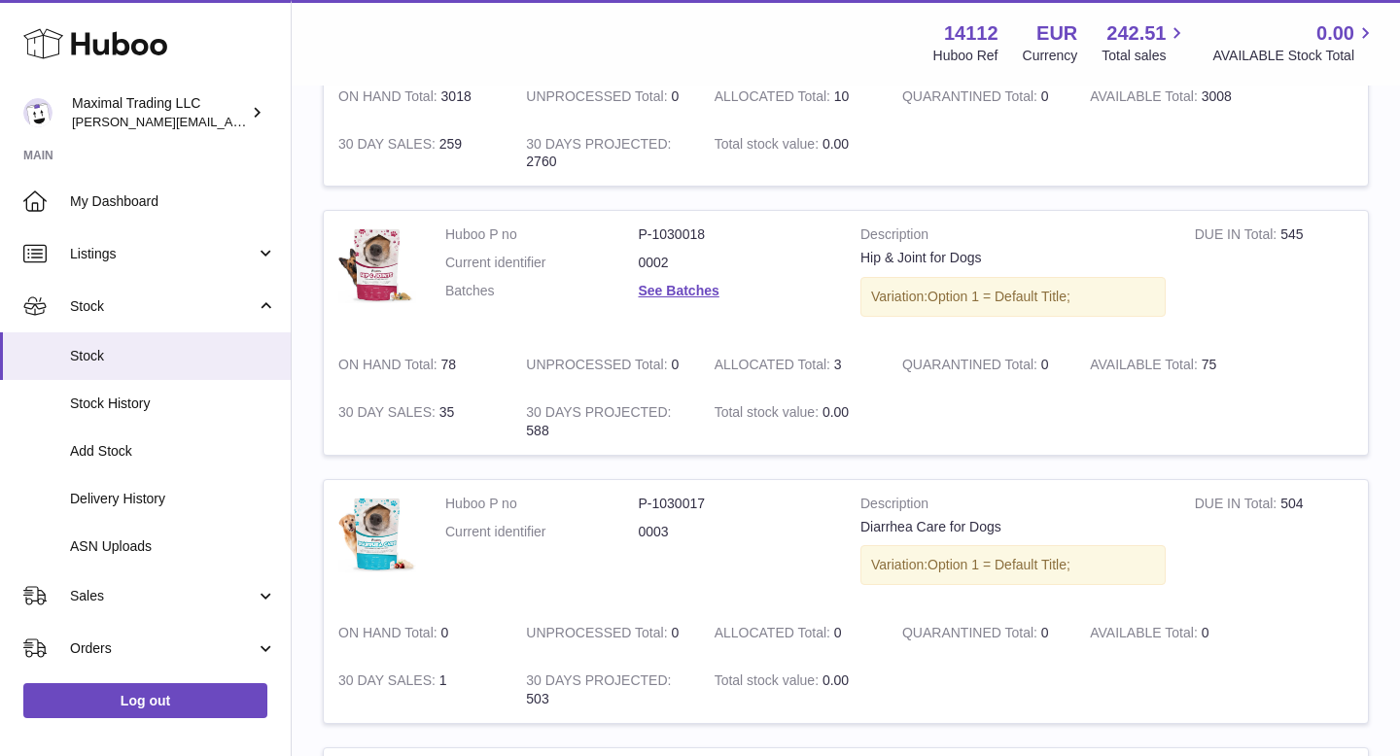
scroll to position [438, 0]
